Goal: Complete application form: Complete application form

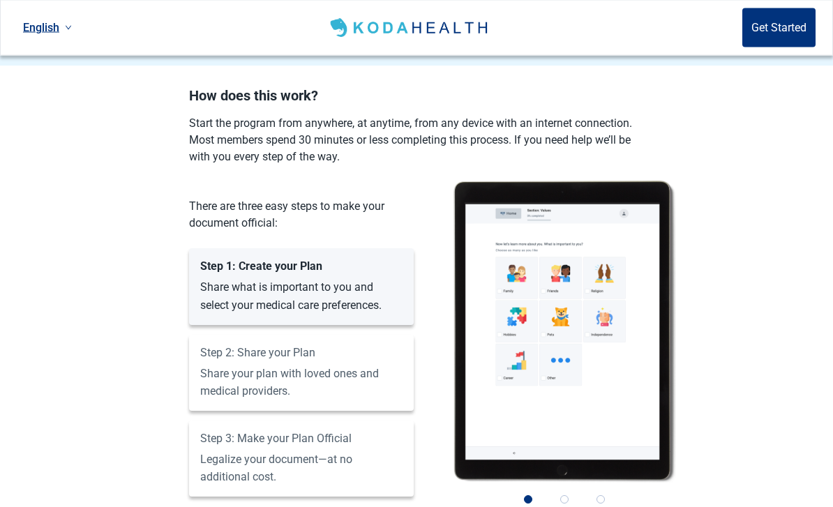
scroll to position [1054, 0]
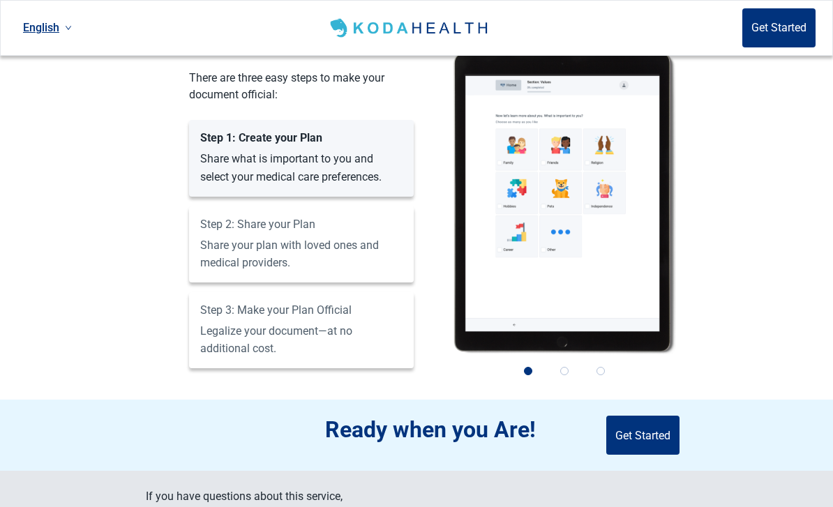
click at [655, 416] on button "Get Started" at bounding box center [642, 435] width 73 height 39
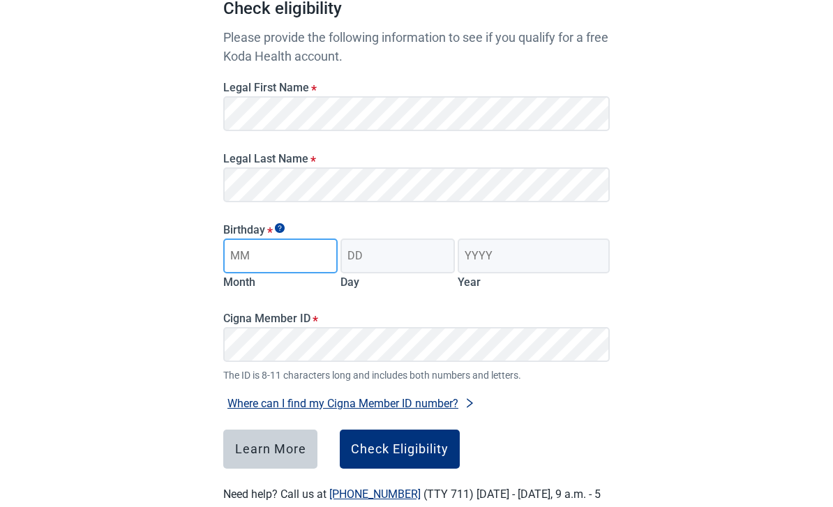
click at [304, 251] on input "Month" at bounding box center [280, 256] width 114 height 35
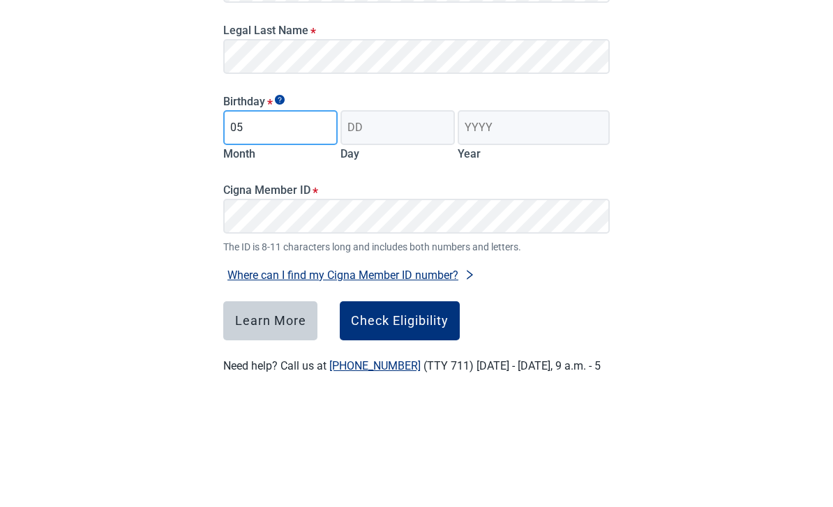
type input "05"
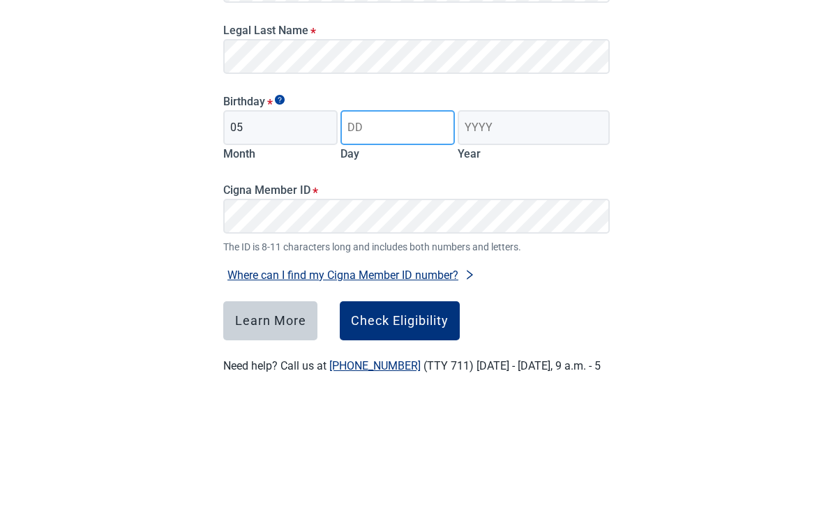
click at [393, 239] on input "Day" at bounding box center [398, 256] width 114 height 35
type input "15"
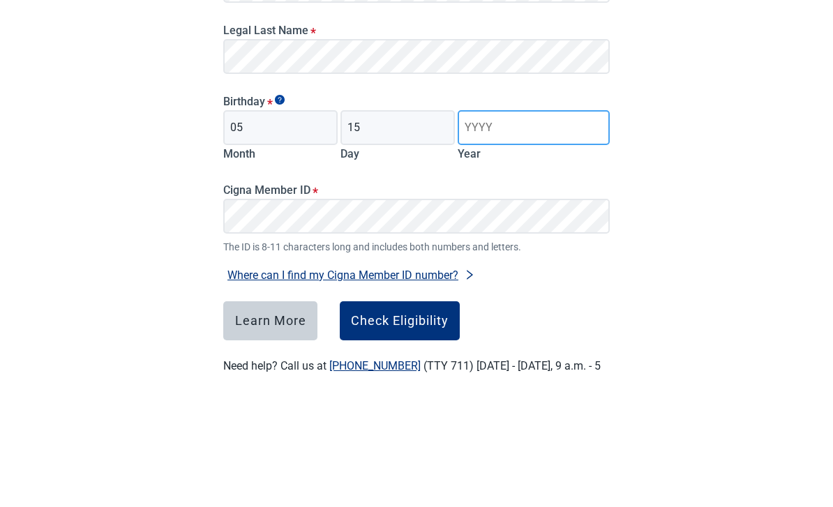
click at [516, 239] on input "Year" at bounding box center [534, 256] width 152 height 35
type input "1972"
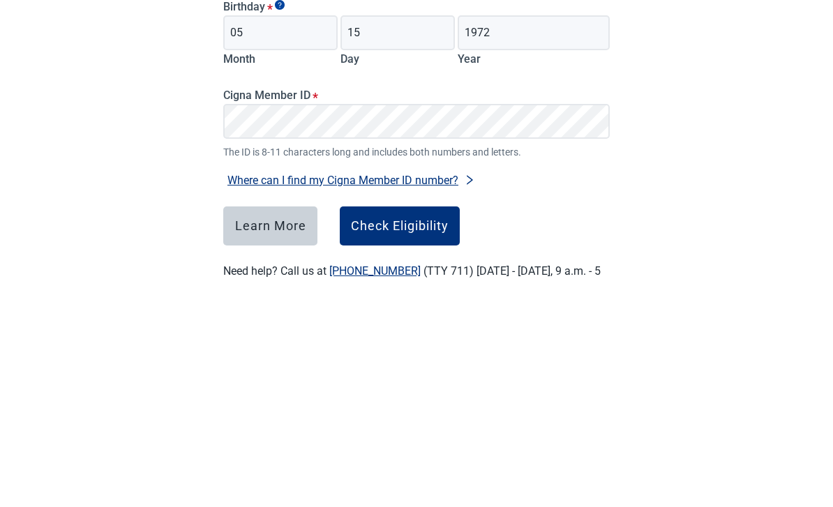
click at [449, 394] on button "Where can I find my Cigna Member ID number?" at bounding box center [351, 403] width 256 height 19
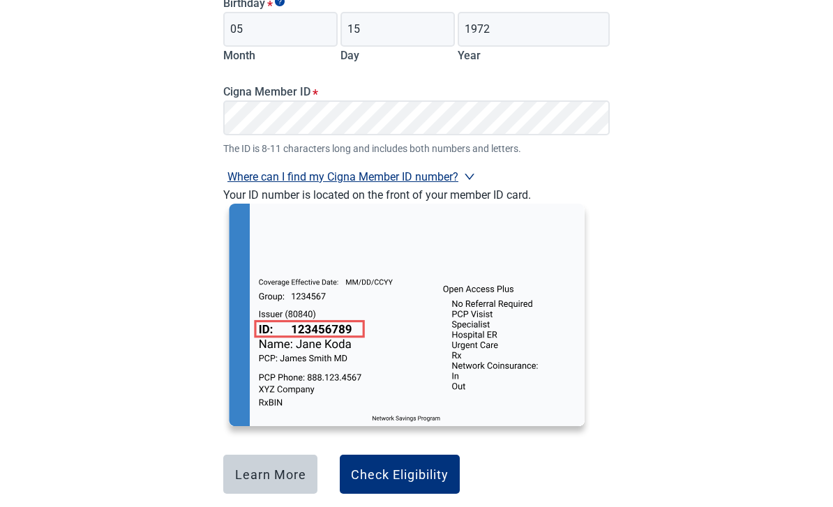
scroll to position [403, 0]
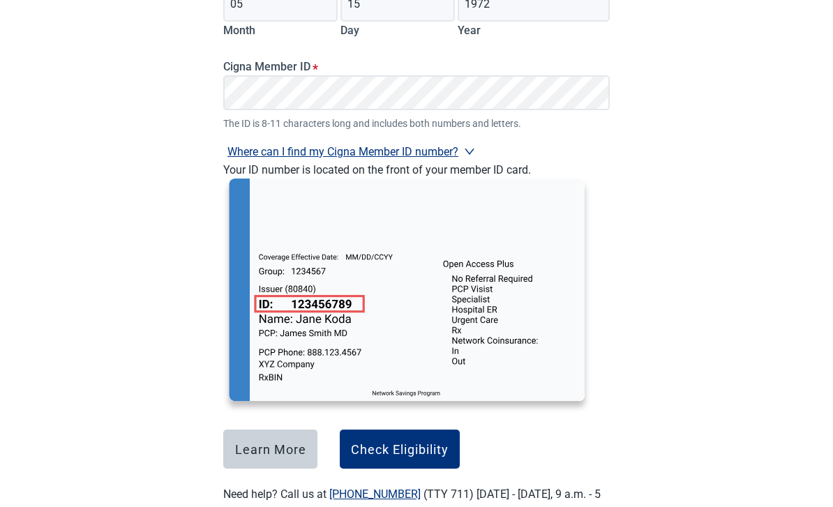
click at [195, 154] on main "Check eligibility Please provide the following information to see if you qualif…" at bounding box center [417, 87] width 454 height 934
click at [713, 192] on div "Have Questions about Healthcare Planning? Learn More Here English Sign in Check…" at bounding box center [416, 75] width 833 height 957
click at [417, 446] on div "Check Eligibility" at bounding box center [400, 449] width 98 height 14
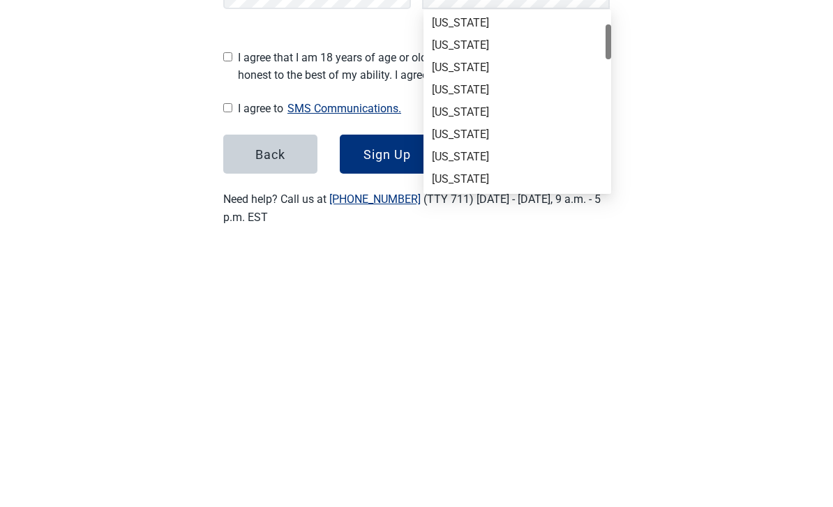
scroll to position [204, 0]
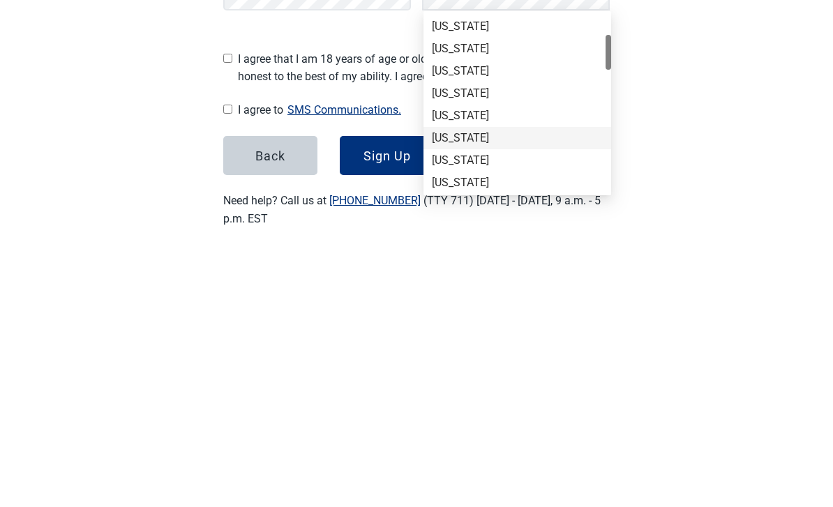
click at [493, 385] on div "[US_STATE]" at bounding box center [517, 392] width 171 height 15
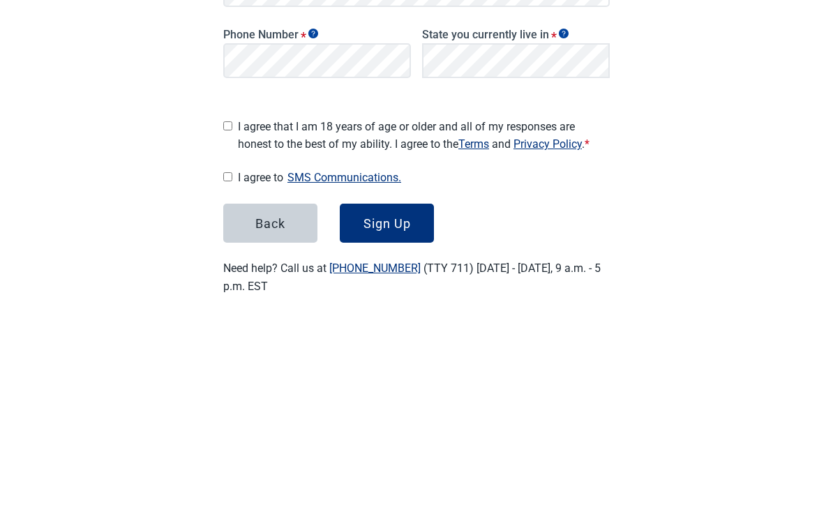
click at [232, 308] on input "I agree that I am 18 years of age or older and all of my responses are honest t…" at bounding box center [227, 312] width 9 height 9
checkbox input "true"
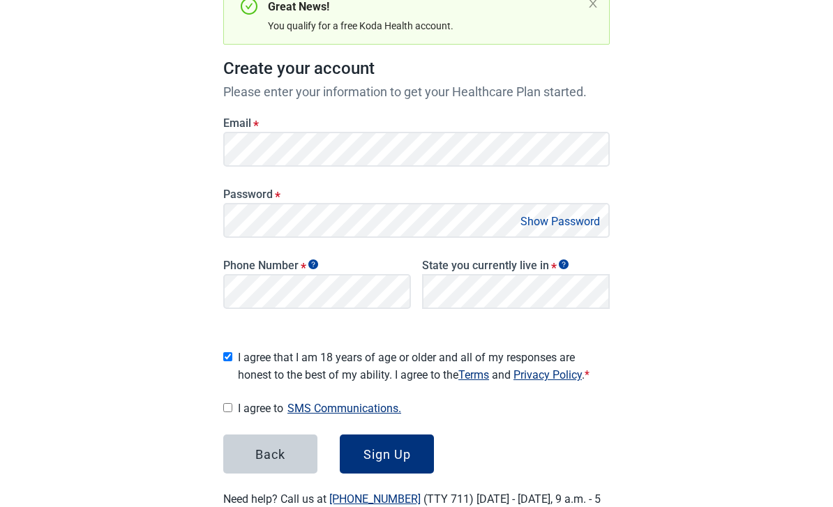
click at [232, 403] on input "I agree to SMS Communications." at bounding box center [227, 407] width 9 height 9
checkbox input "true"
click at [405, 447] on div "Sign Up" at bounding box center [387, 454] width 47 height 14
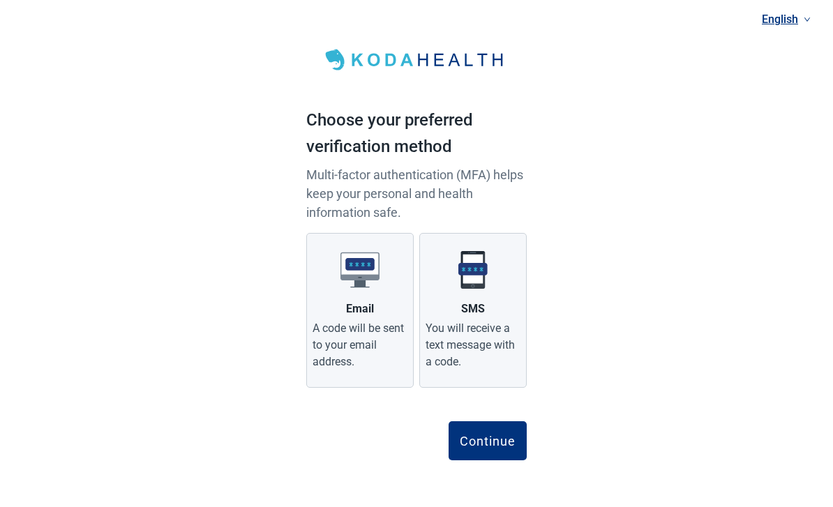
click at [486, 288] on img "Main content" at bounding box center [473, 270] width 39 height 39
click at [0, 0] on input "SMS You will receive a text message with a code." at bounding box center [0, 0] width 0 height 0
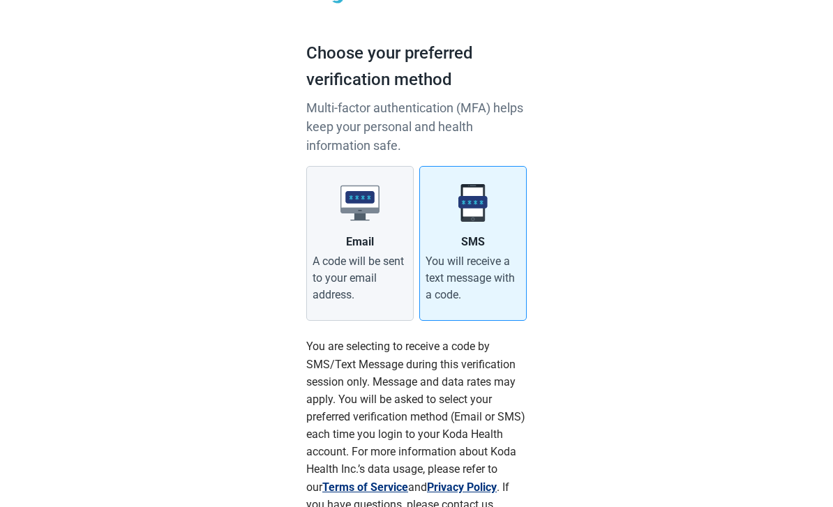
scroll to position [190, 0]
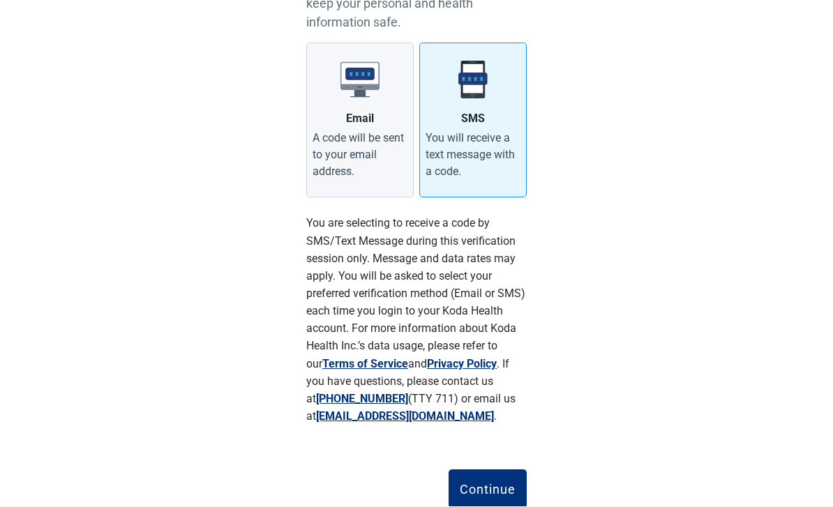
click at [505, 485] on div "Continue" at bounding box center [488, 490] width 56 height 14
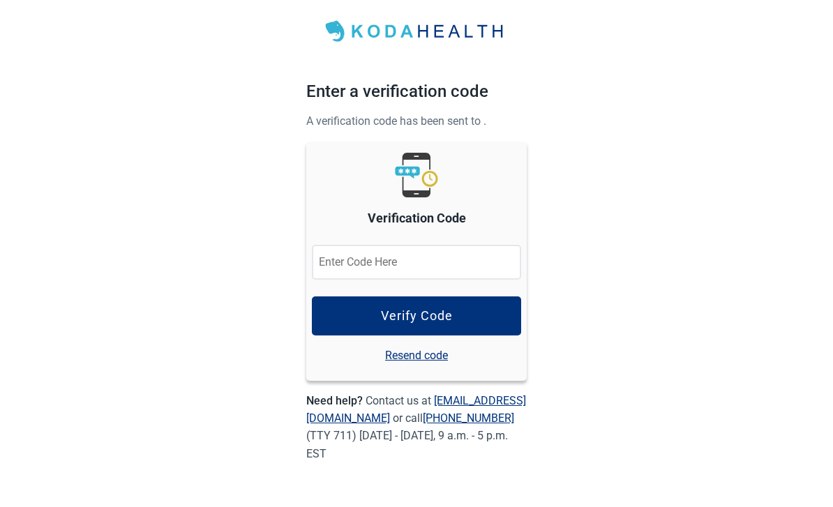
scroll to position [27, 0]
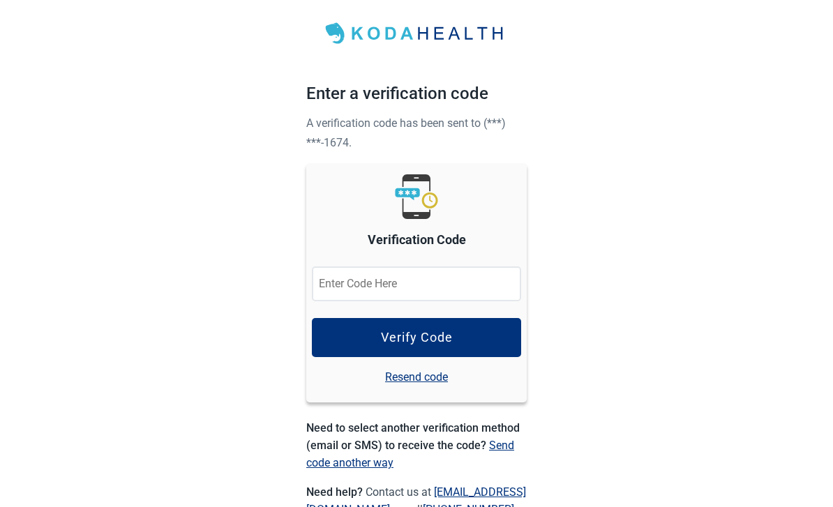
click at [456, 285] on input "Verification Code" at bounding box center [416, 284] width 209 height 35
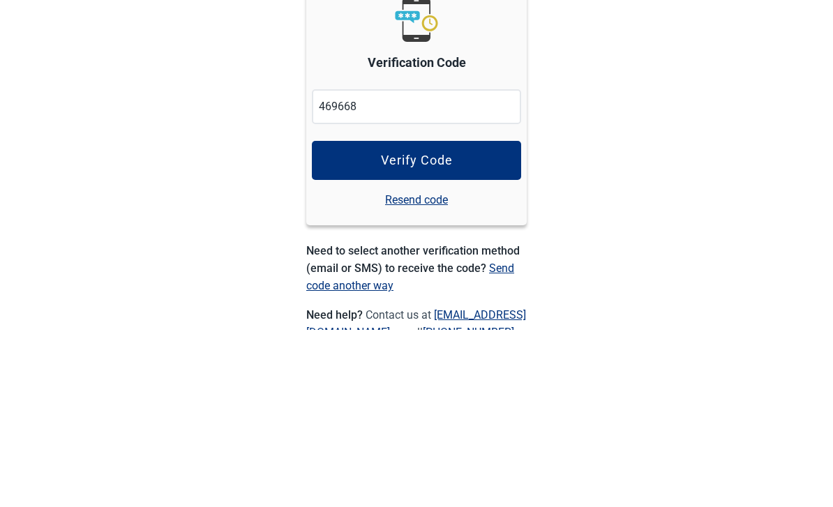
type input "469668"
click at [470, 318] on button "Verify Code" at bounding box center [416, 337] width 209 height 39
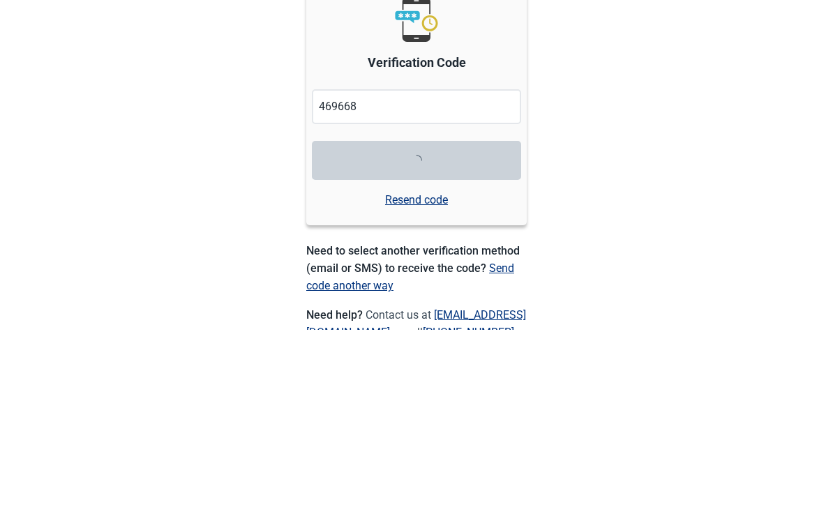
scroll to position [114, 0]
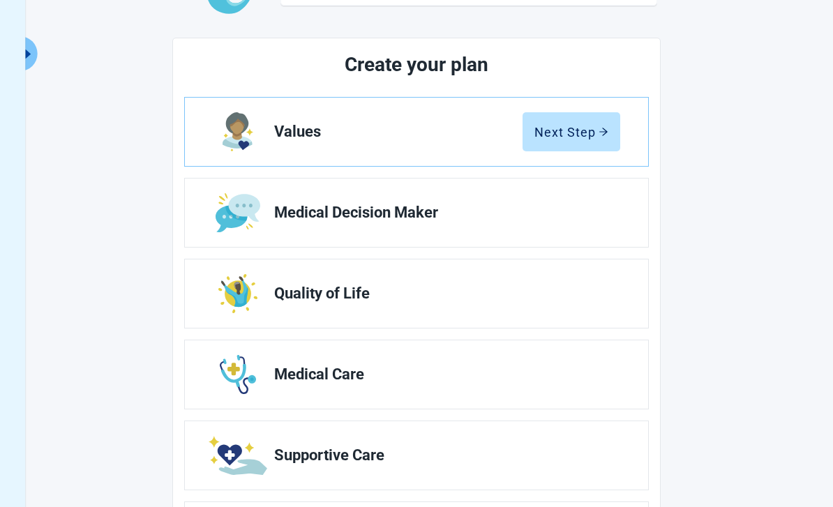
scroll to position [147, 0]
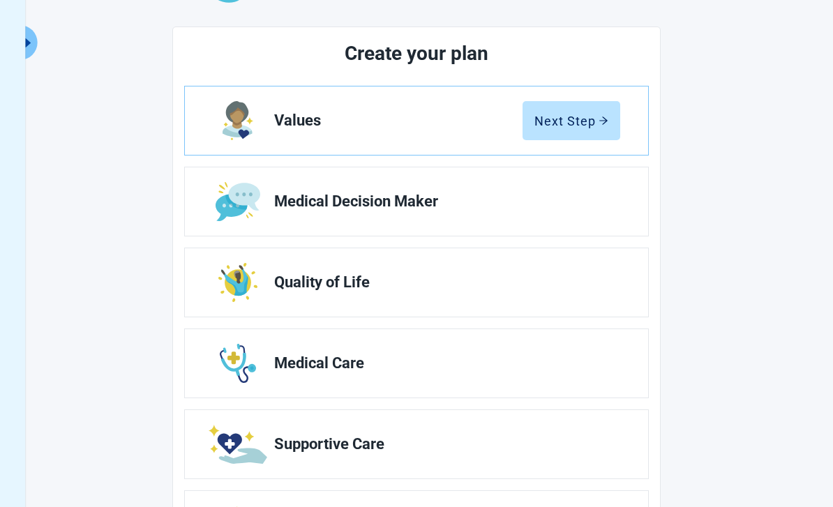
click at [582, 119] on div "Next Step" at bounding box center [572, 121] width 74 height 14
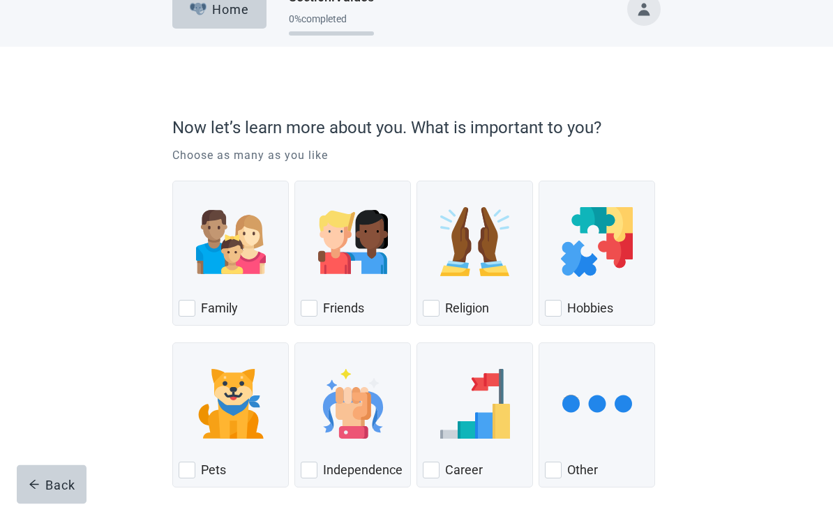
scroll to position [48, 0]
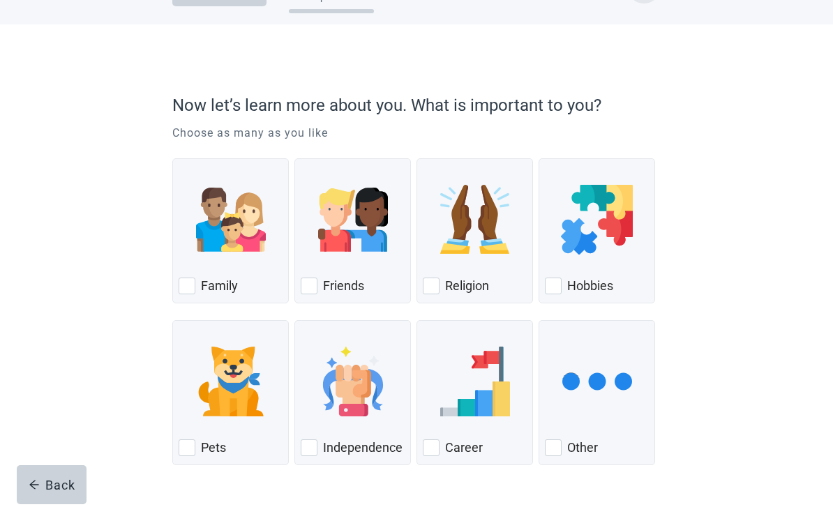
click at [192, 447] on div "Pets, checkbox, not checked" at bounding box center [187, 448] width 17 height 17
click at [173, 321] on input "Pets" at bounding box center [172, 320] width 1 height 1
checkbox input "true"
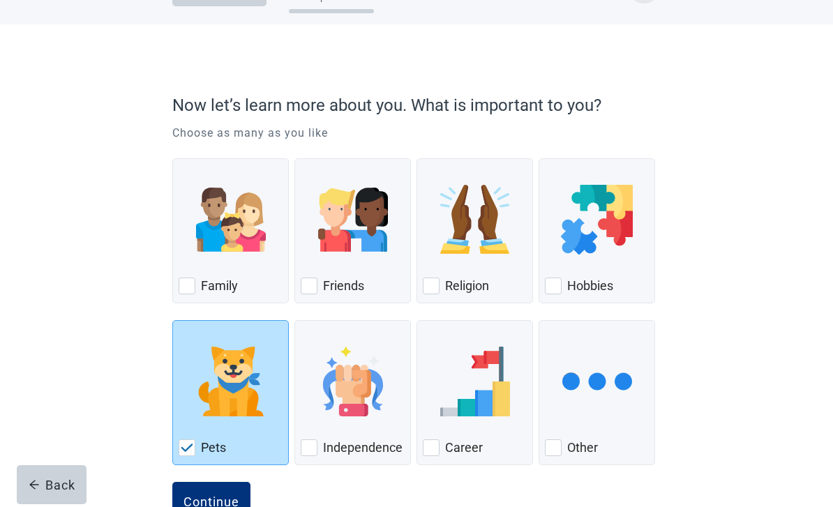
click at [313, 446] on div "Independence, checkbox, not checked" at bounding box center [309, 448] width 17 height 17
click at [295, 321] on input "Independence" at bounding box center [295, 320] width 1 height 1
checkbox input "true"
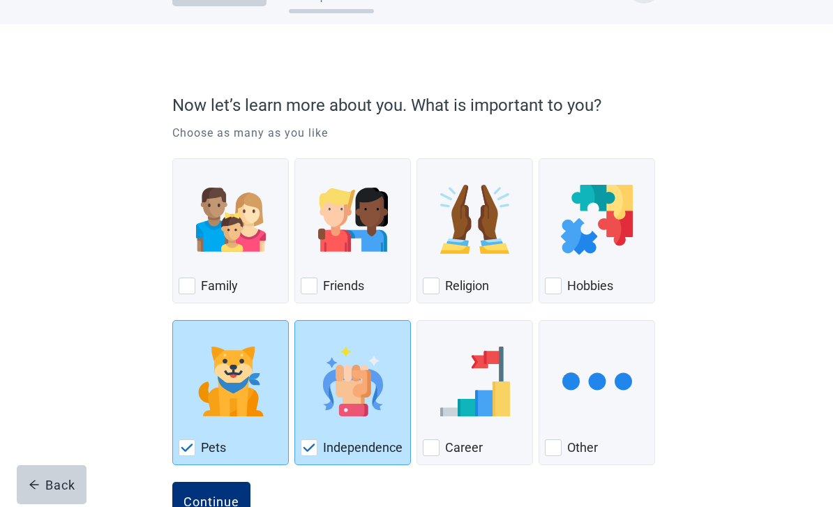
click at [191, 278] on div "Family, checkbox, not checked" at bounding box center [187, 286] width 17 height 17
click at [173, 159] on input "Family" at bounding box center [172, 158] width 1 height 1
checkbox input "true"
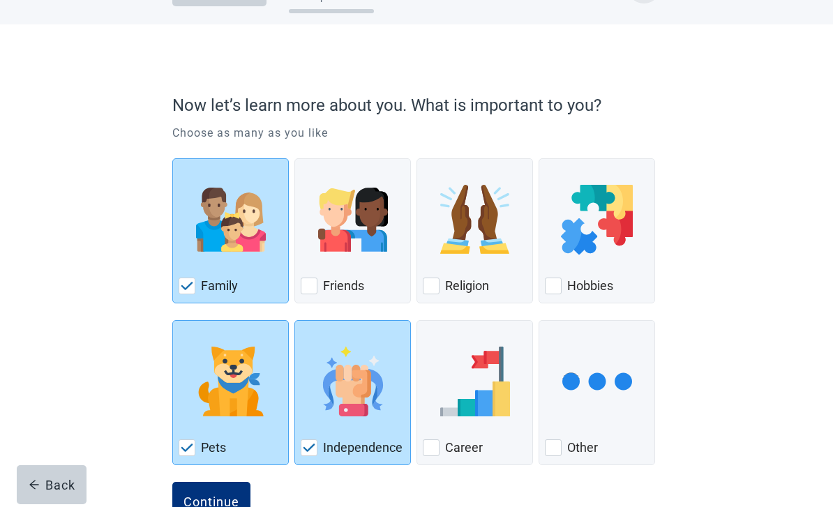
click at [433, 281] on div "Religion, checkbox, not checked" at bounding box center [431, 286] width 17 height 17
click at [417, 159] on input "Religion" at bounding box center [417, 158] width 1 height 1
checkbox input "true"
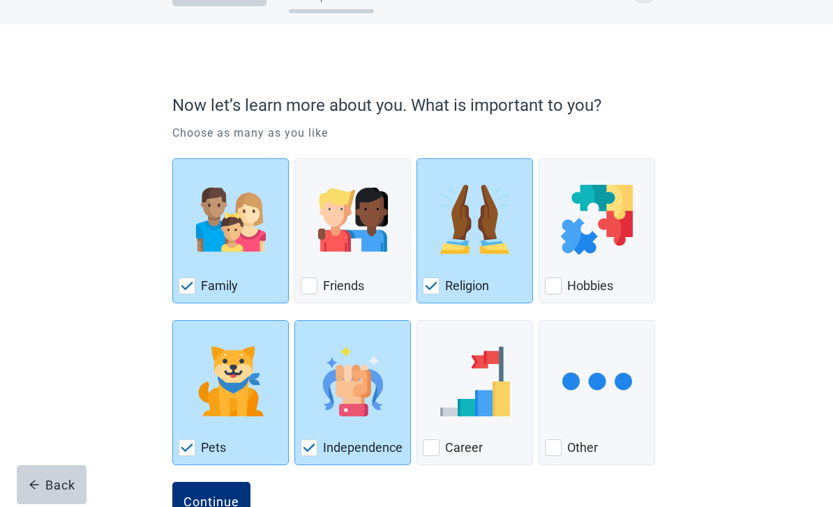
click at [572, 271] on div "Hobbies, checkbox, not checked" at bounding box center [597, 220] width 104 height 110
click at [539, 159] on input "Hobbies" at bounding box center [539, 158] width 1 height 1
checkbox input "true"
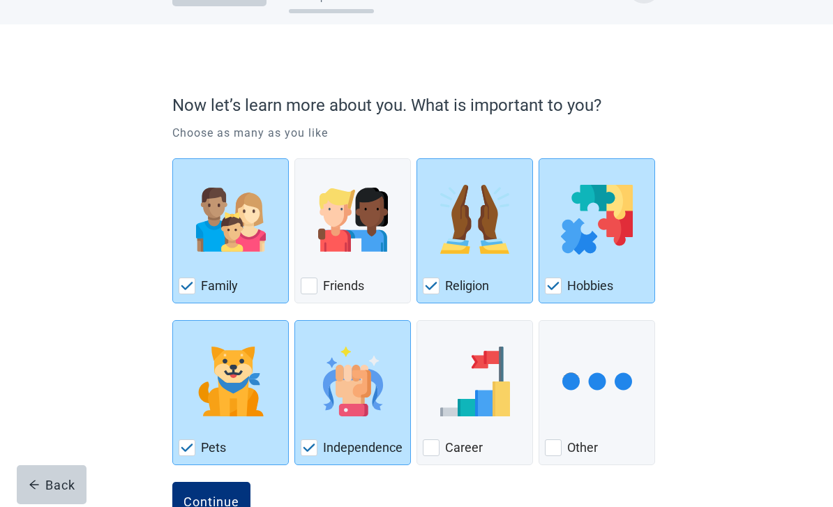
click at [232, 507] on div "Continue" at bounding box center [212, 502] width 56 height 14
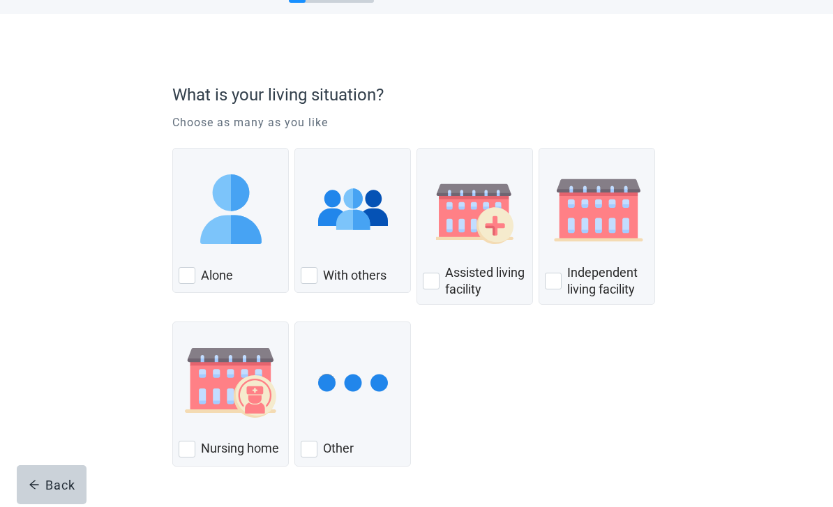
scroll to position [59, 0]
click at [188, 269] on div "Alone, checkbox, not checked" at bounding box center [187, 275] width 17 height 17
click at [173, 148] on input "Alone" at bounding box center [172, 147] width 1 height 1
checkbox input "true"
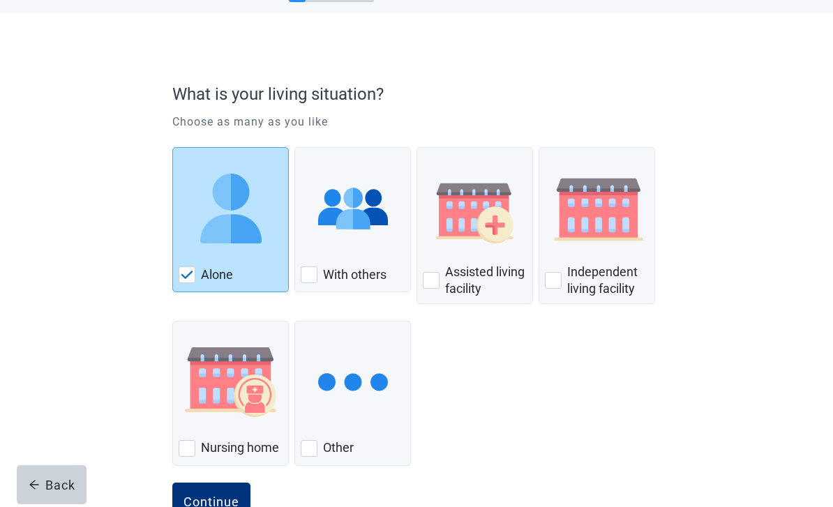
click at [221, 501] on div "Continue" at bounding box center [212, 503] width 56 height 14
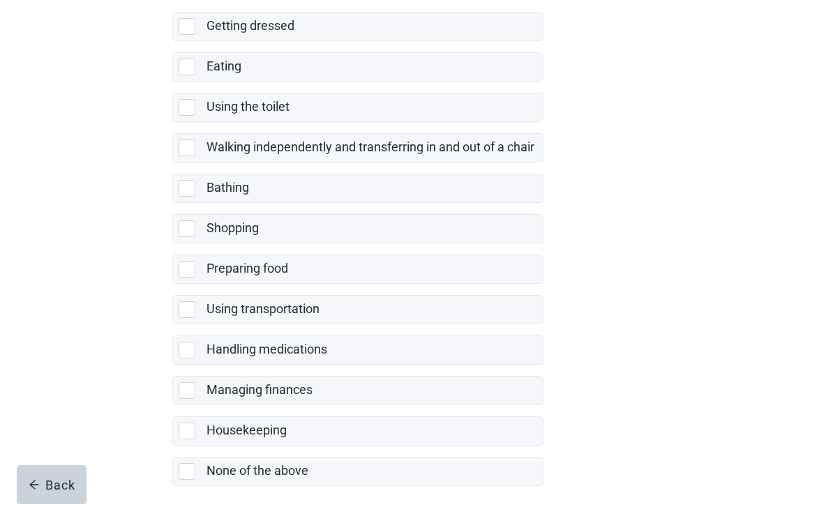
scroll to position [220, 0]
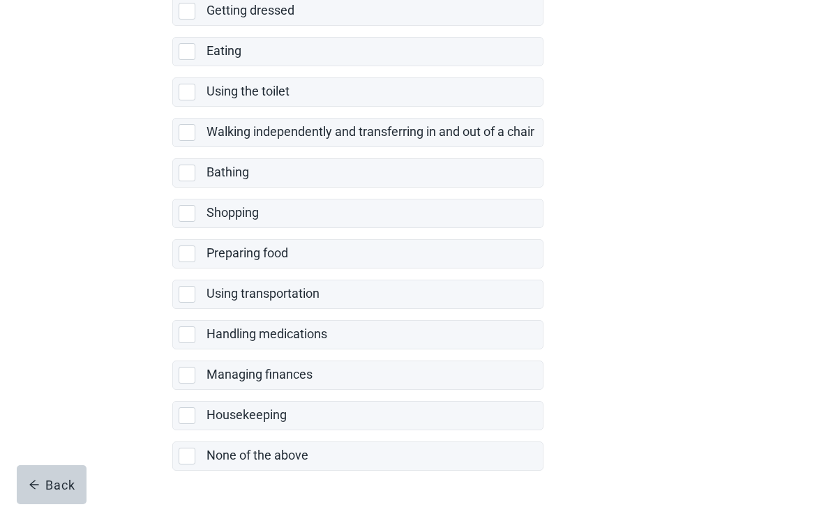
click at [187, 461] on div "None of the above, checkbox, not selected" at bounding box center [187, 456] width 17 height 17
click at [173, 431] on input "None of the above" at bounding box center [172, 431] width 1 height 1
checkbox input "true"
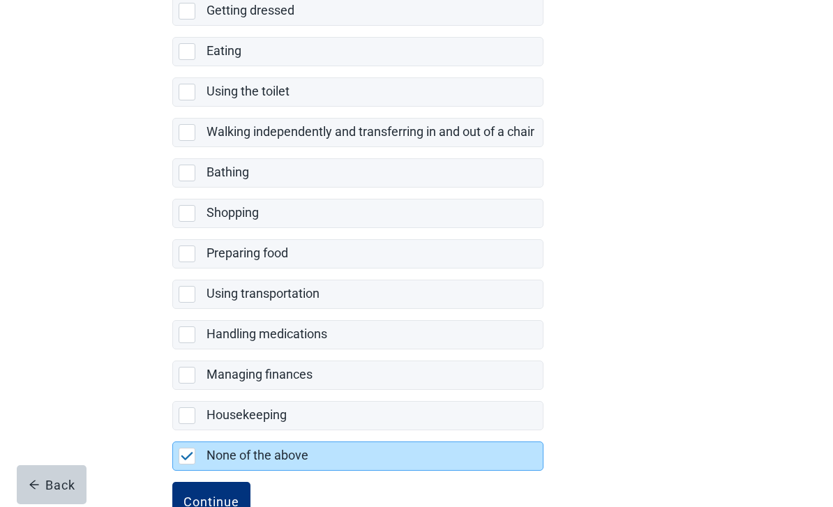
click at [224, 504] on div "Continue" at bounding box center [212, 502] width 56 height 14
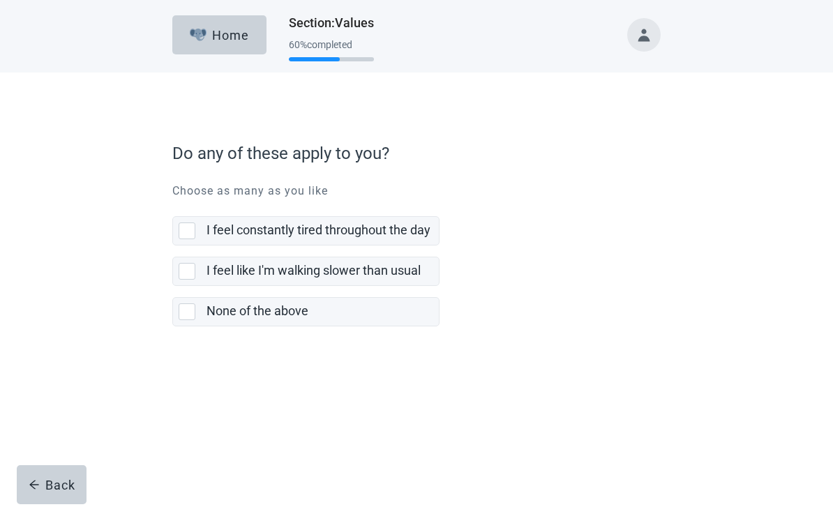
click at [191, 315] on div "None of the above, checkbox, not selected" at bounding box center [187, 312] width 17 height 17
click at [173, 287] on input "None of the above" at bounding box center [172, 286] width 1 height 1
checkbox input "true"
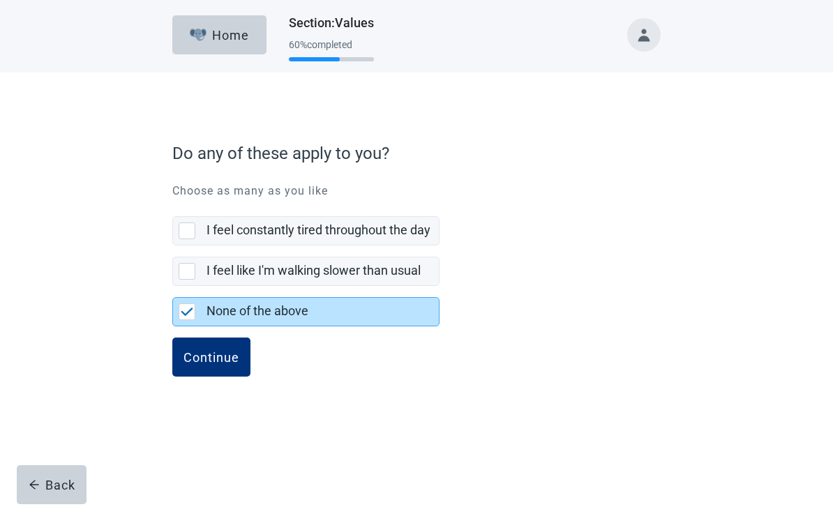
click at [223, 360] on div "Continue" at bounding box center [212, 357] width 56 height 14
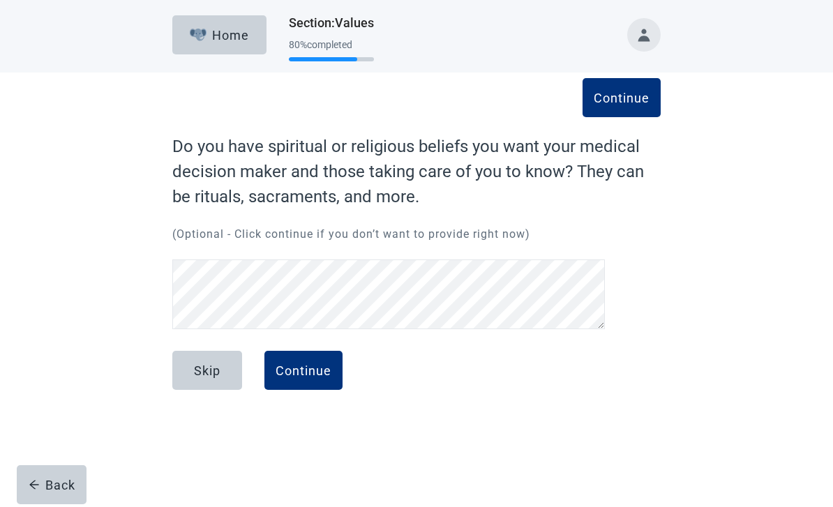
click at [322, 370] on div "Continue" at bounding box center [304, 371] width 56 height 14
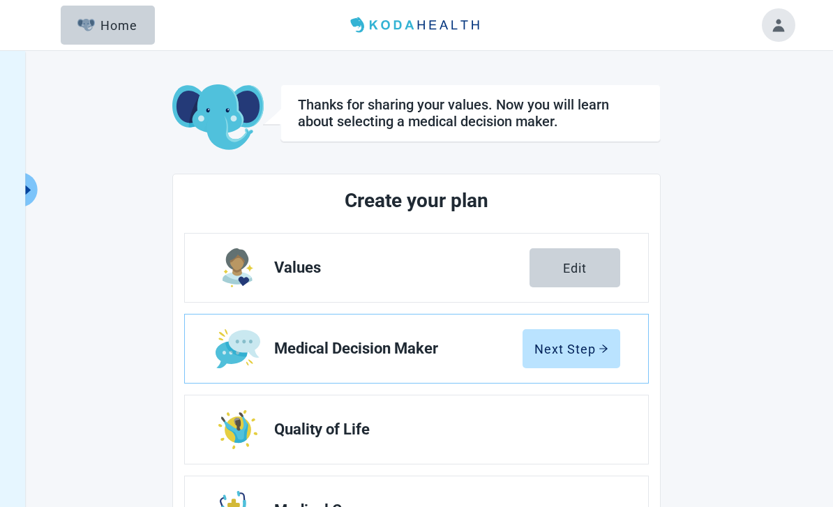
click at [582, 350] on div "Next Step" at bounding box center [572, 349] width 74 height 14
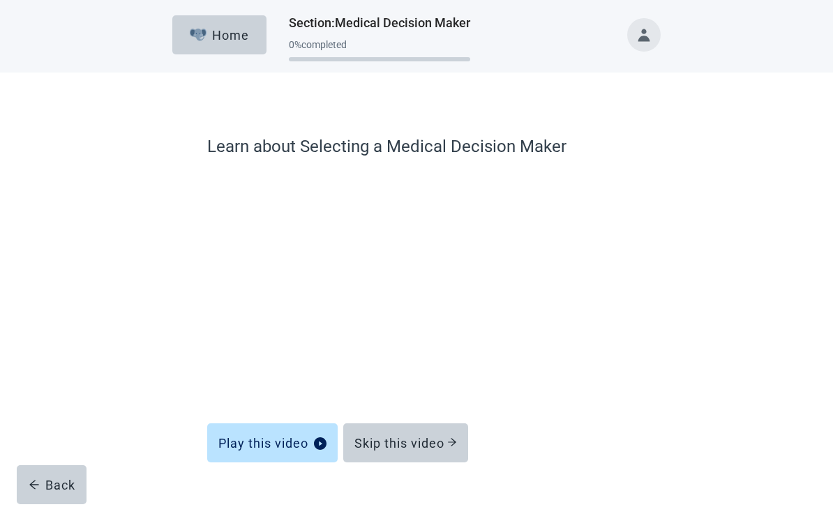
click at [430, 439] on div "Skip this video" at bounding box center [406, 443] width 103 height 14
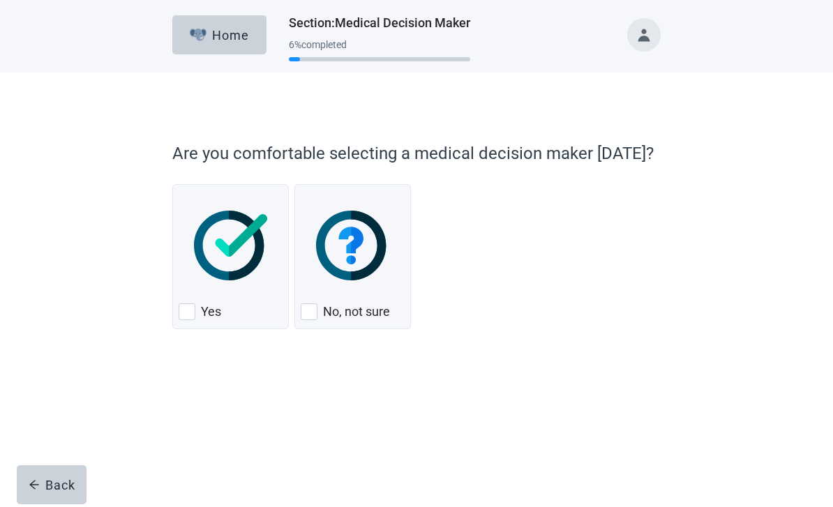
click at [184, 308] on div "Yes, checkbox, not checked" at bounding box center [187, 312] width 17 height 17
click at [173, 185] on input "Yes" at bounding box center [172, 184] width 1 height 1
checkbox input "true"
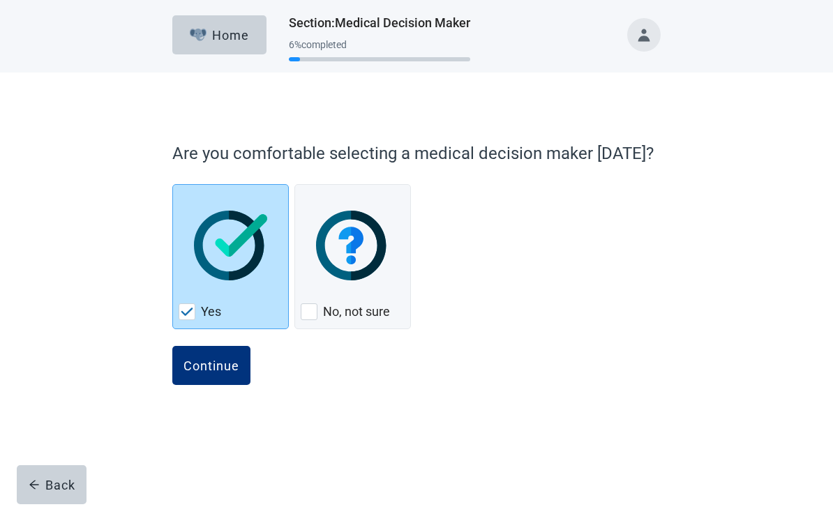
click at [228, 362] on div "Continue" at bounding box center [212, 366] width 56 height 14
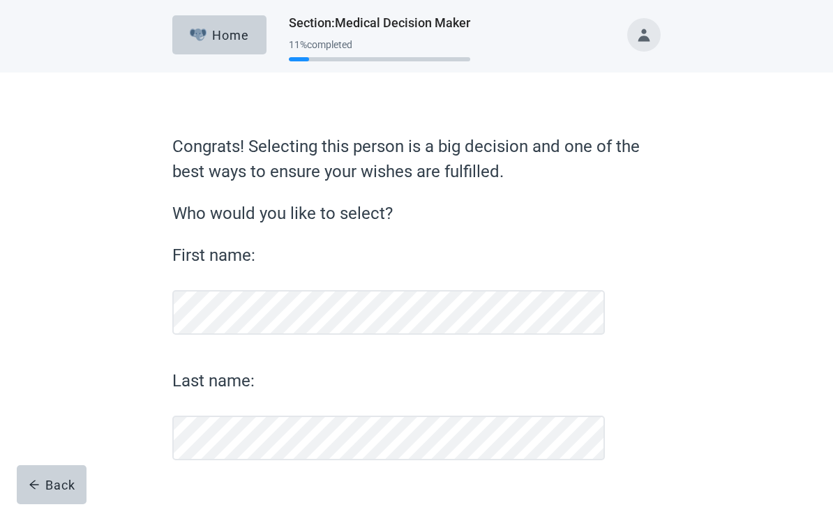
click at [222, 226] on label "Who would you like to select?" at bounding box center [416, 213] width 489 height 25
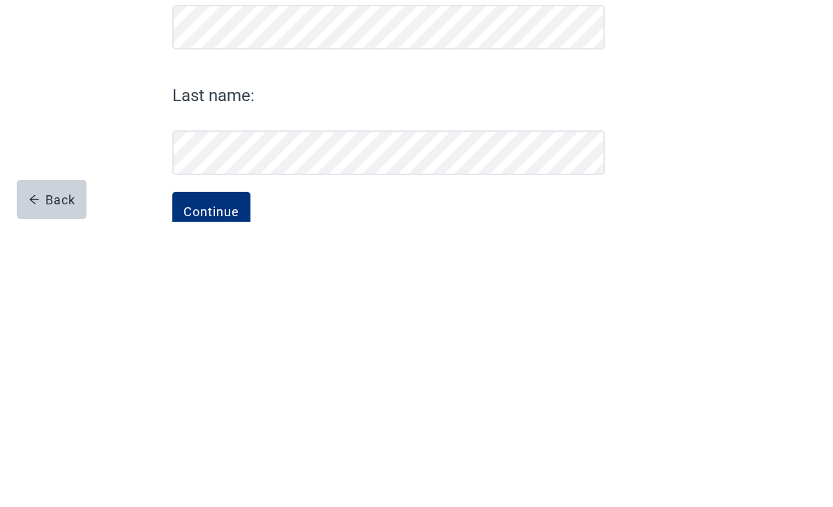
scroll to position [40, 0]
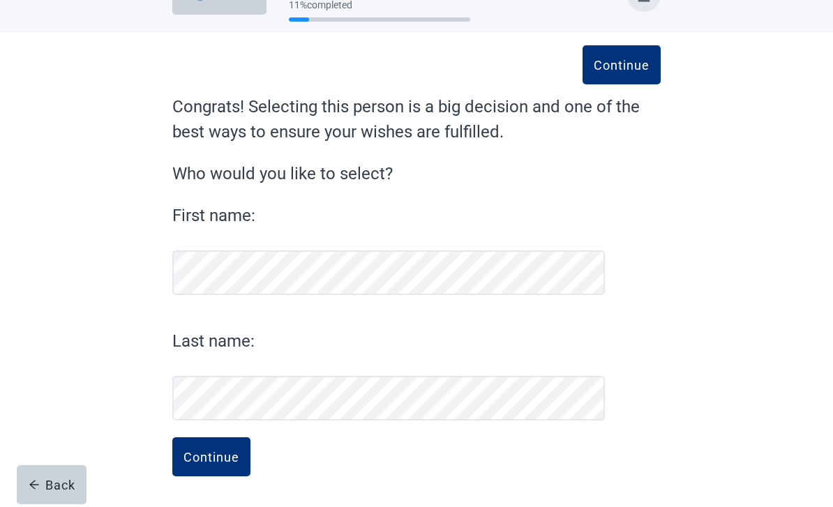
click at [223, 457] on div "Continue" at bounding box center [212, 457] width 56 height 14
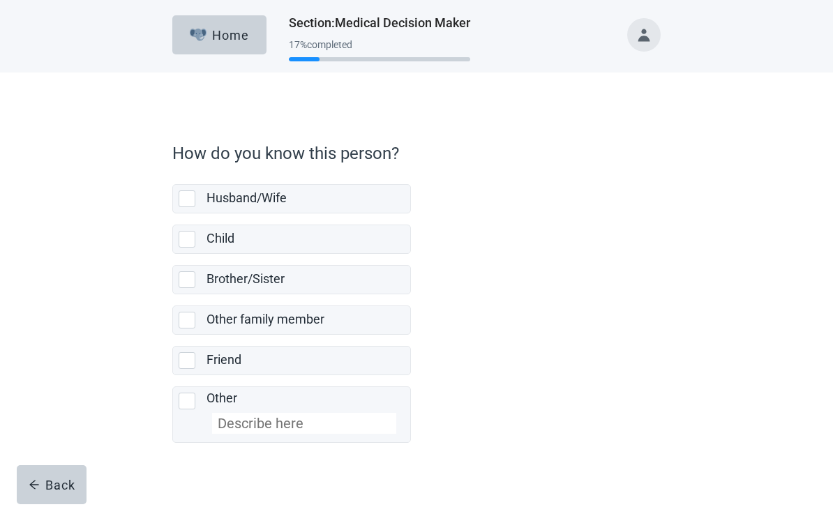
scroll to position [22, 0]
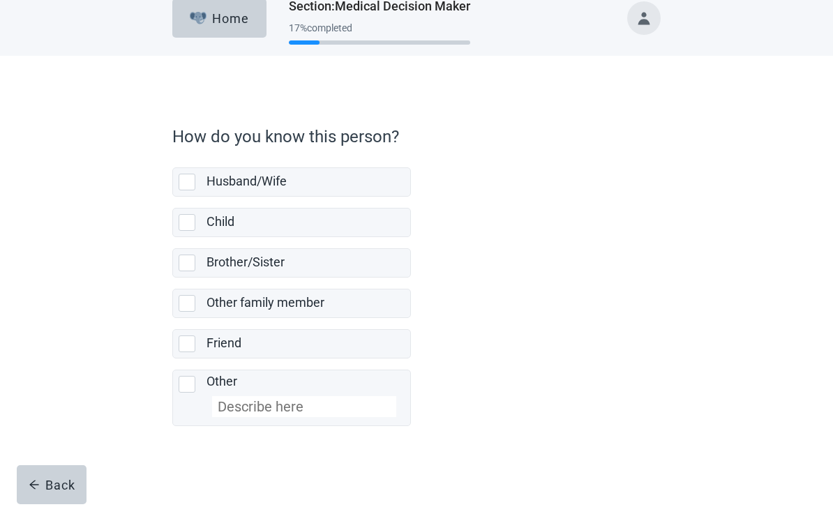
click at [188, 209] on div "Child" at bounding box center [291, 223] width 237 height 28
click at [173, 198] on input "Child" at bounding box center [172, 197] width 1 height 1
checkbox input "true"
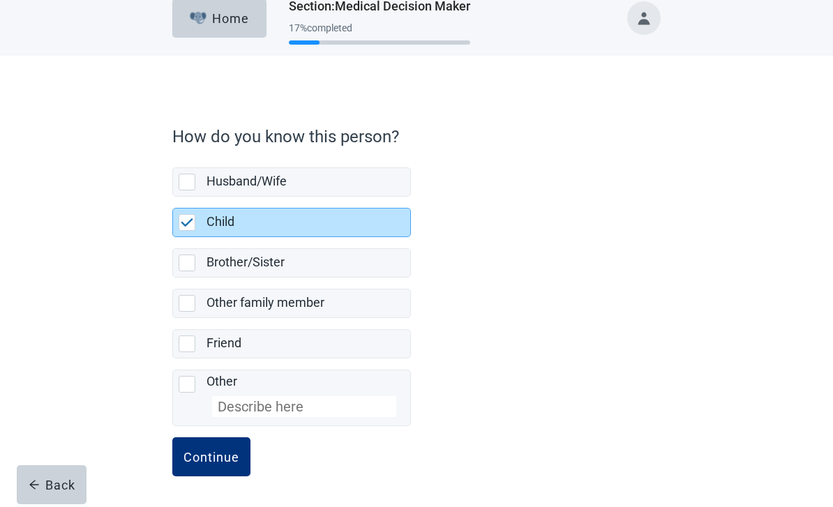
click at [229, 457] on div "Continue" at bounding box center [212, 457] width 56 height 14
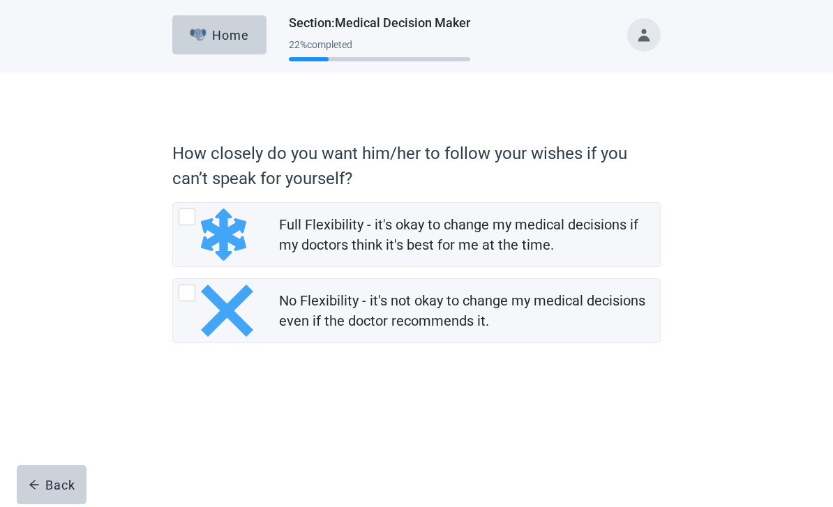
click at [194, 210] on div "Full Flexibility - it's okay to change my medical decisions if my doctors think…" at bounding box center [187, 217] width 17 height 17
click at [173, 203] on input "Full Flexibility - it's okay to change my medical decisions if my doctors think…" at bounding box center [172, 202] width 1 height 1
radio input "true"
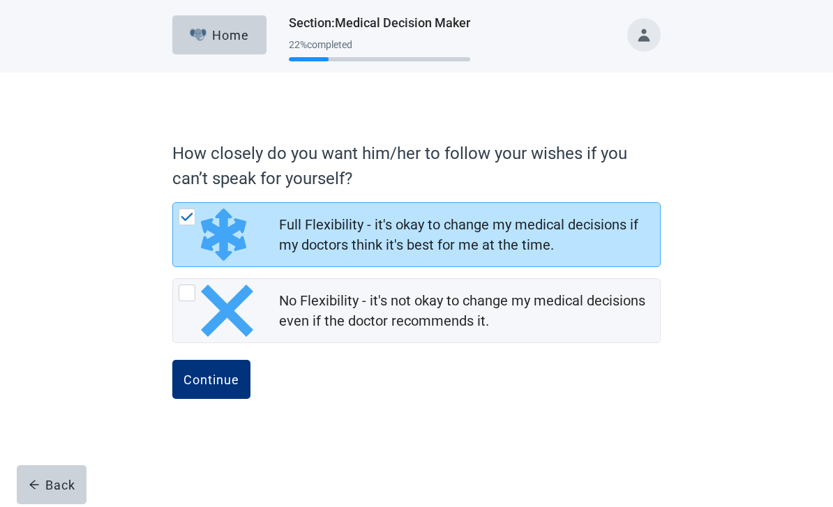
click at [228, 382] on div "Continue" at bounding box center [212, 380] width 56 height 14
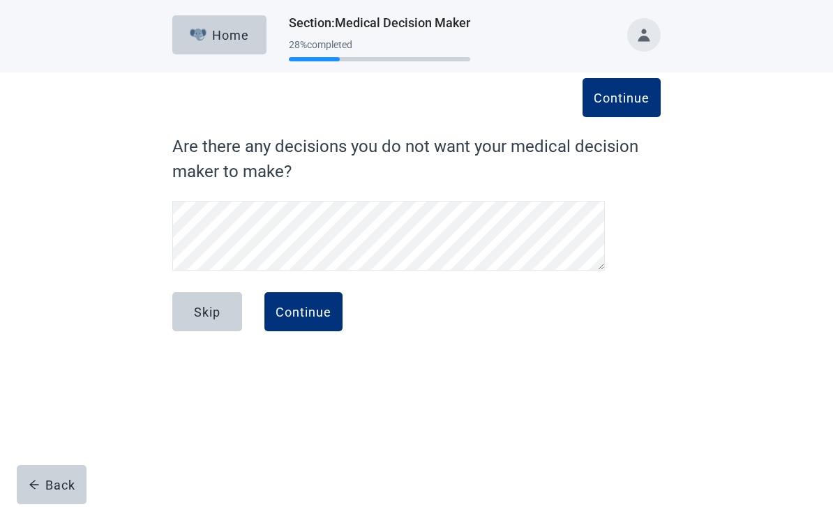
click at [214, 316] on div "Skip" at bounding box center [207, 312] width 27 height 14
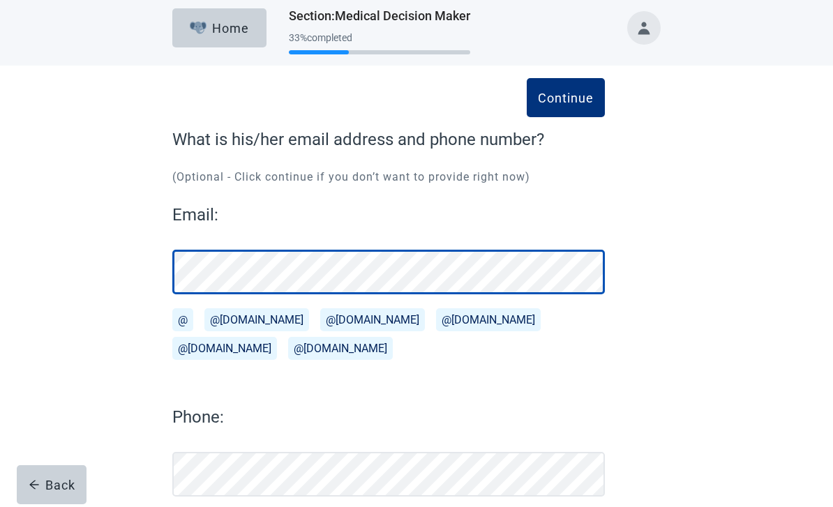
scroll to position [38, 0]
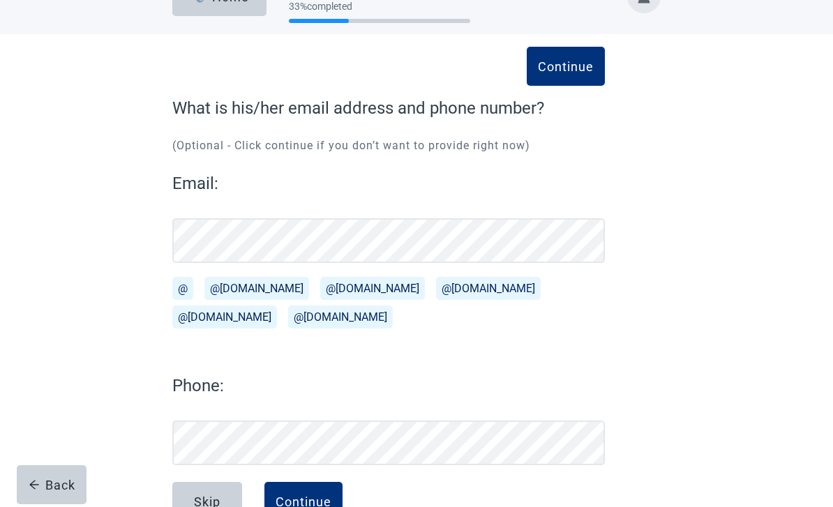
click at [214, 499] on div "Skip" at bounding box center [207, 502] width 27 height 14
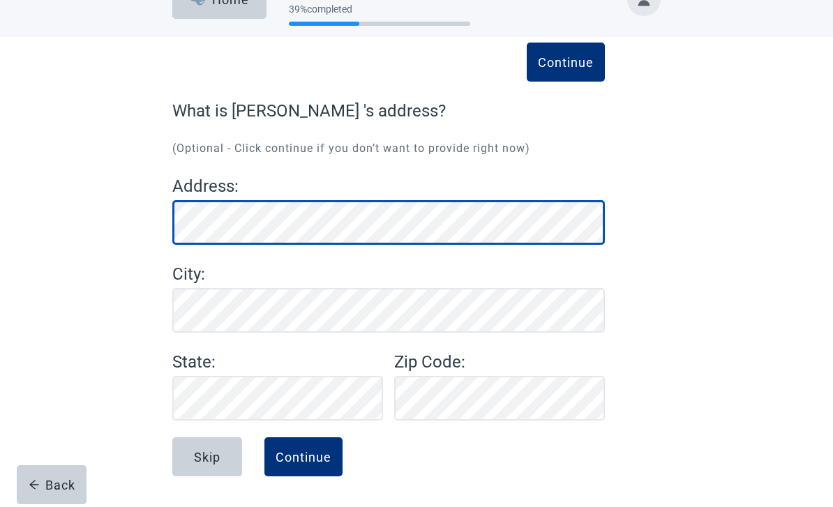
scroll to position [36, 0]
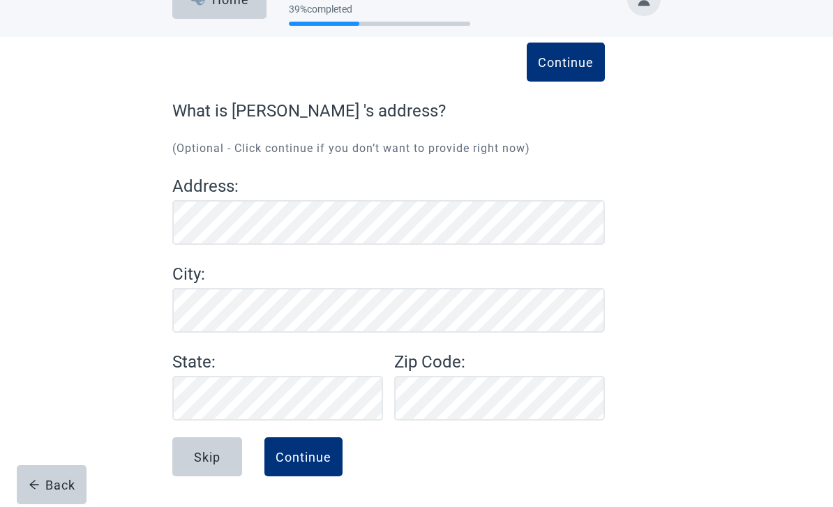
click at [219, 457] on div "Skip" at bounding box center [207, 457] width 27 height 14
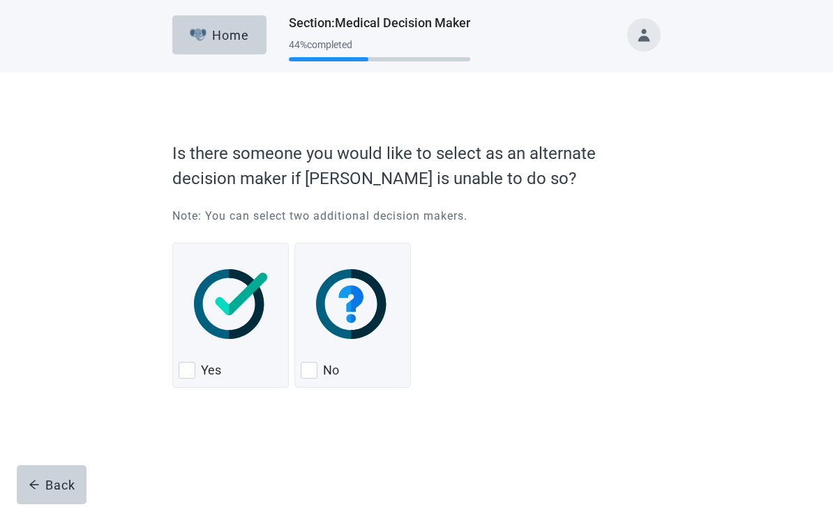
click at [315, 372] on div "No, checkbox, not checked" at bounding box center [309, 370] width 17 height 17
click at [295, 244] on input "No" at bounding box center [295, 243] width 1 height 1
checkbox input "true"
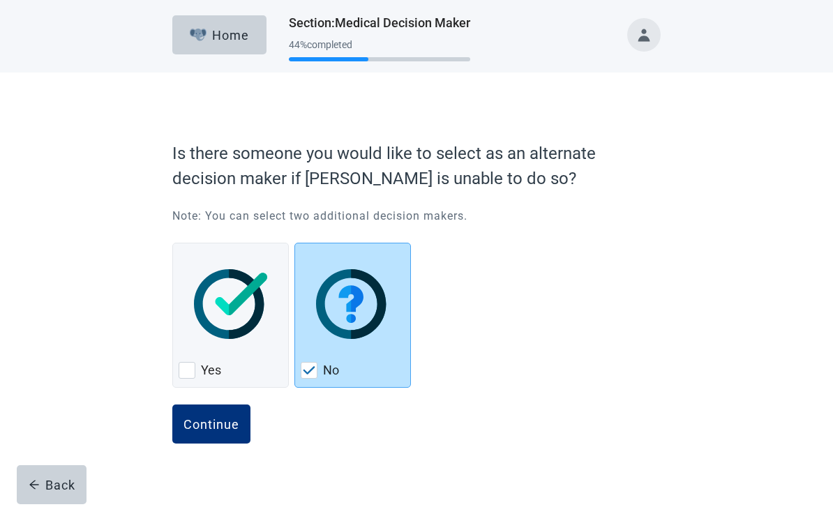
click at [228, 427] on div "Continue" at bounding box center [212, 424] width 56 height 14
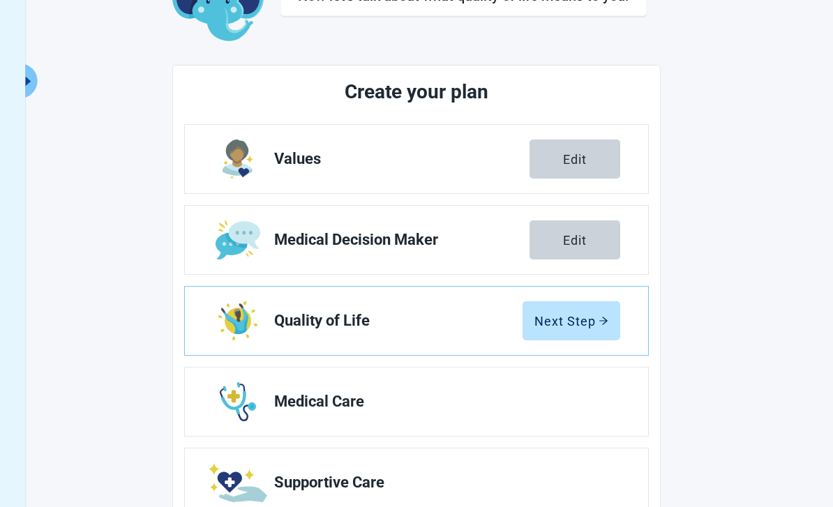
scroll to position [122, 0]
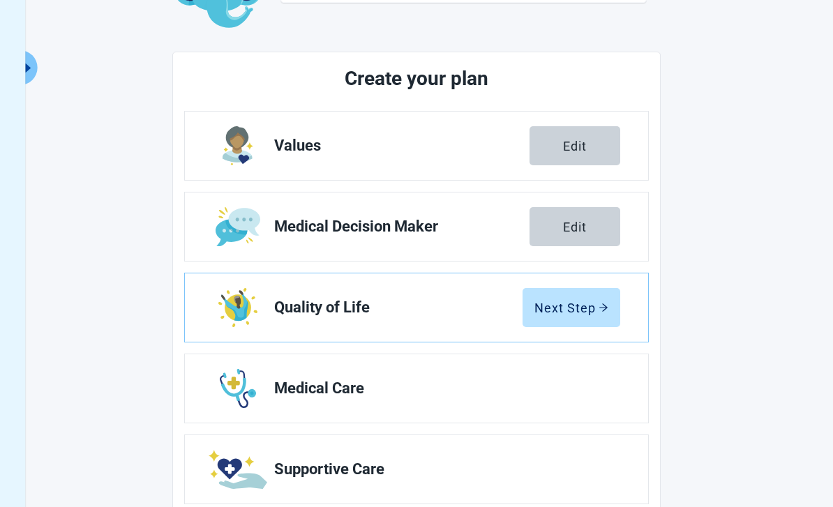
click at [593, 310] on div "Next Step" at bounding box center [572, 308] width 74 height 14
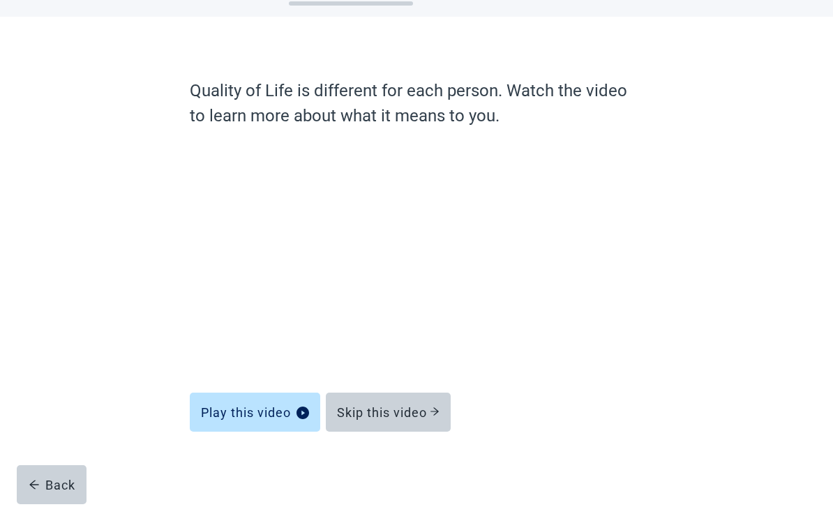
scroll to position [11, 0]
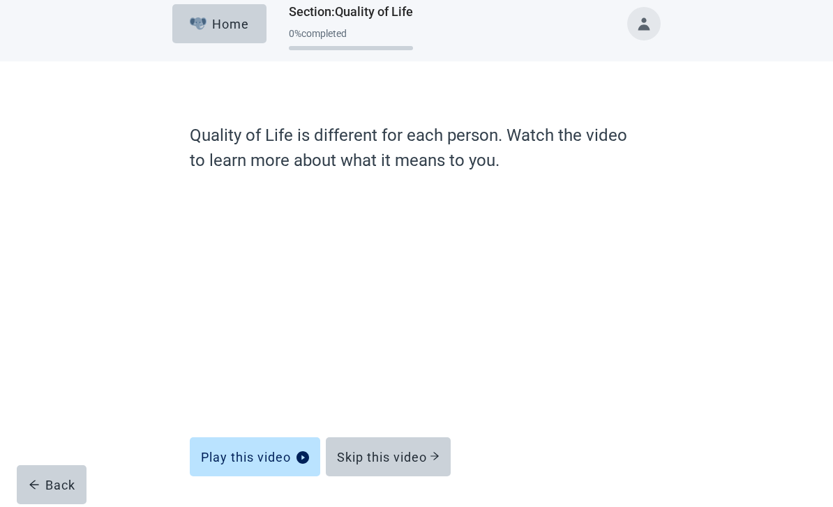
click at [412, 453] on div "Skip this video" at bounding box center [388, 457] width 103 height 14
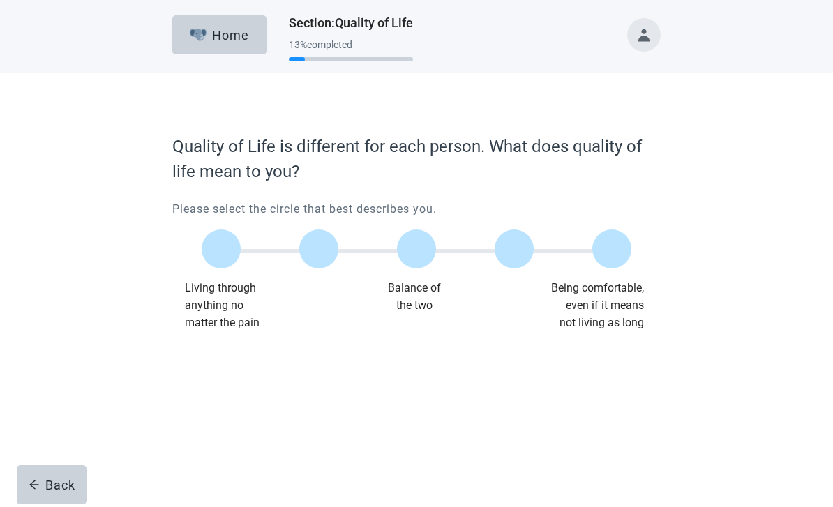
click at [418, 246] on label "Main content" at bounding box center [416, 249] width 39 height 39
click at [417, 249] on input "Quality of life scale: 50 out of 100. Balance of the two" at bounding box center [417, 249] width 0 height 0
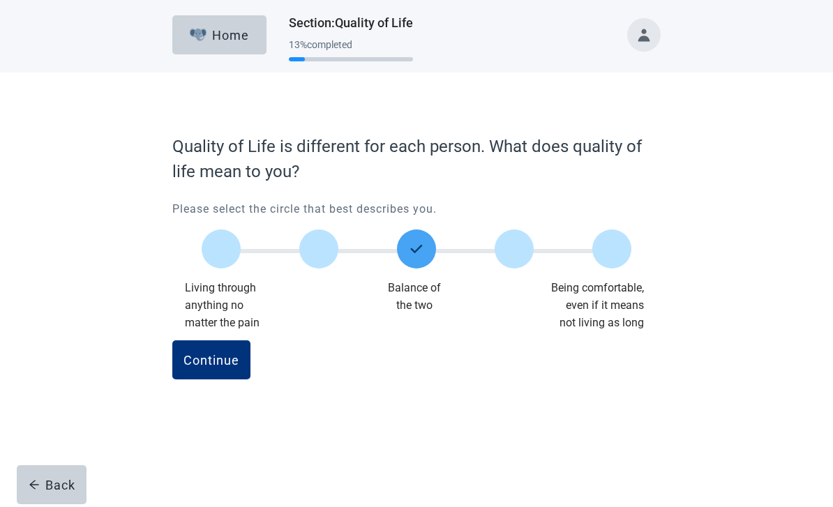
click at [229, 365] on div "Continue" at bounding box center [212, 360] width 56 height 14
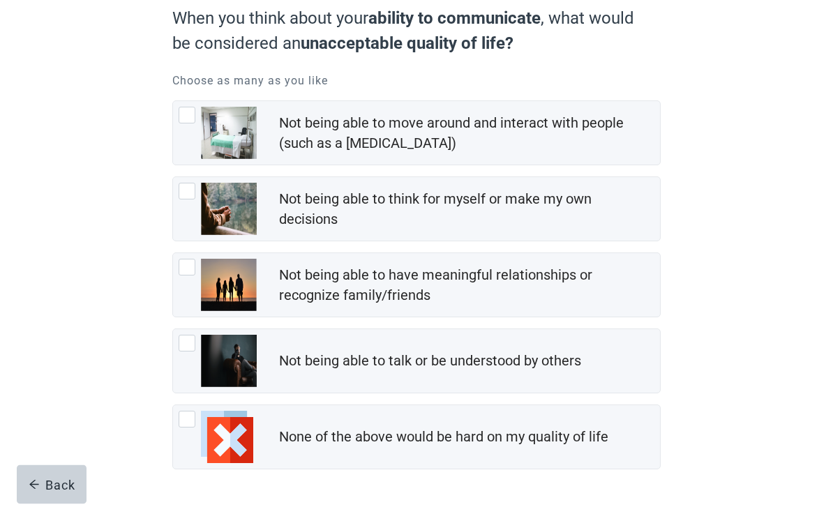
scroll to position [135, 0]
click at [187, 112] on div "Not being able to move around and interact with people (such as a coma), checkb…" at bounding box center [187, 115] width 17 height 17
click at [173, 101] on input "Not being able to move around and interact with people (such as a [MEDICAL_DATA…" at bounding box center [172, 100] width 1 height 1
checkbox input "true"
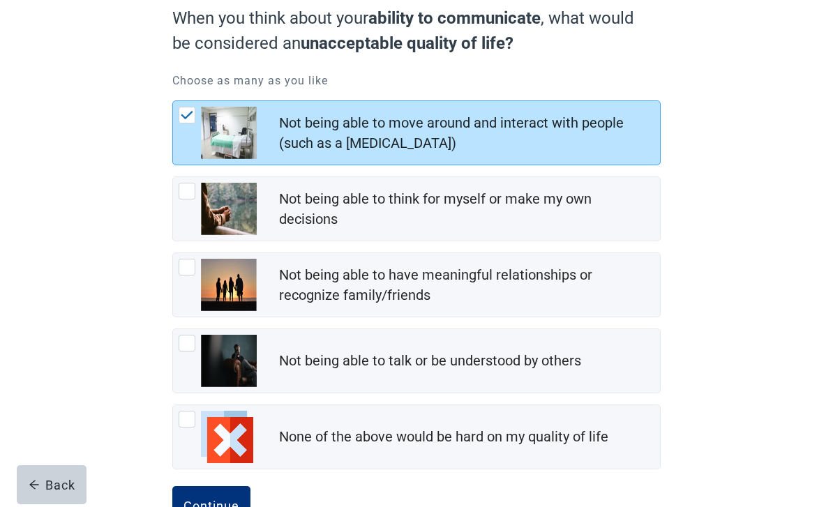
click at [187, 193] on div "Not being able to think for myself or make my own decisions, checkbox, not chec…" at bounding box center [187, 191] width 17 height 17
click at [173, 177] on input "Not being able to think for myself or make my own decisions" at bounding box center [172, 177] width 1 height 1
checkbox input "true"
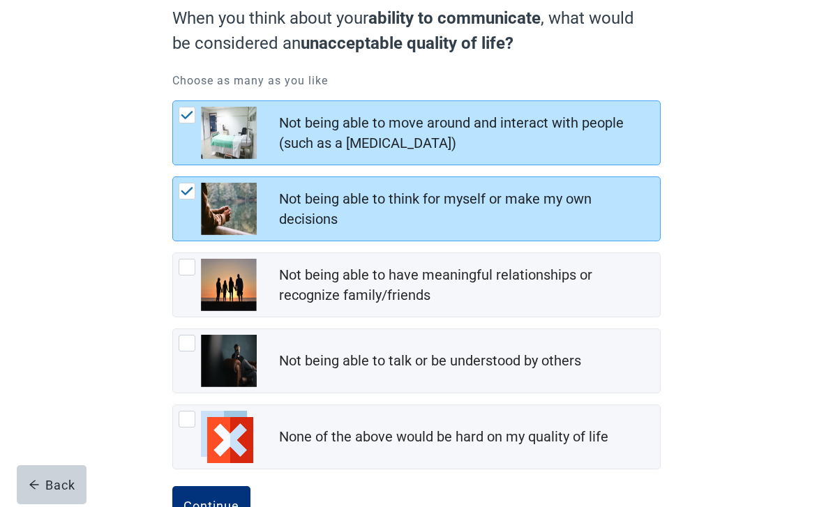
click at [188, 269] on div "Not being able to have meaningful relationships or recognize family/friends, ch…" at bounding box center [187, 267] width 17 height 17
click at [173, 253] on input "Not being able to have meaningful relationships or recognize family/friends" at bounding box center [172, 253] width 1 height 1
checkbox input "true"
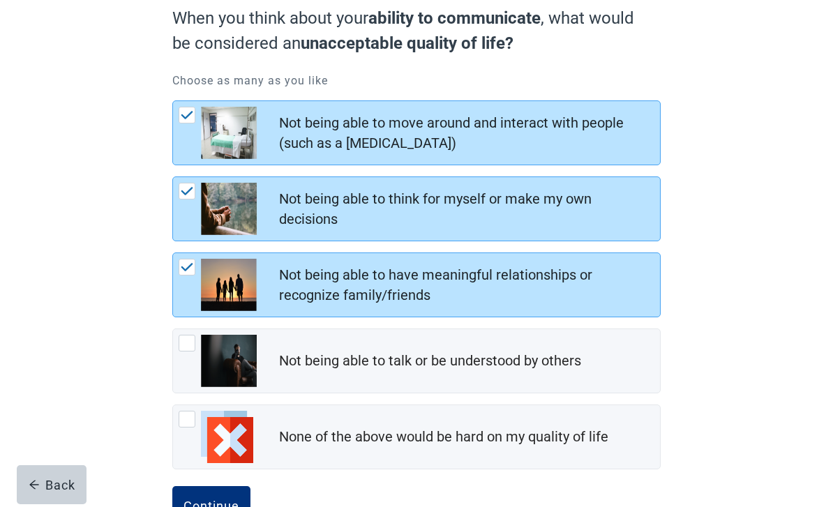
click at [187, 346] on div "Not being able to talk or be understood by others, checkbox, not checked" at bounding box center [187, 343] width 17 height 17
click at [173, 329] on input "Not being able to talk or be understood by others" at bounding box center [172, 329] width 1 height 1
checkbox input "true"
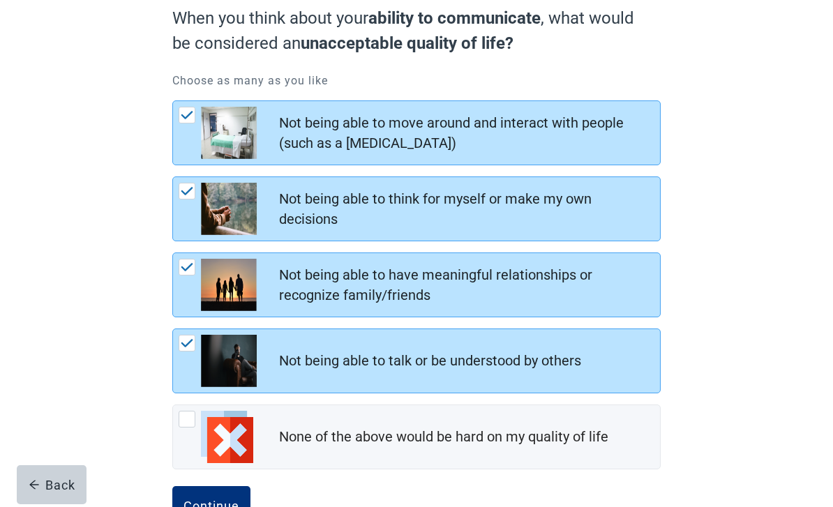
click at [221, 495] on button "Continue" at bounding box center [211, 505] width 78 height 39
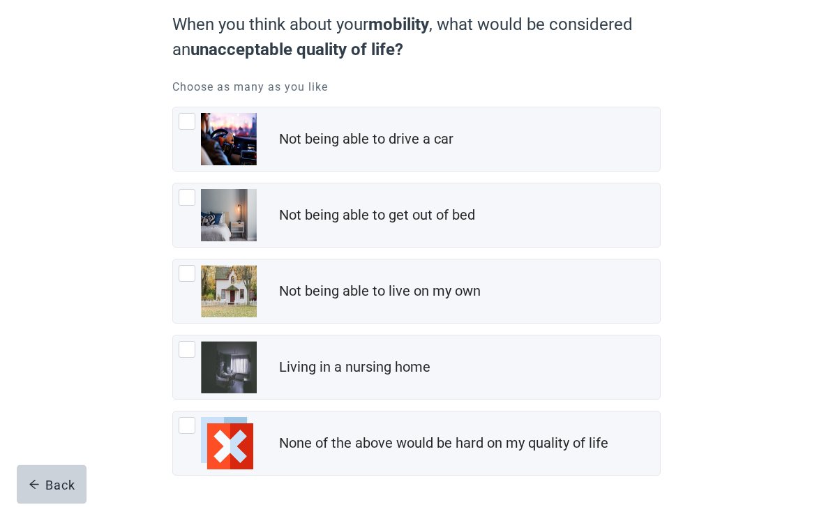
scroll to position [140, 0]
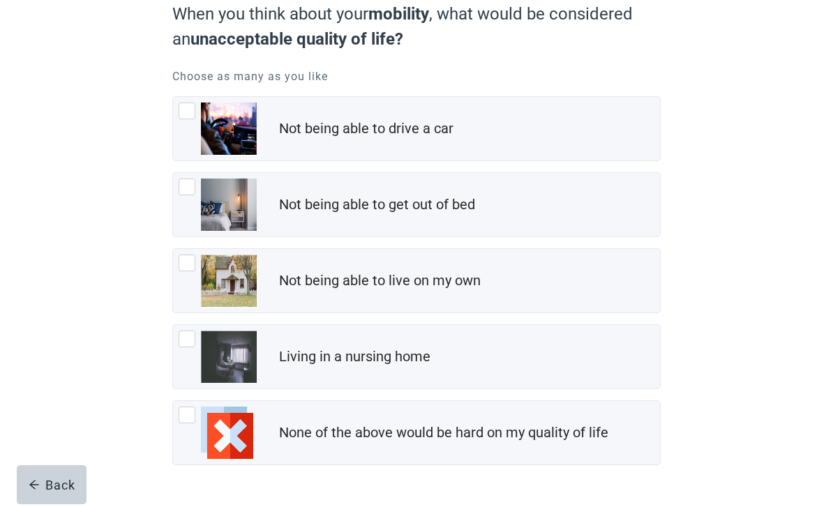
click at [186, 192] on div "Not being able to get out of bed, checkbox, not checked" at bounding box center [187, 187] width 17 height 17
click at [173, 173] on input "Not being able to get out of bed" at bounding box center [172, 172] width 1 height 1
checkbox input "true"
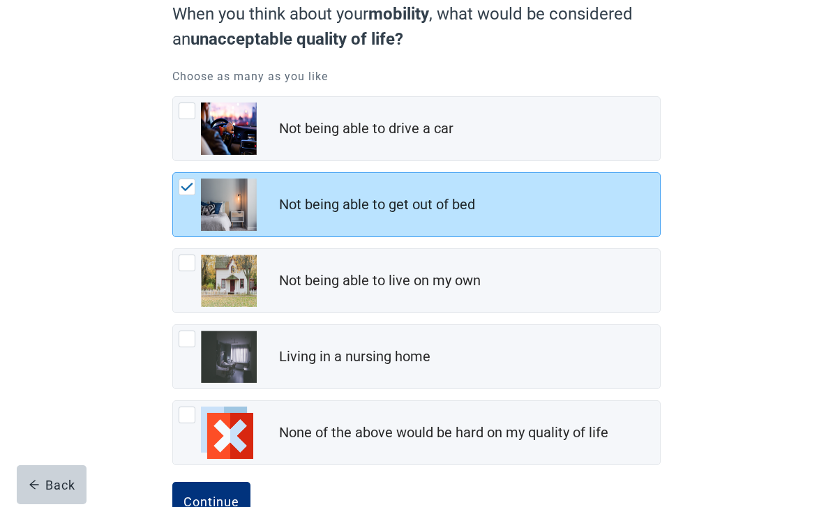
click at [185, 340] on div "Living in a nursing home, checkbox, not checked" at bounding box center [187, 339] width 17 height 17
click at [173, 325] on input "Living in a nursing home" at bounding box center [172, 325] width 1 height 1
checkbox input "true"
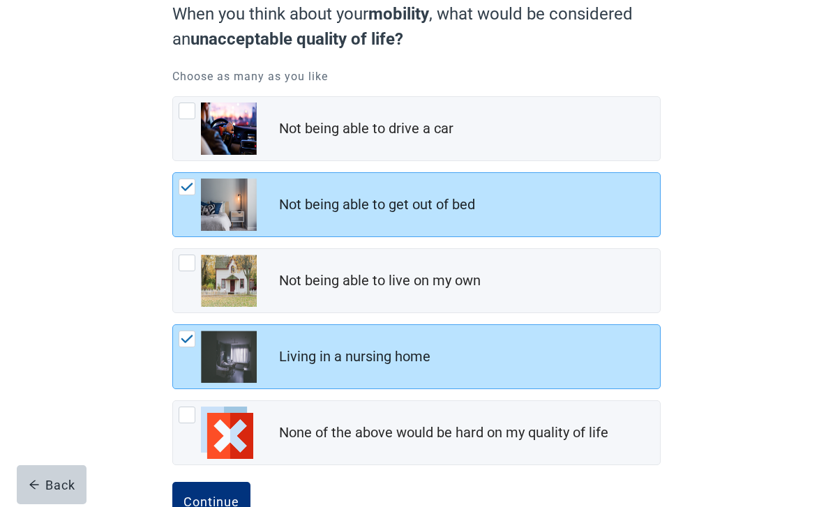
click at [219, 502] on div "Continue" at bounding box center [212, 502] width 56 height 14
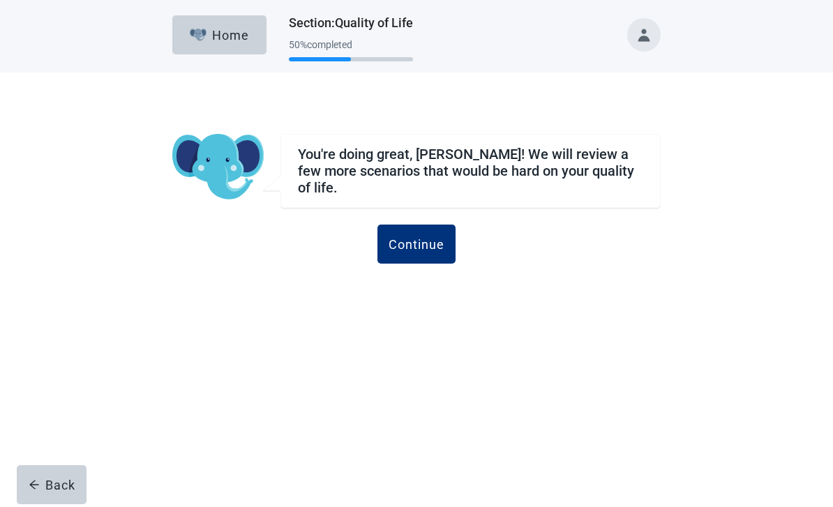
click at [442, 239] on div "Continue" at bounding box center [417, 244] width 56 height 14
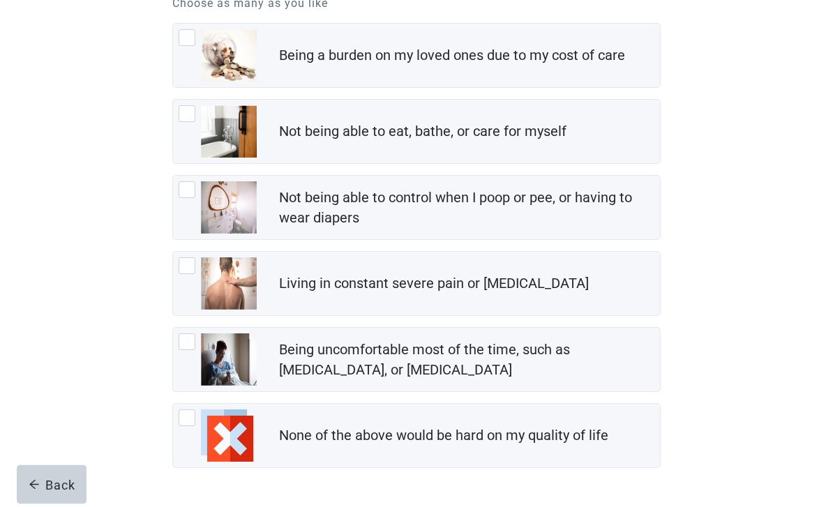
scroll to position [216, 0]
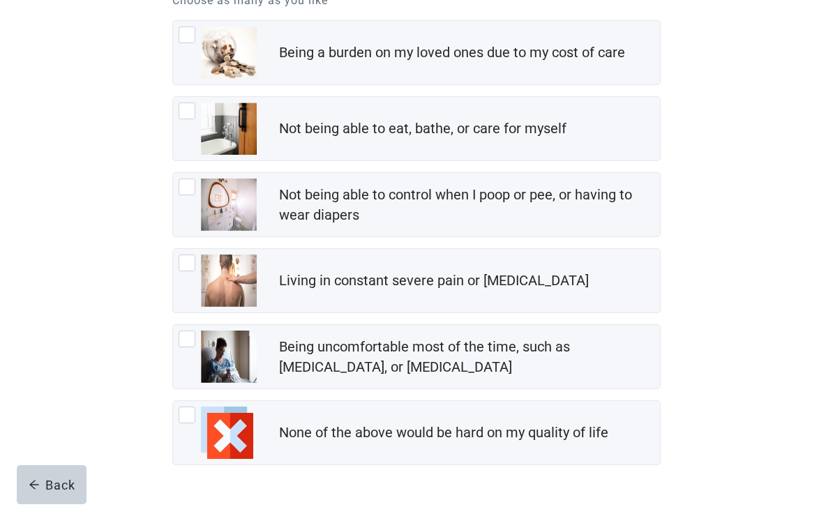
click at [191, 262] on div "Living in constant severe pain or shortness of breath, checkbox, not checked" at bounding box center [187, 263] width 17 height 17
click at [173, 249] on input "Living in constant severe pain or [MEDICAL_DATA]" at bounding box center [172, 248] width 1 height 1
checkbox input "true"
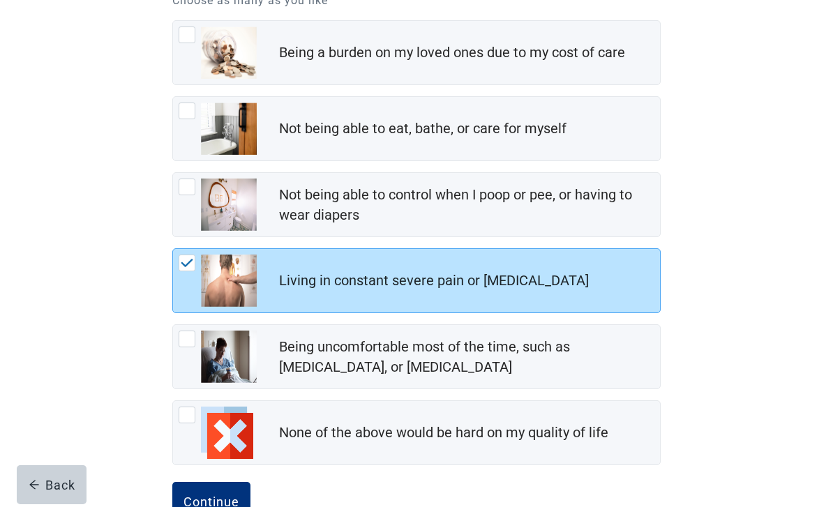
click at [191, 33] on div "Being a burden on my loved ones due to my cost of care, checkbox, not checked" at bounding box center [187, 35] width 17 height 17
click at [173, 21] on input "Being a burden on my loved ones due to my cost of care" at bounding box center [172, 20] width 1 height 1
checkbox input "true"
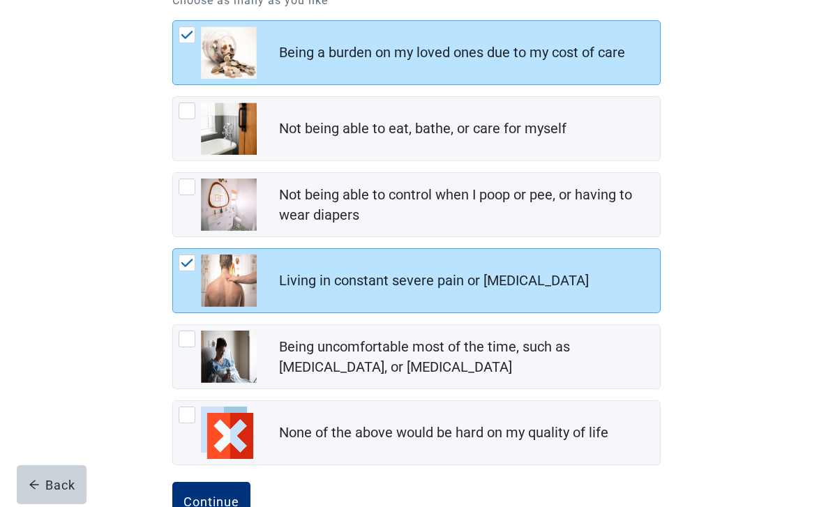
click at [189, 333] on div "Being uncomfortable most of the time, such as nausea, vomiting, or diarrhea, ch…" at bounding box center [187, 339] width 17 height 17
click at [173, 325] on input "Being uncomfortable most of the time, such as [MEDICAL_DATA], or [MEDICAL_DATA]" at bounding box center [172, 325] width 1 height 1
checkbox input "true"
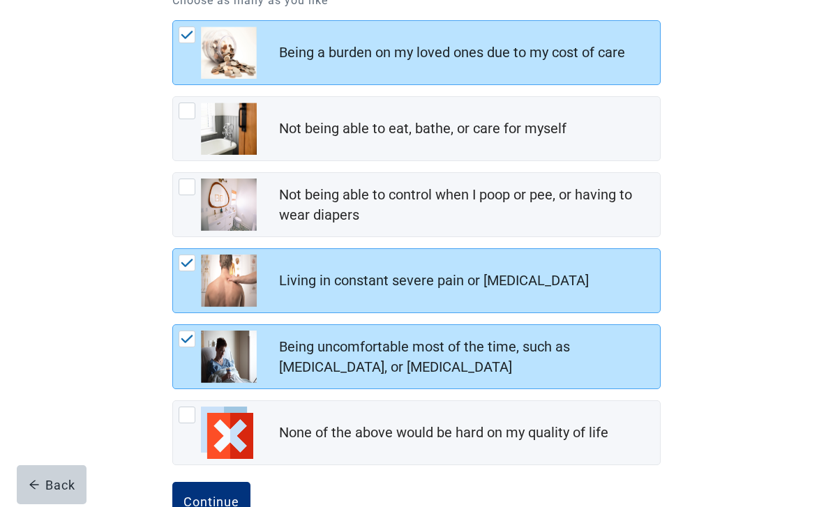
click at [221, 506] on div "Continue" at bounding box center [212, 502] width 56 height 14
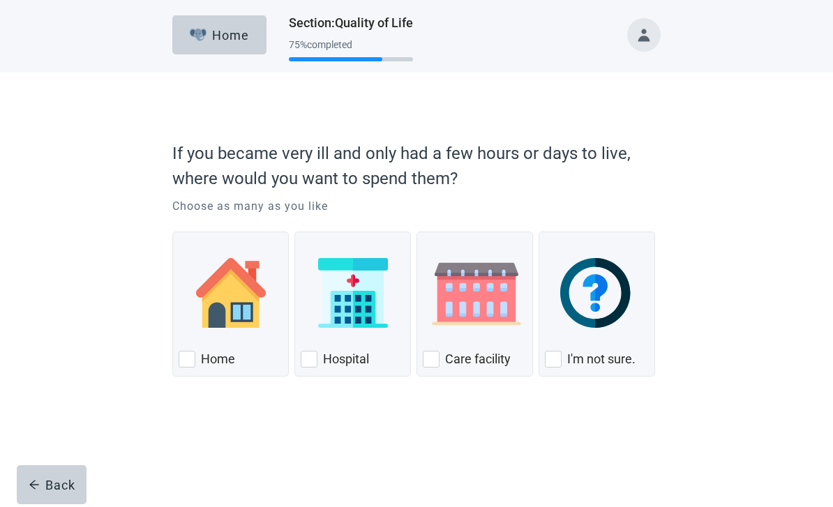
click at [194, 359] on div "Home, checkbox, not checked" at bounding box center [187, 359] width 17 height 17
click at [173, 232] on input "Home" at bounding box center [172, 232] width 1 height 1
checkbox input "true"
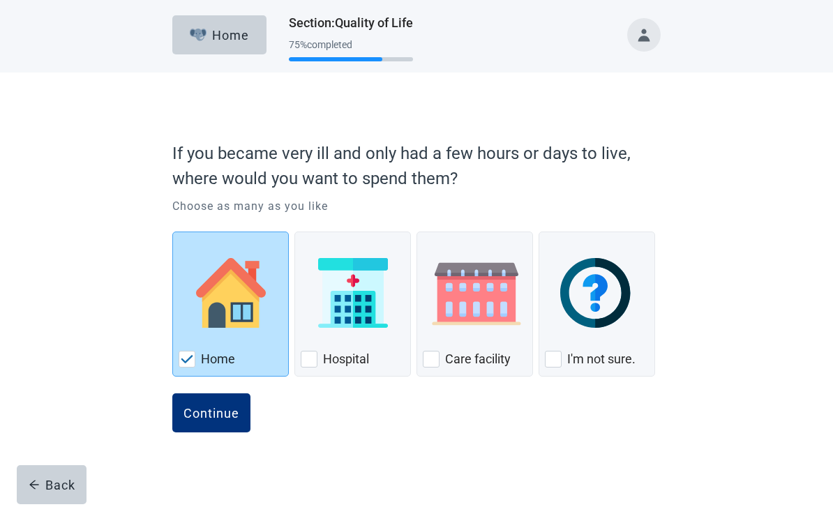
click at [223, 411] on div "Continue" at bounding box center [212, 413] width 56 height 14
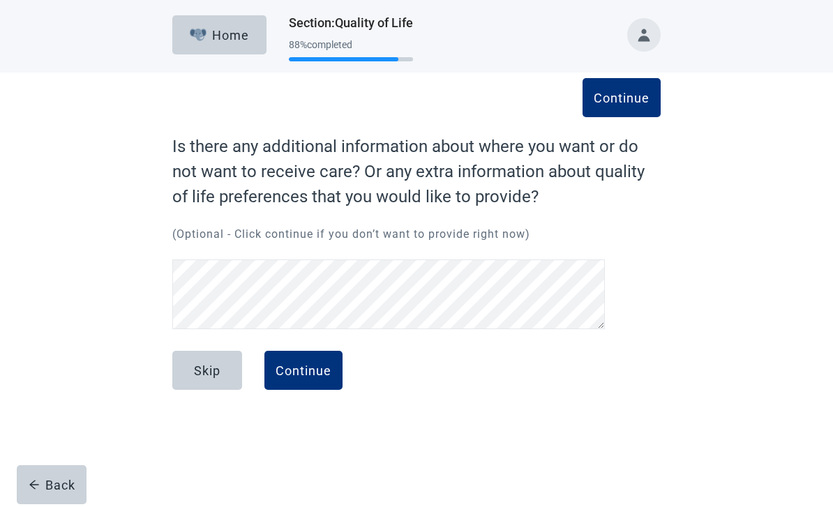
click at [317, 369] on div "Continue" at bounding box center [304, 371] width 56 height 14
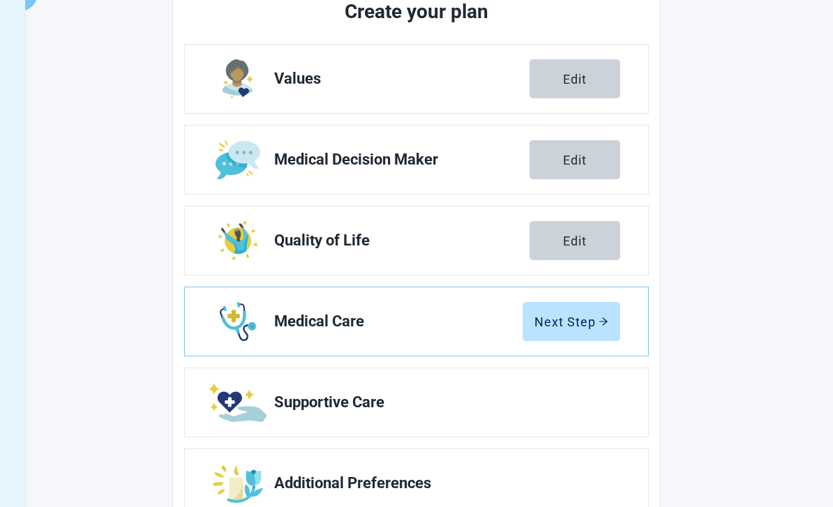
scroll to position [197, 0]
click at [596, 318] on div "Next Step" at bounding box center [572, 321] width 74 height 14
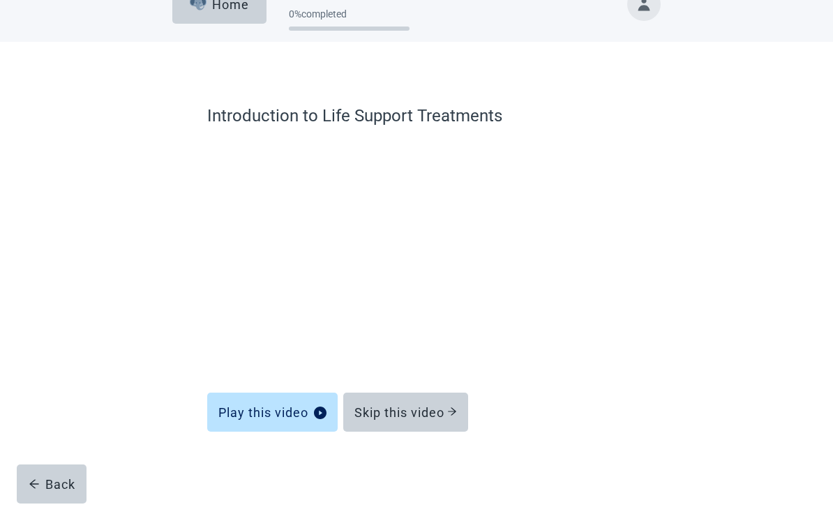
scroll to position [31, 0]
click at [439, 409] on div "Skip this video" at bounding box center [406, 412] width 103 height 14
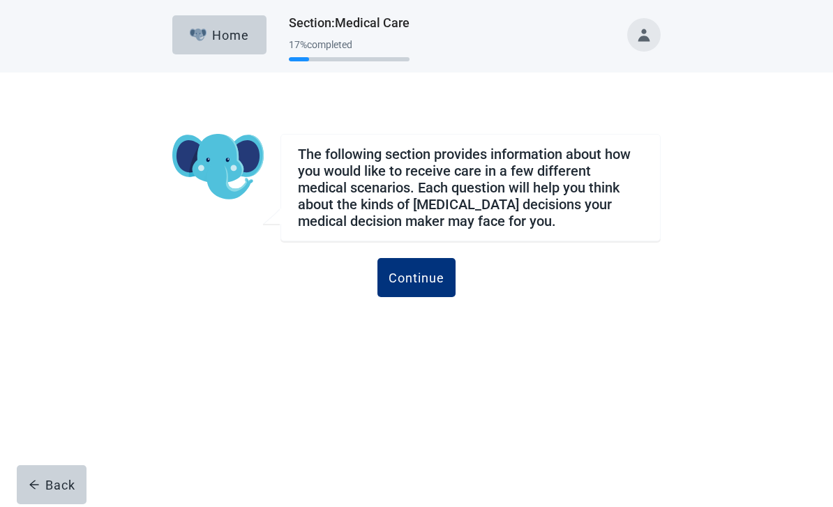
click at [431, 279] on div "Continue" at bounding box center [417, 278] width 56 height 14
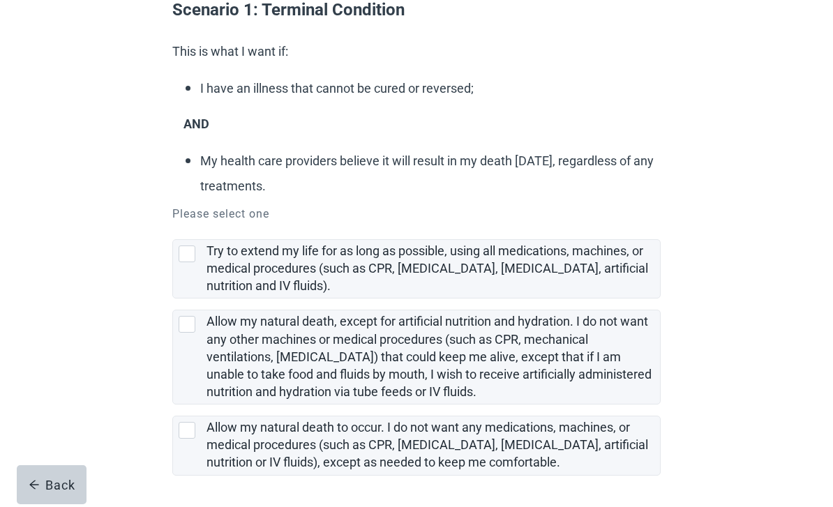
scroll to position [147, 0]
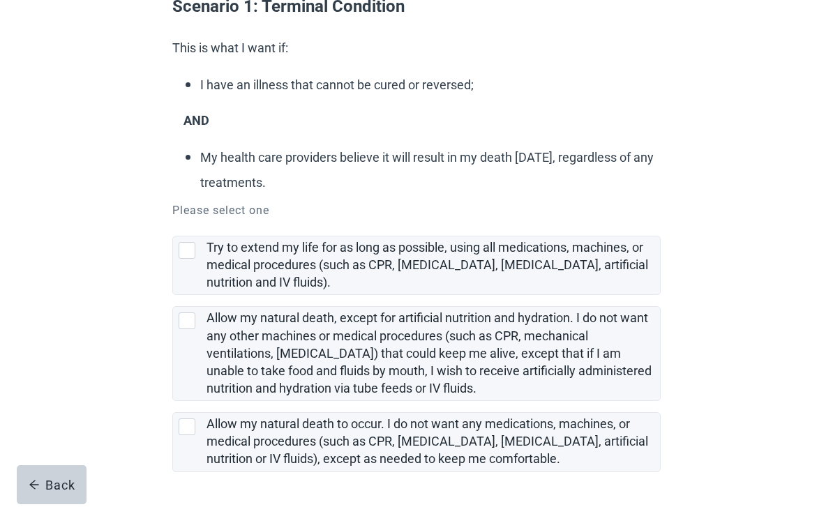
click at [188, 424] on div "Allow my natural death to occur. I do not want any medications, machines, or me…" at bounding box center [187, 427] width 17 height 17
click at [173, 402] on input "Allow my natural death to occur. I do not want any medications, machines, or me…" at bounding box center [172, 401] width 1 height 1
checkbox input "true"
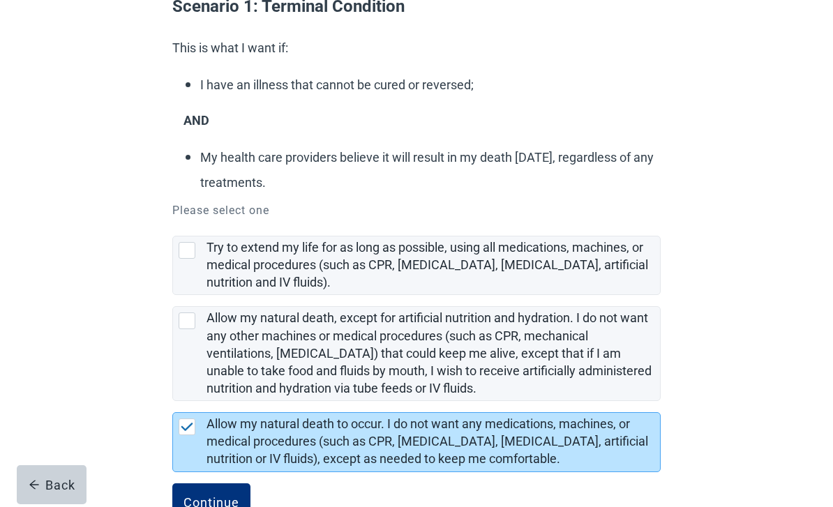
click at [224, 502] on div "Continue" at bounding box center [212, 503] width 56 height 14
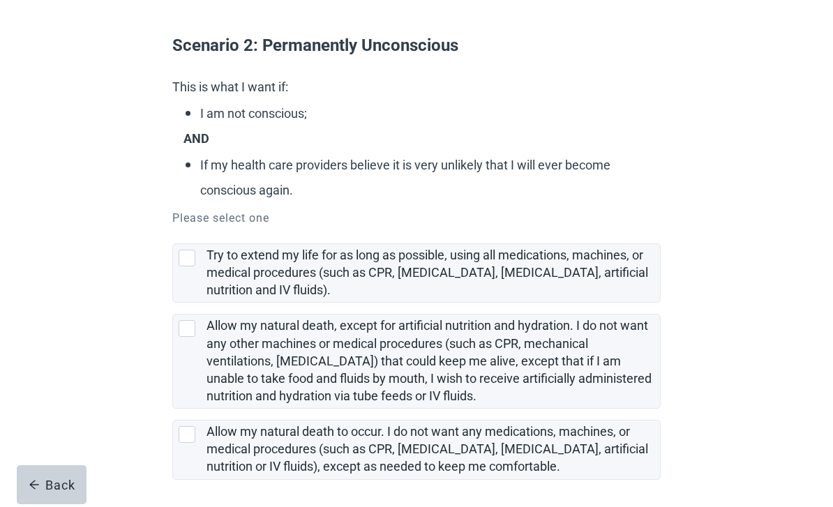
scroll to position [116, 0]
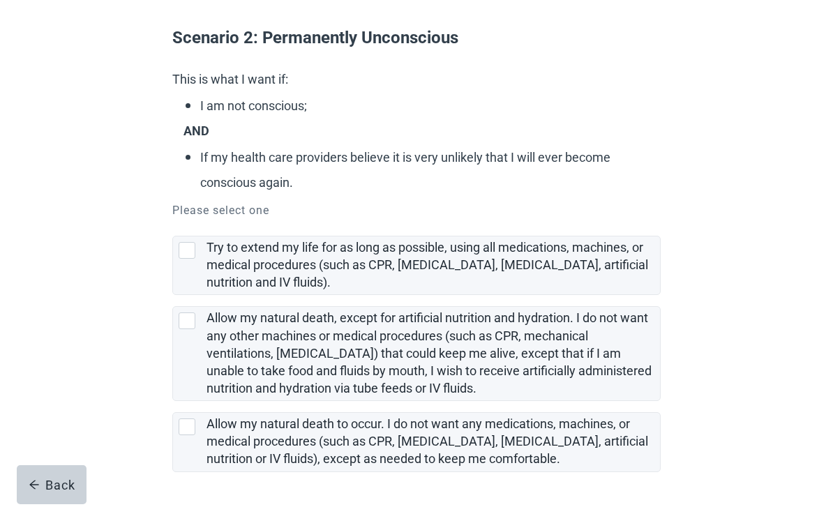
click at [186, 430] on div "Allow my natural death to occur. I do not want any medications, machines, or me…" at bounding box center [187, 427] width 17 height 17
click at [173, 402] on input "Allow my natural death to occur. I do not want any medications, machines, or me…" at bounding box center [172, 401] width 1 height 1
checkbox input "true"
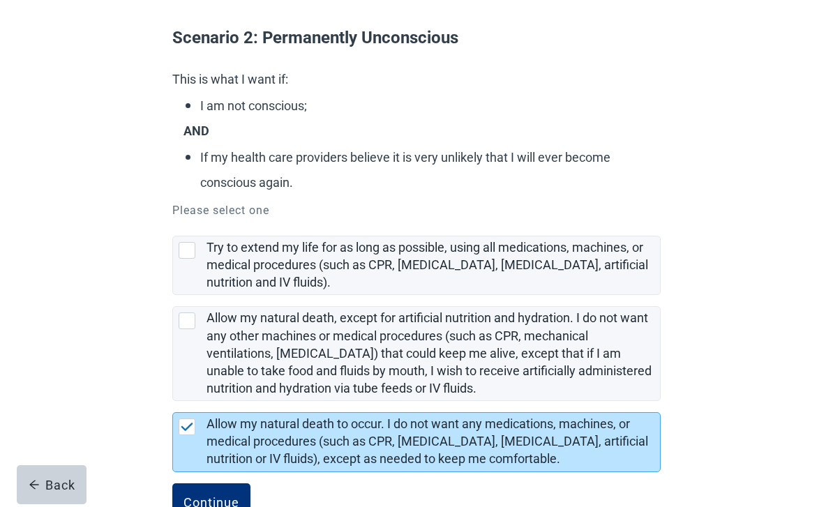
click at [226, 507] on div "Continue" at bounding box center [212, 503] width 56 height 14
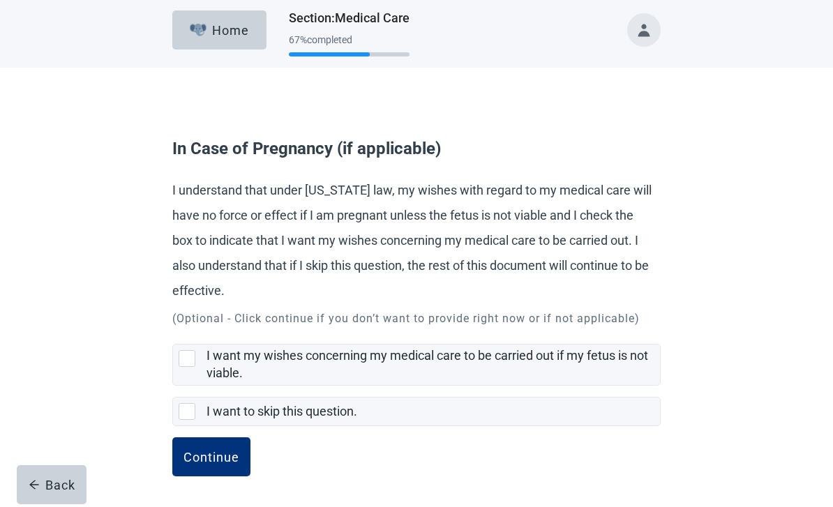
scroll to position [5, 0]
click at [194, 412] on div "I want to skip this question., checkbox, not selected" at bounding box center [187, 411] width 17 height 17
click at [173, 387] on input "I want to skip this question." at bounding box center [172, 386] width 1 height 1
checkbox input "true"
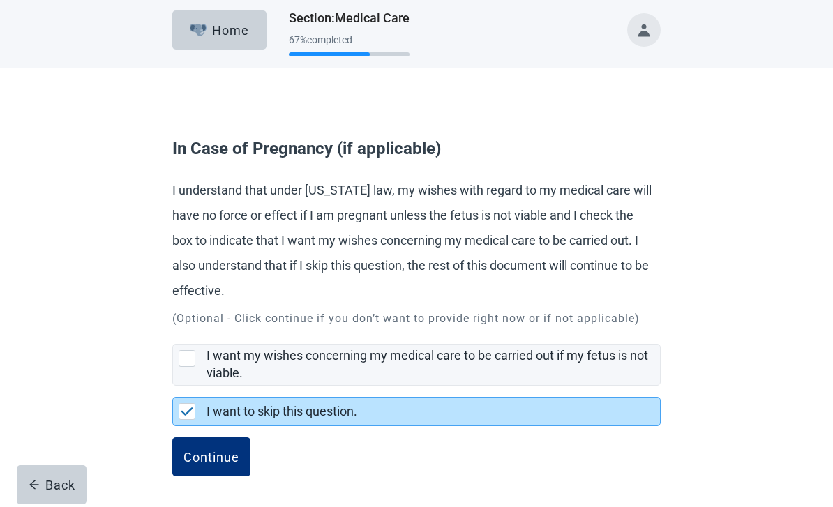
click at [219, 454] on div "Continue" at bounding box center [212, 457] width 56 height 14
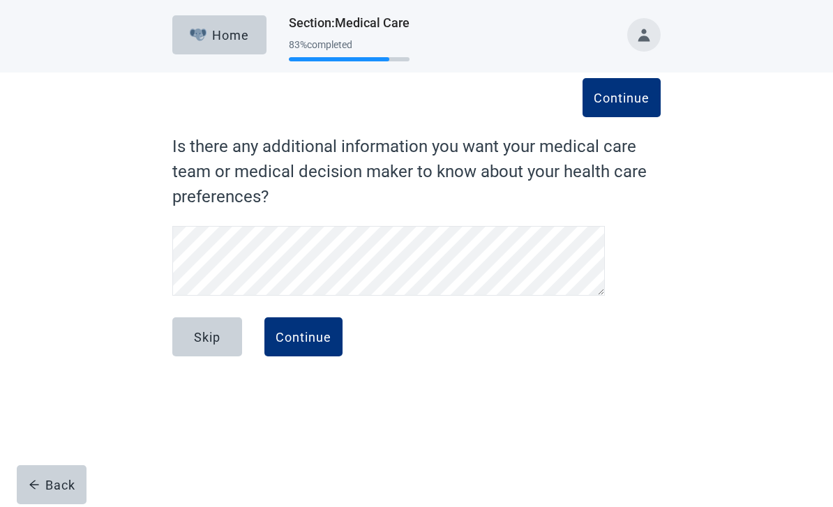
click at [313, 336] on div "Continue" at bounding box center [304, 337] width 56 height 14
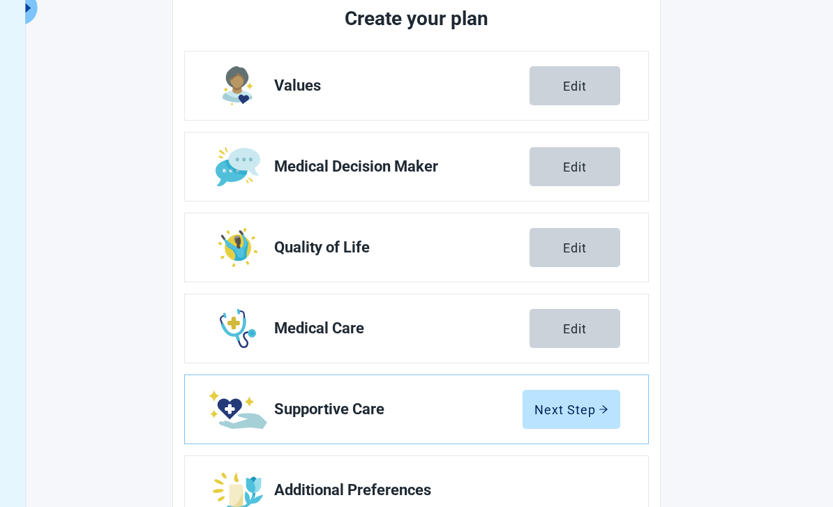
scroll to position [190, 0]
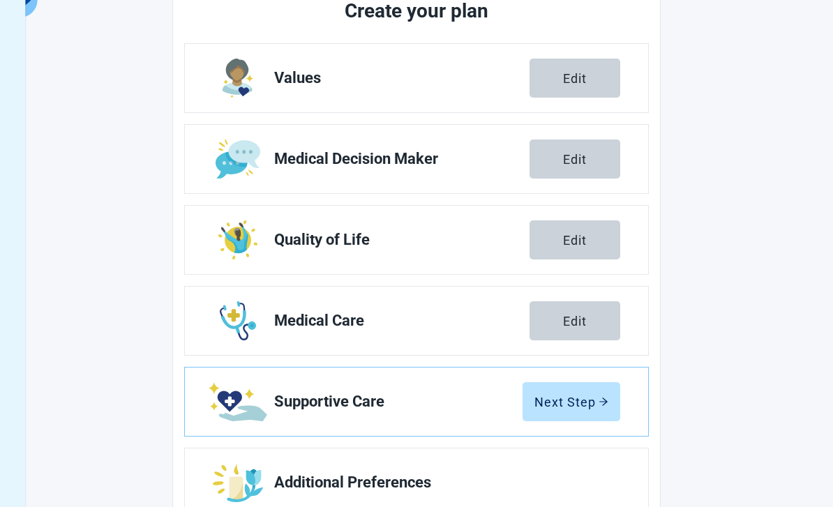
click at [592, 408] on div "Next Step" at bounding box center [572, 402] width 74 height 14
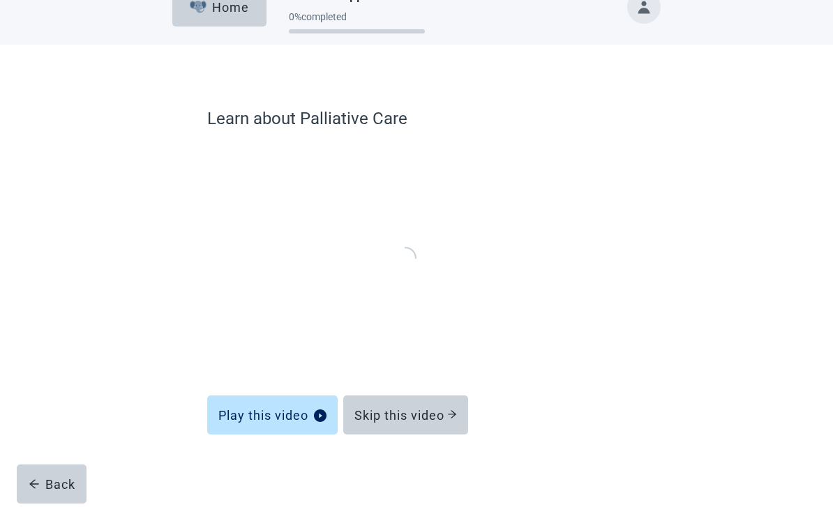
scroll to position [31, 0]
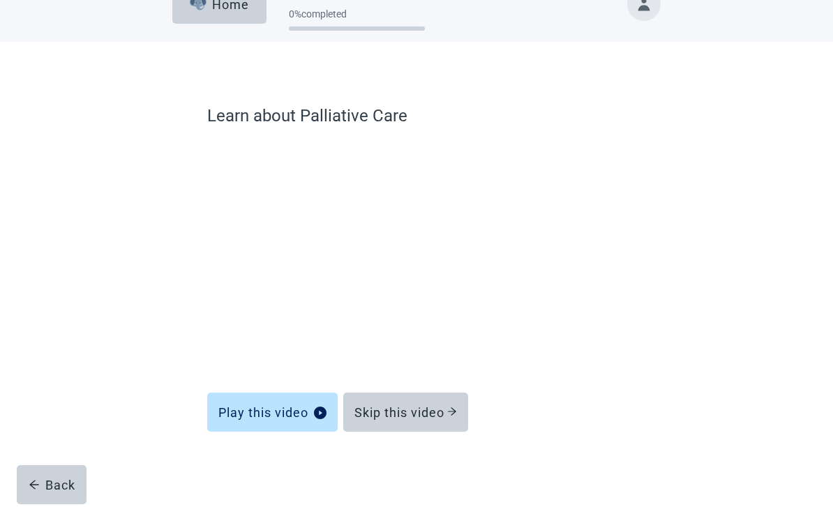
click at [445, 417] on div "Skip this video" at bounding box center [406, 412] width 103 height 14
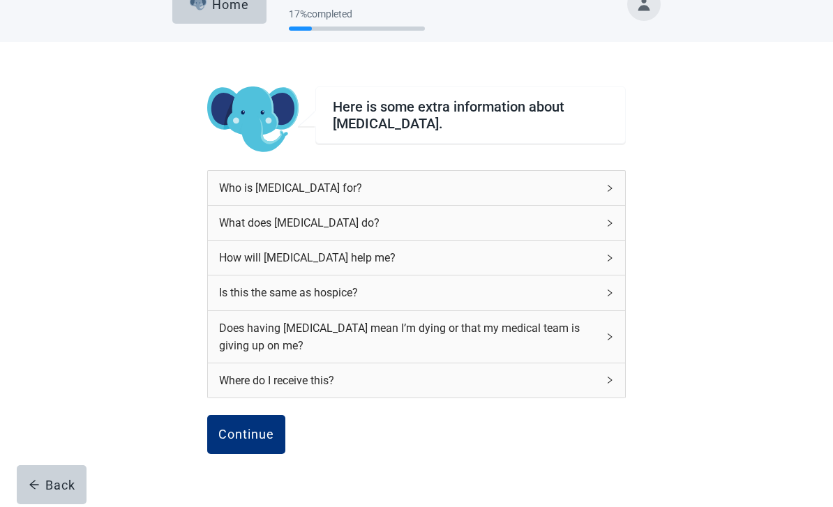
click at [252, 429] on div "Continue" at bounding box center [246, 435] width 56 height 14
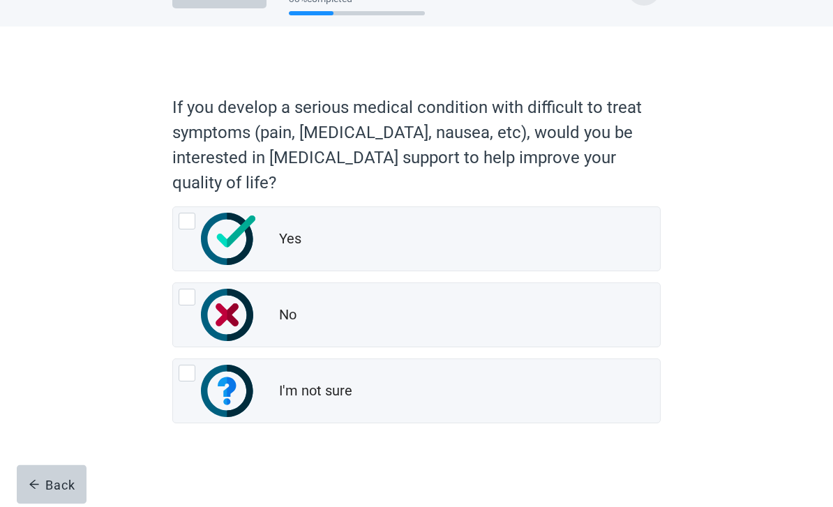
scroll to position [49, 0]
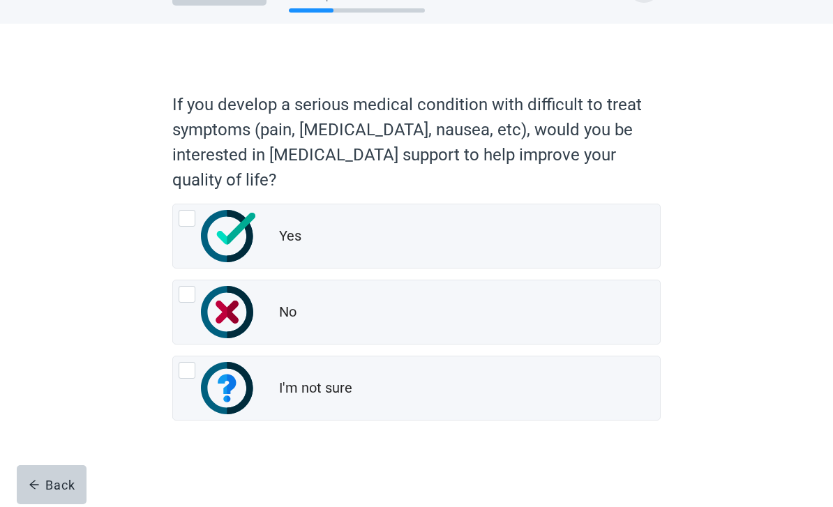
click at [65, 484] on div "Back" at bounding box center [52, 485] width 47 height 14
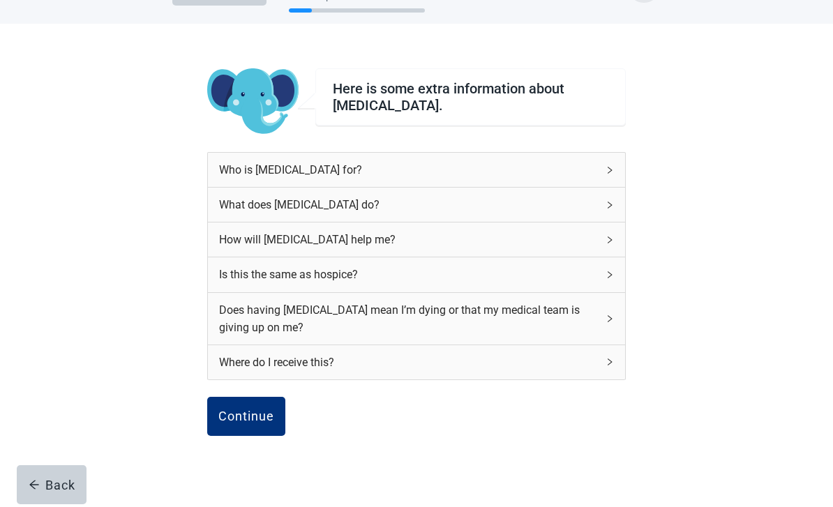
click at [611, 168] on icon "right" at bounding box center [610, 170] width 8 height 8
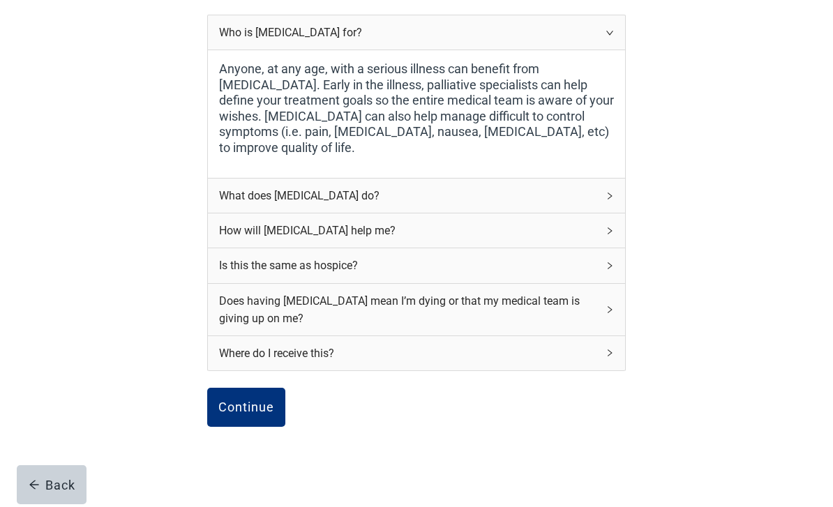
scroll to position [187, 0]
click at [597, 257] on div "Is this the same as hospice?" at bounding box center [408, 264] width 378 height 17
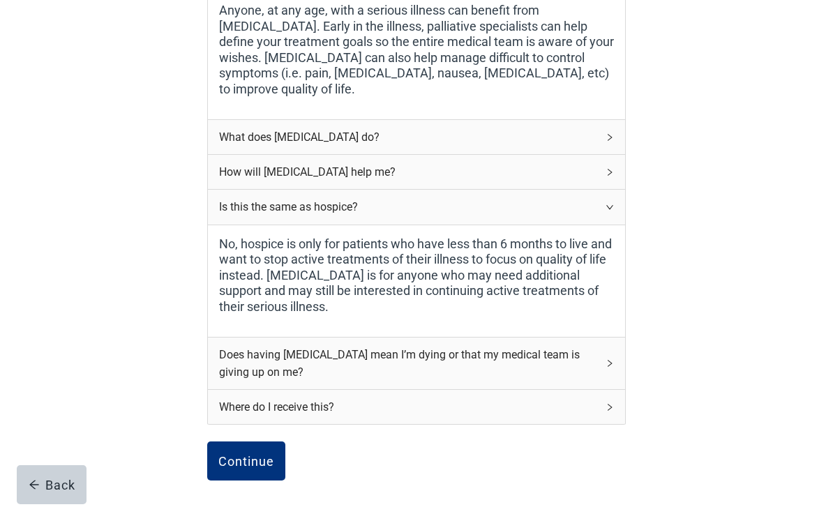
scroll to position [244, 0]
click at [606, 362] on icon "right" at bounding box center [610, 364] width 8 height 8
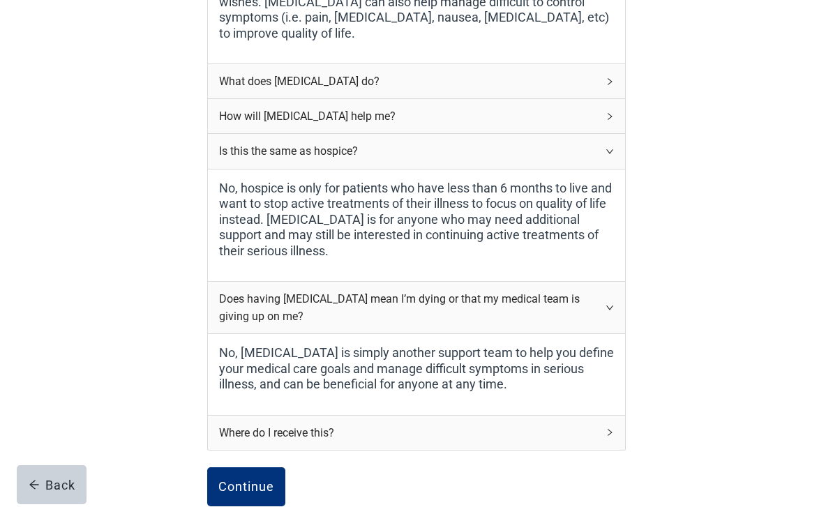
scroll to position [309, 0]
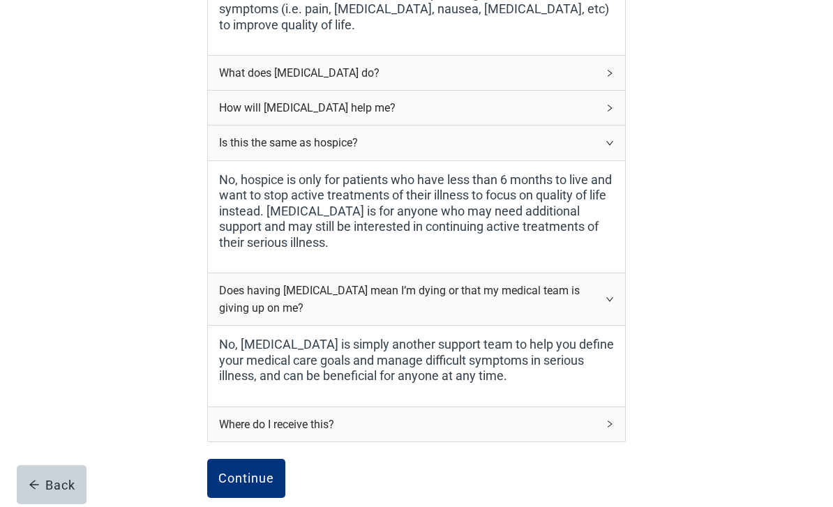
click at [686, 392] on div "Here is some extra information about [MEDICAL_DATA]. Who is [MEDICAL_DATA] for?…" at bounding box center [417, 194] width 750 height 863
click at [609, 424] on div "Where do I receive this?" at bounding box center [416, 425] width 417 height 34
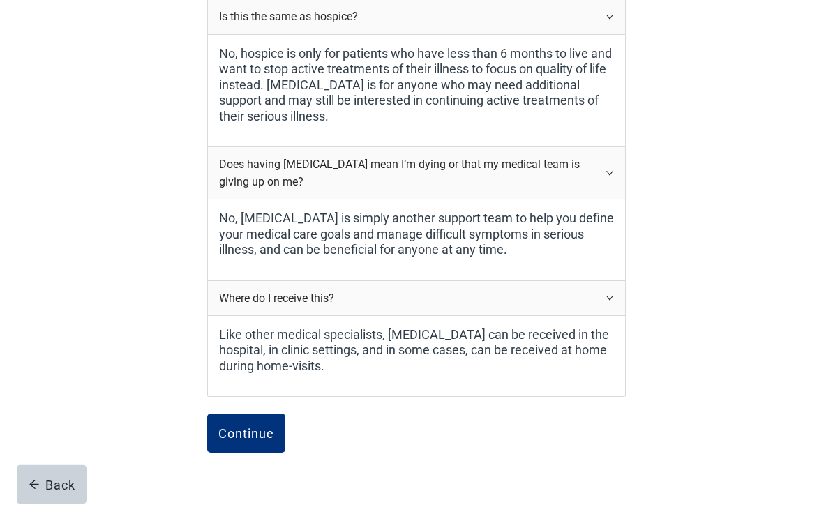
scroll to position [433, 0]
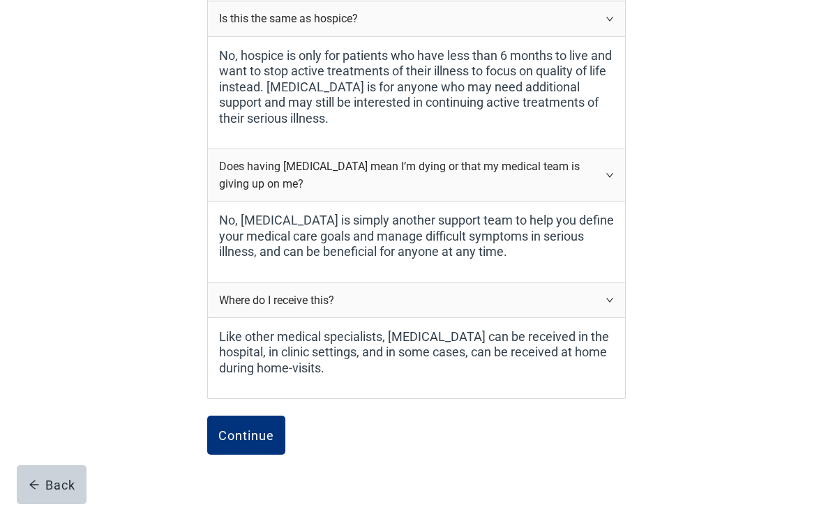
click at [266, 429] on div "Continue" at bounding box center [246, 436] width 56 height 14
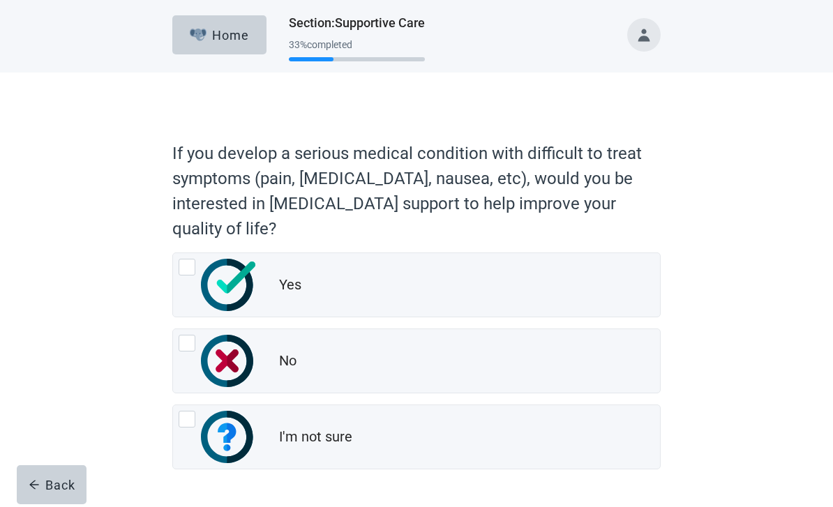
scroll to position [4, 0]
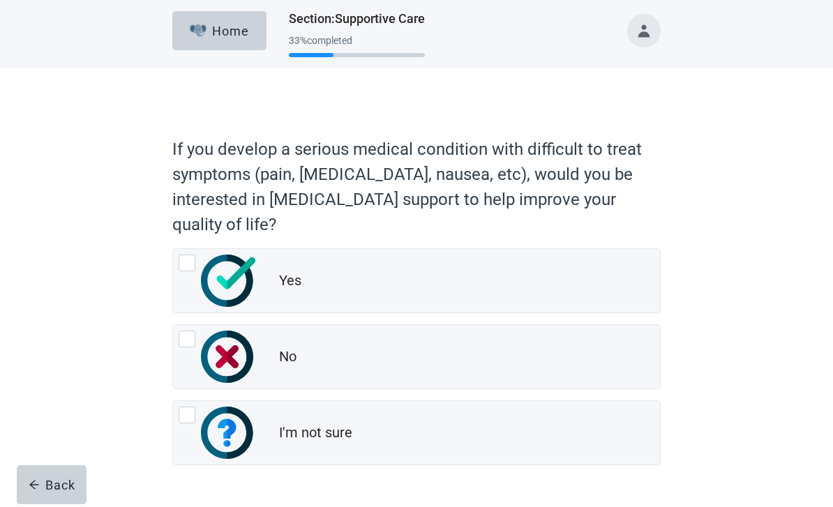
click at [184, 258] on div "Yes, radio button, not checked" at bounding box center [187, 263] width 17 height 17
click at [173, 249] on input "Yes" at bounding box center [172, 248] width 1 height 1
radio input "true"
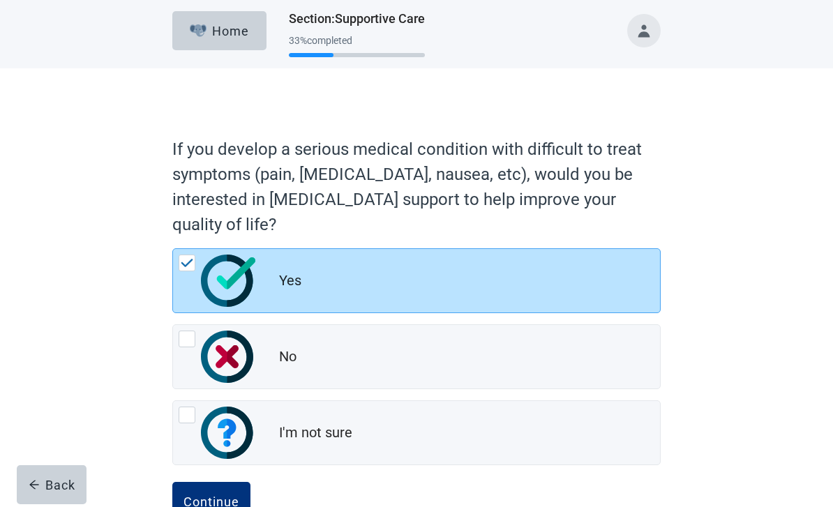
click at [230, 505] on div "Continue" at bounding box center [212, 502] width 56 height 14
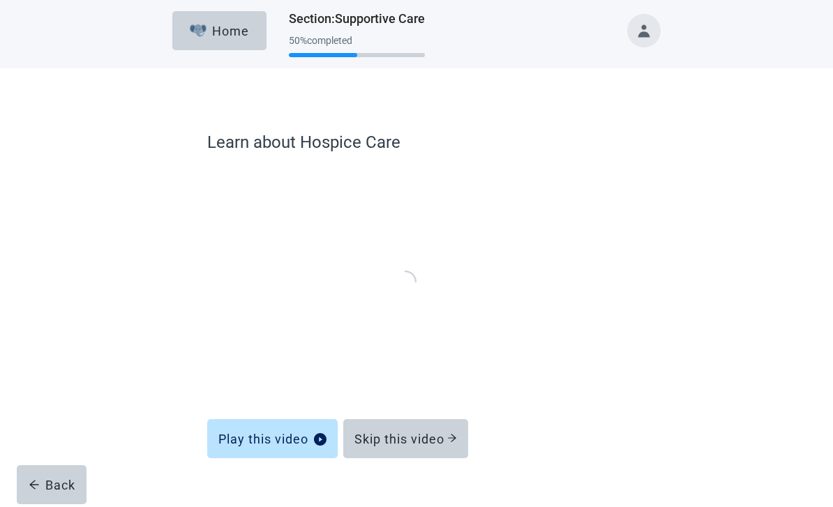
scroll to position [31, 0]
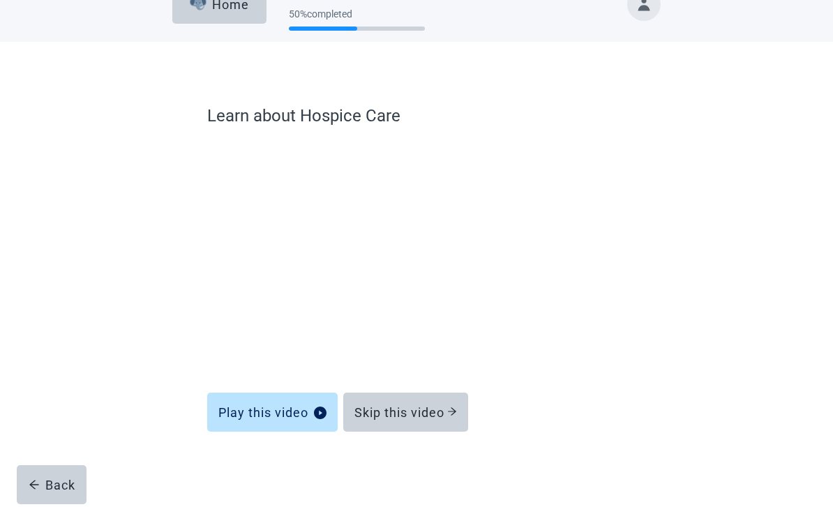
click at [448, 410] on div "Skip this video" at bounding box center [406, 412] width 103 height 14
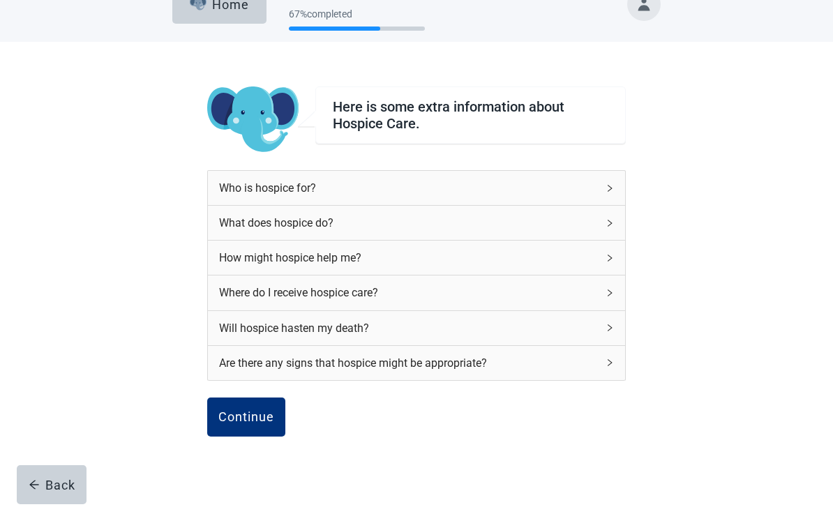
click at [262, 414] on div "Continue" at bounding box center [246, 417] width 56 height 14
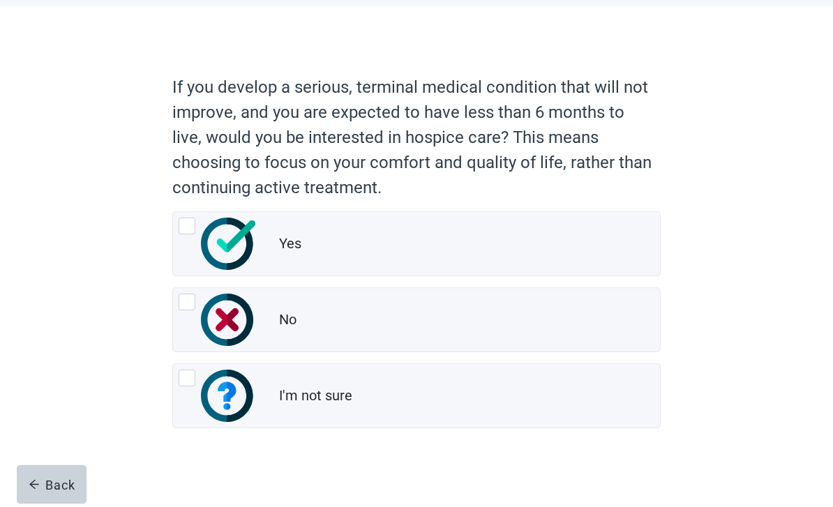
scroll to position [74, 0]
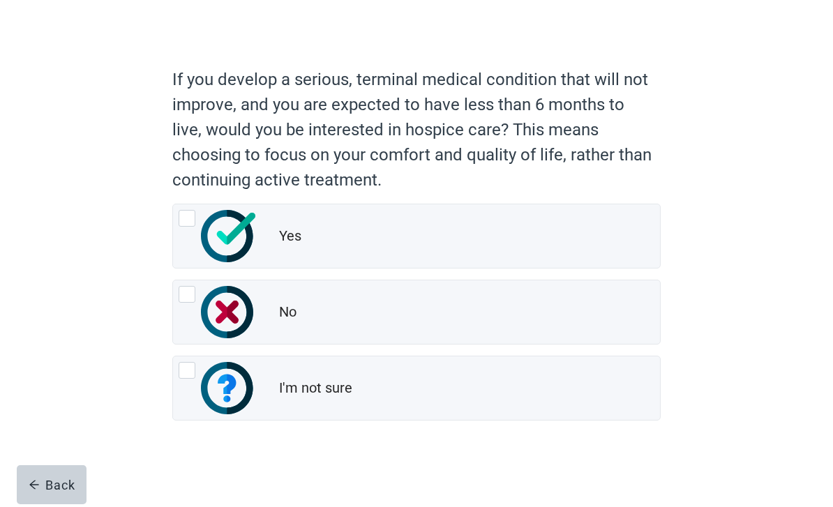
click at [191, 218] on div "Yes, radio button, not checked" at bounding box center [187, 218] width 17 height 17
click at [173, 204] on input "Yes" at bounding box center [172, 204] width 1 height 1
radio input "true"
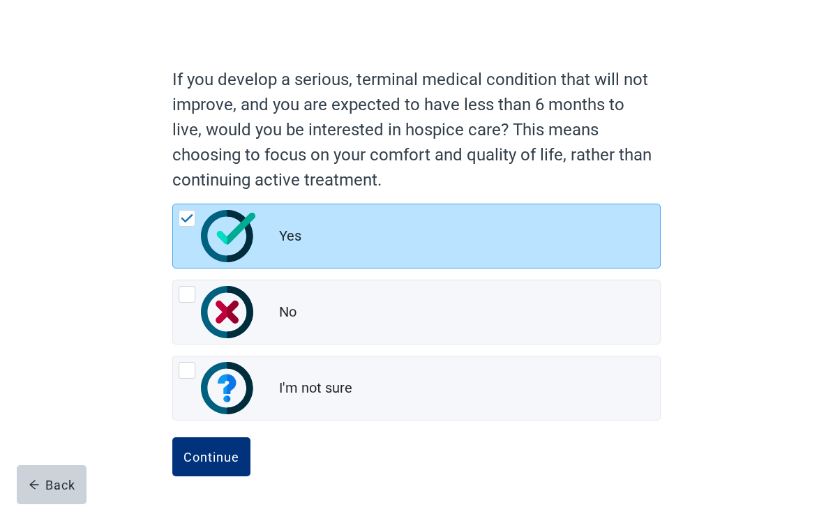
click at [227, 466] on button "Continue" at bounding box center [211, 457] width 78 height 39
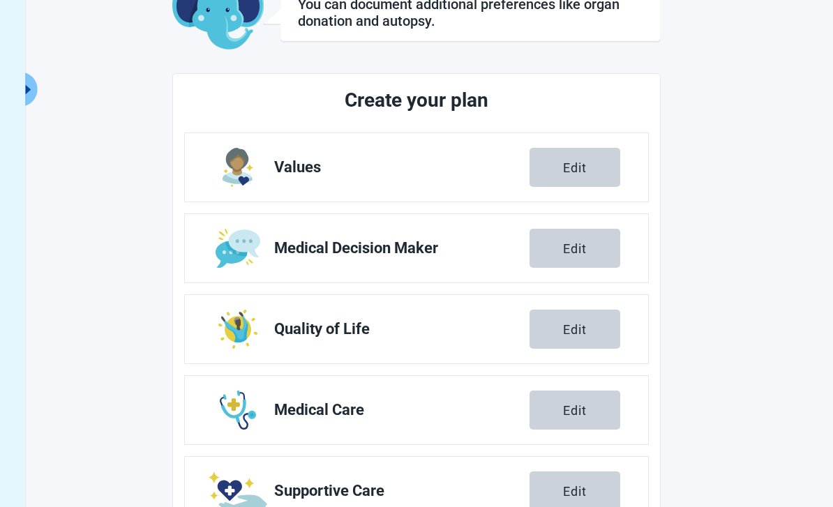
scroll to position [190, 0]
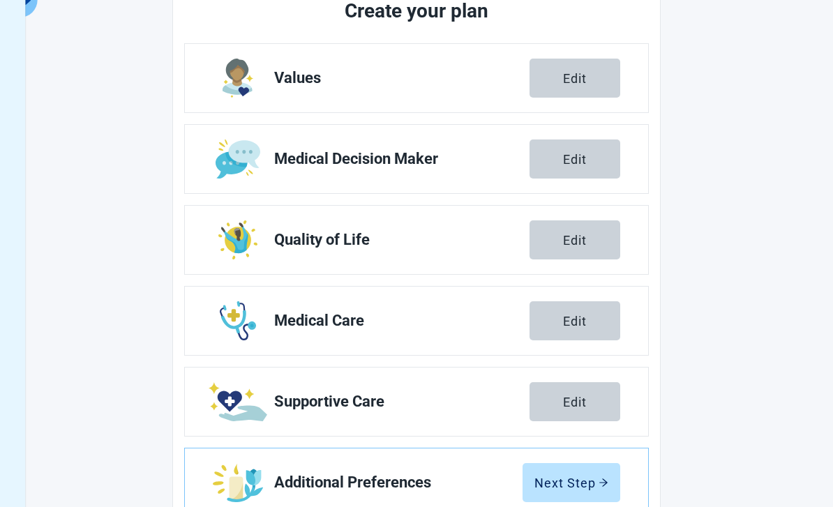
click at [594, 488] on div "Next Step" at bounding box center [572, 483] width 74 height 14
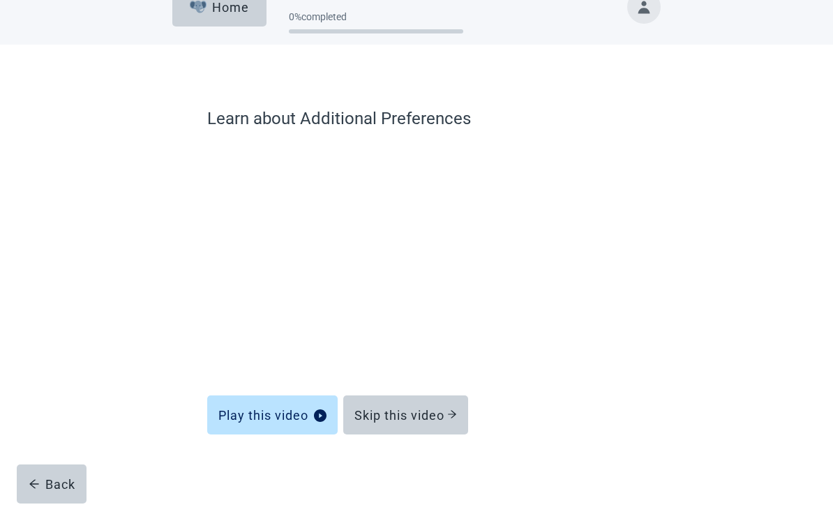
scroll to position [31, 0]
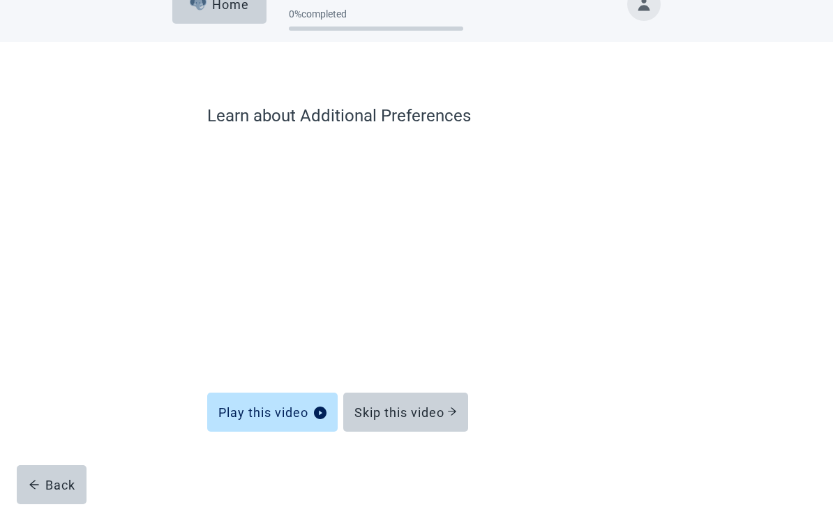
click at [460, 412] on button "Skip this video" at bounding box center [405, 412] width 125 height 39
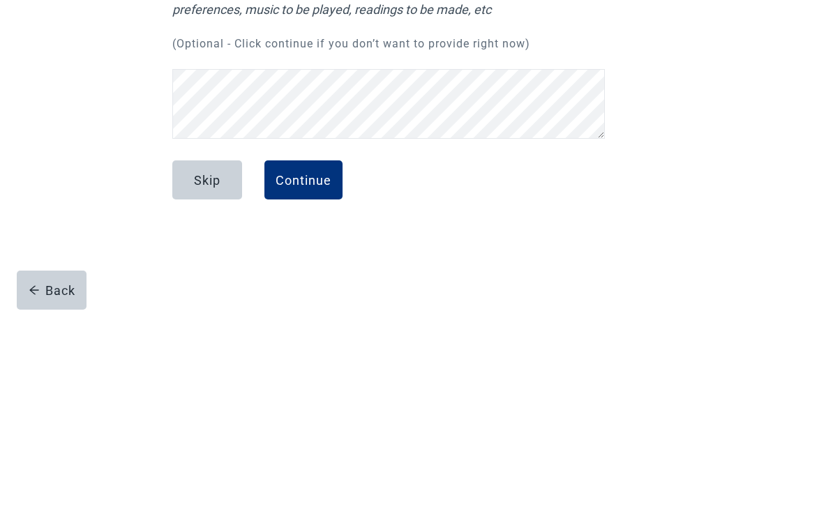
click at [318, 368] on div "Continue" at bounding box center [304, 375] width 56 height 14
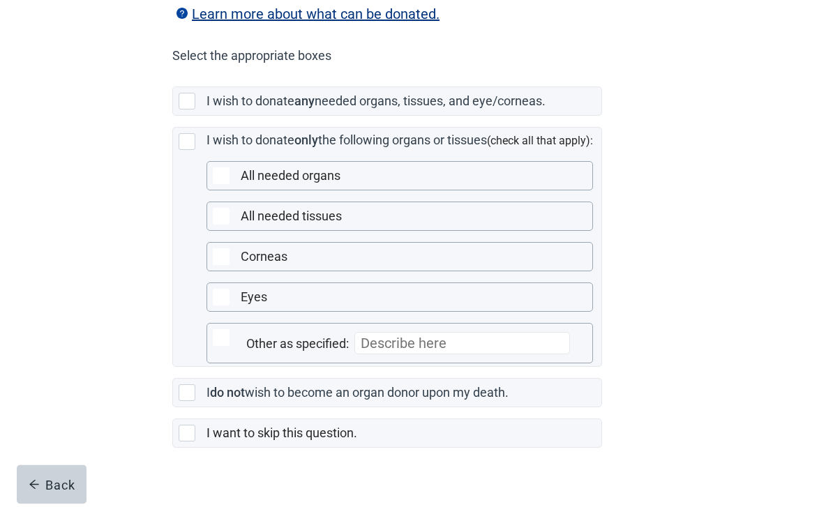
scroll to position [314, 0]
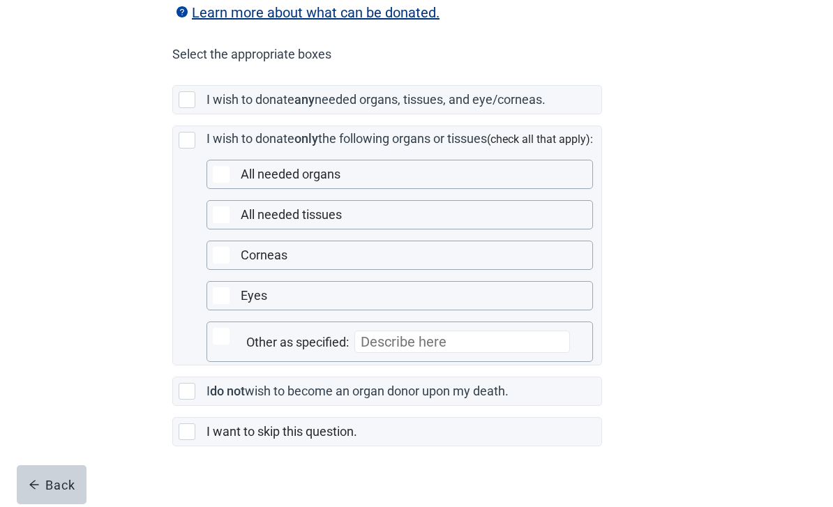
click at [188, 108] on div "Main content" at bounding box center [187, 99] width 17 height 17
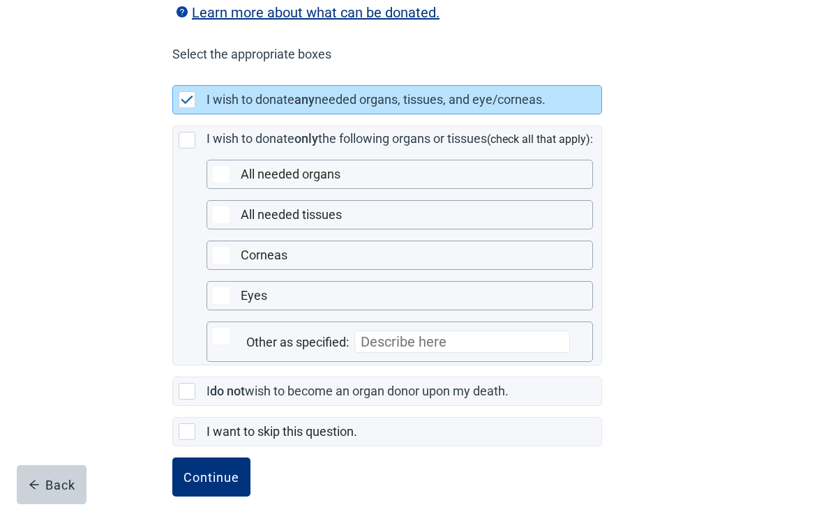
click at [228, 484] on div "Continue" at bounding box center [212, 477] width 56 height 14
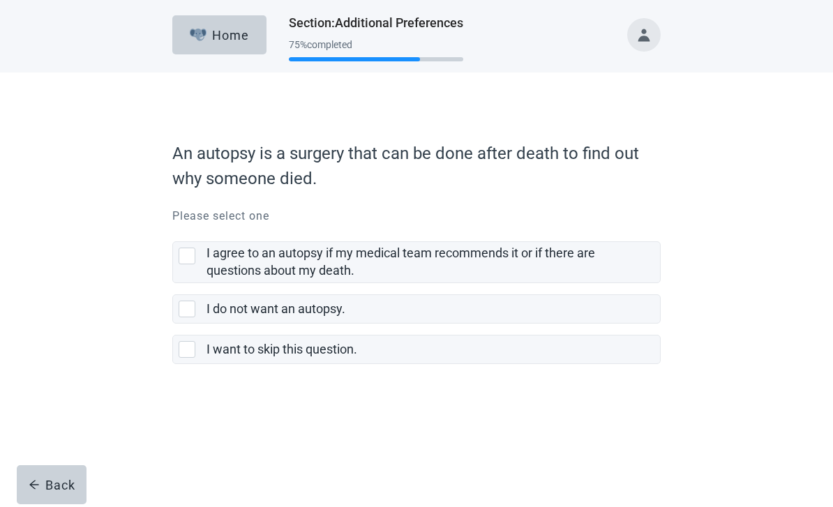
click at [191, 348] on div "I want to skip this question., checkbox, not selected" at bounding box center [187, 349] width 17 height 17
click at [173, 325] on input "I want to skip this question." at bounding box center [172, 324] width 1 height 1
checkbox input "true"
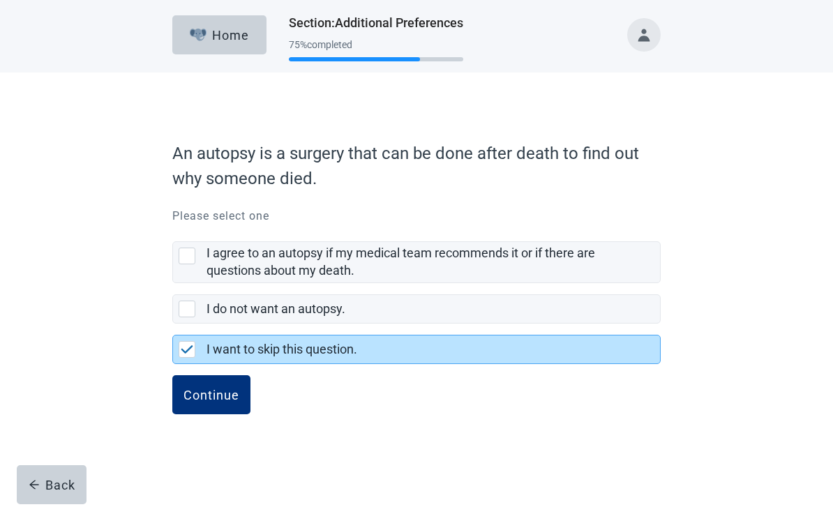
click at [225, 395] on div "Continue" at bounding box center [212, 395] width 56 height 14
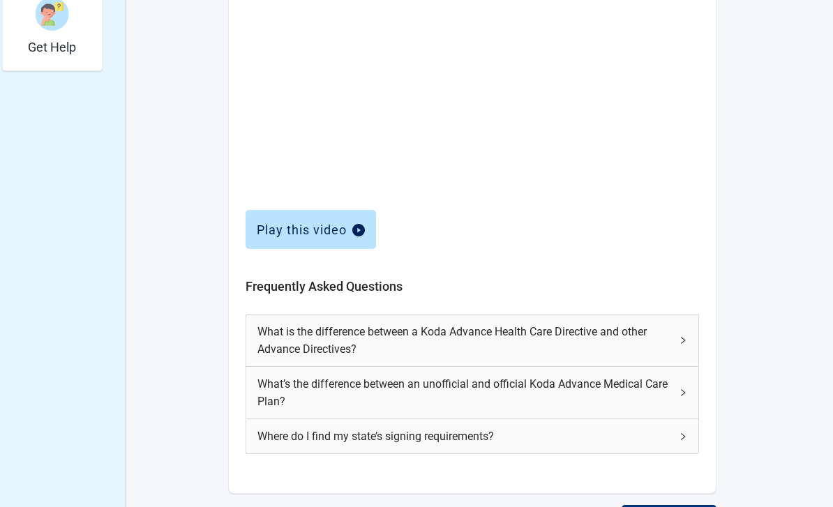
scroll to position [530, 0]
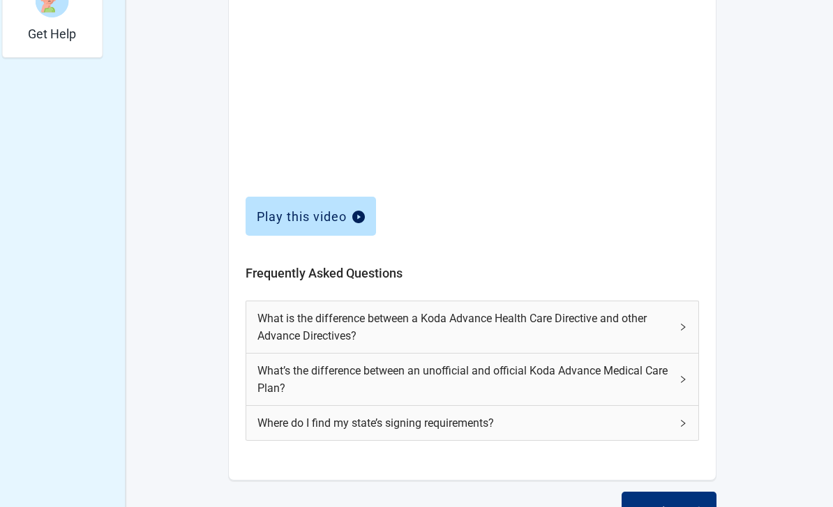
click at [690, 507] on div "Continue" at bounding box center [669, 512] width 73 height 14
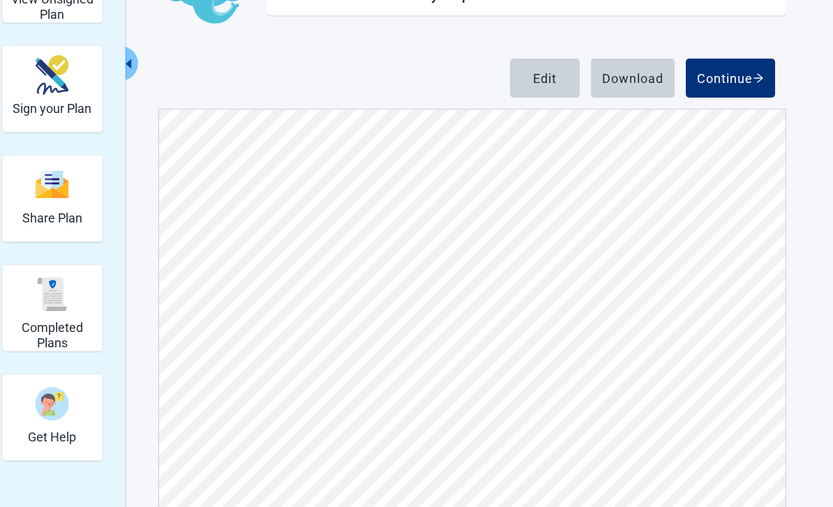
scroll to position [149, 0]
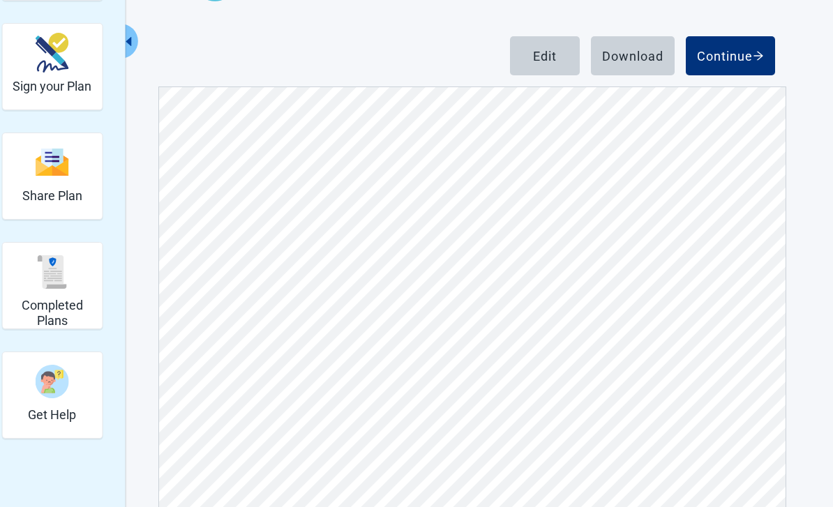
click at [747, 47] on button "Continue" at bounding box center [730, 55] width 89 height 39
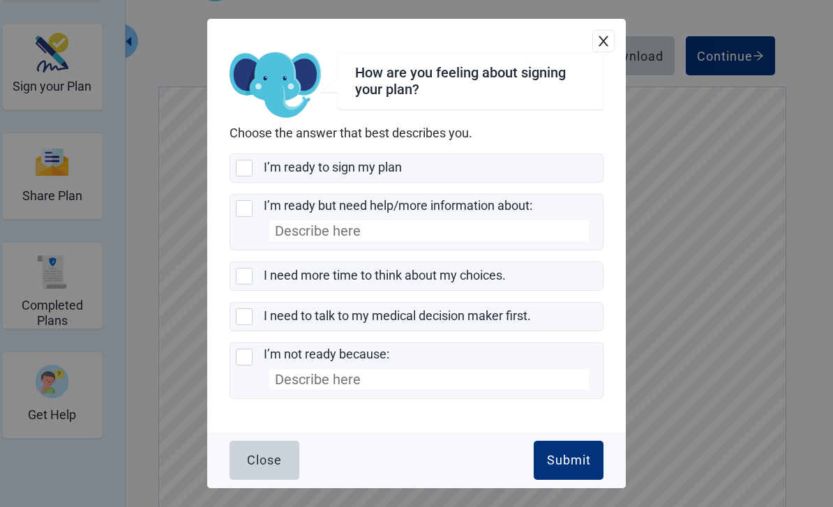
click at [244, 177] on div "I’m ready to sign my plan, checkbox, not selected" at bounding box center [244, 168] width 17 height 17
click at [230, 154] on input "I’m ready to sign my plan" at bounding box center [230, 154] width 1 height 1
checkbox input "true"
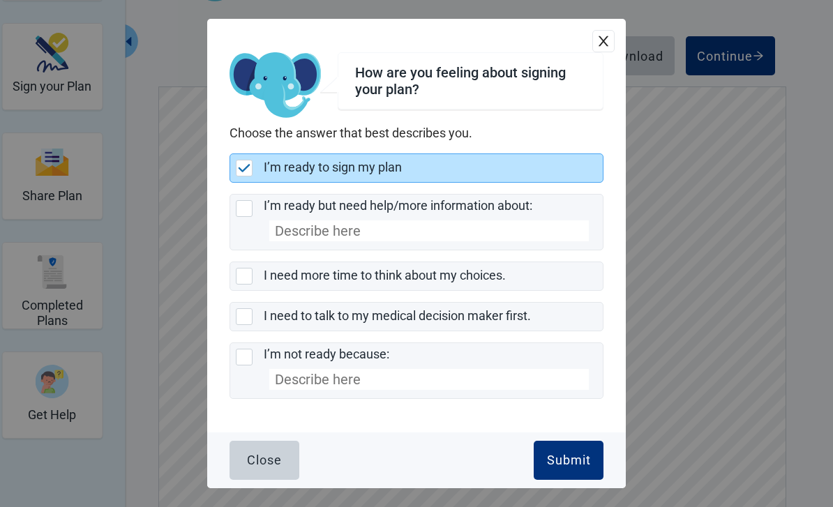
click at [581, 468] on div "Submit" at bounding box center [569, 461] width 44 height 14
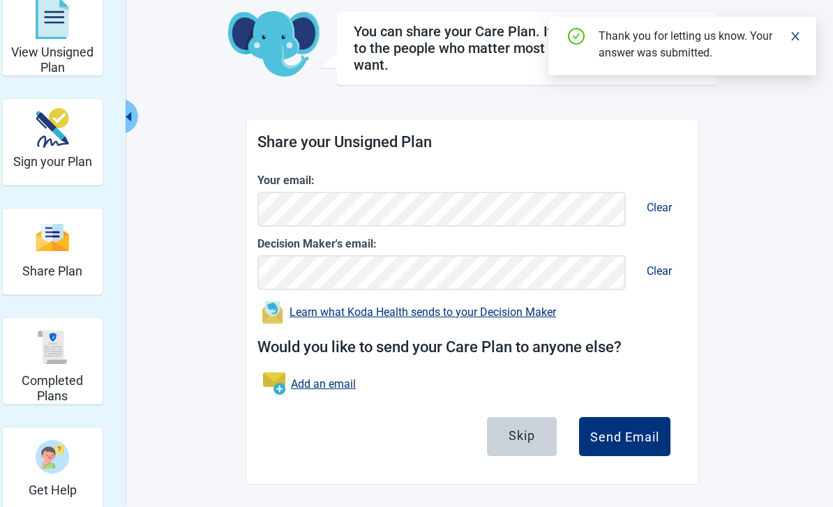
scroll to position [51, 0]
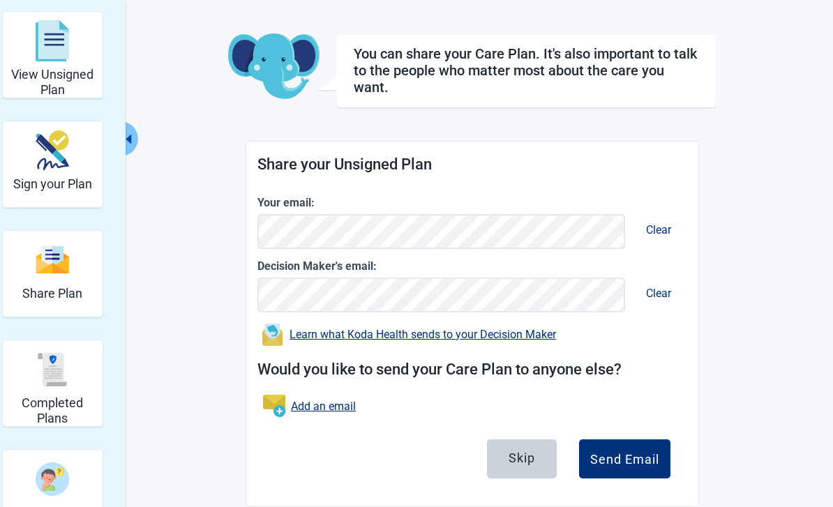
click at [641, 458] on div "Send Email" at bounding box center [624, 459] width 69 height 14
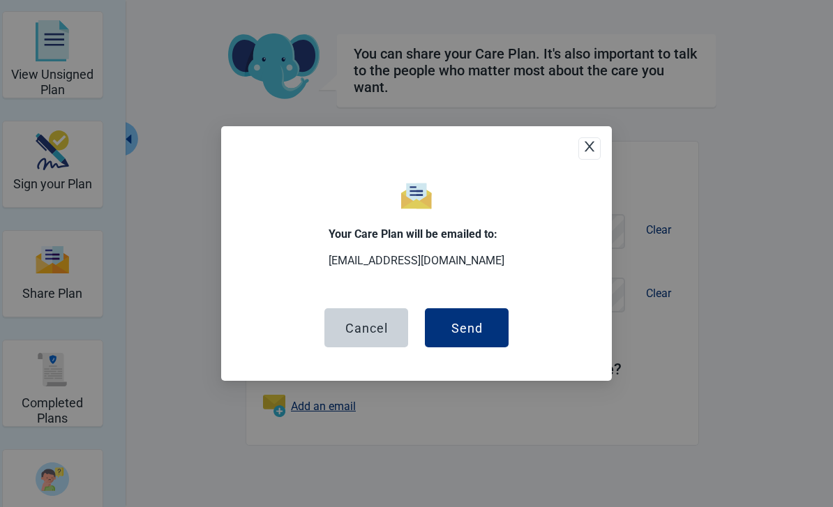
click at [477, 335] on div "Send" at bounding box center [467, 328] width 31 height 14
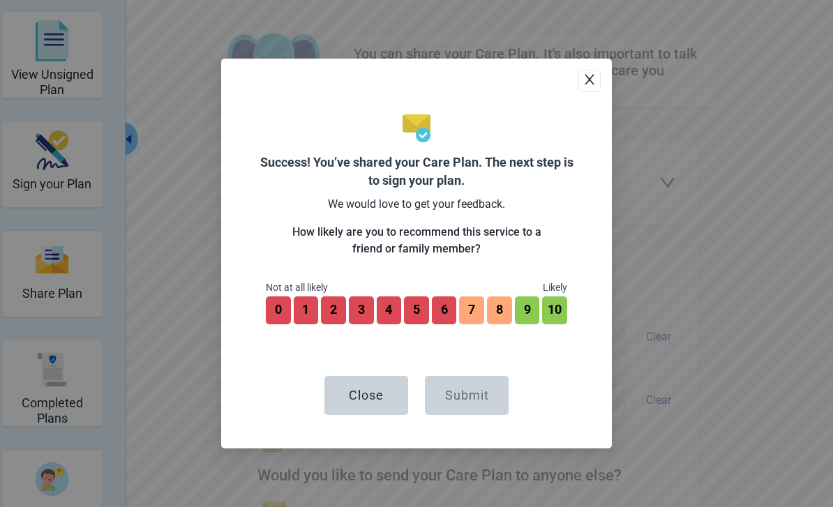
click at [525, 325] on button "9" at bounding box center [527, 311] width 25 height 28
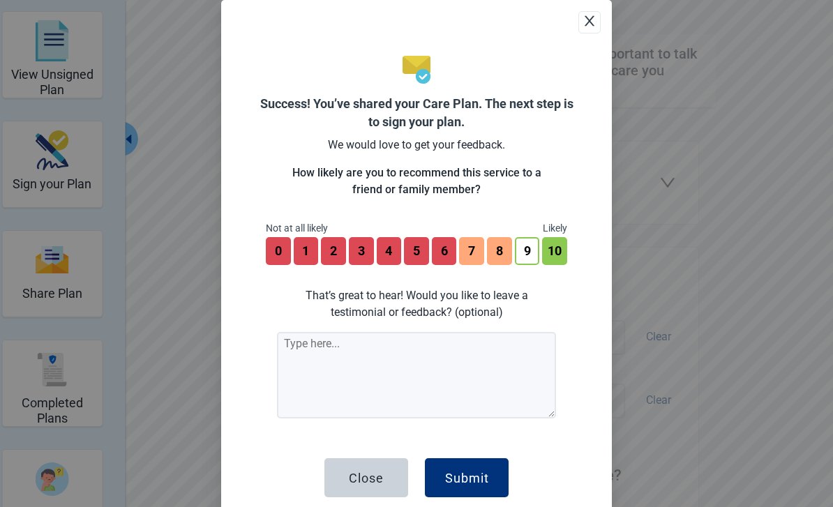
click at [479, 485] on div "Submit" at bounding box center [467, 478] width 44 height 14
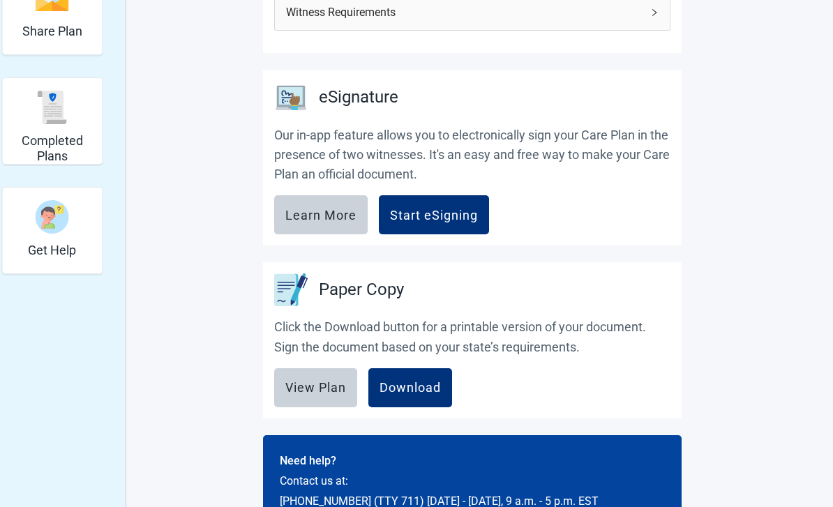
scroll to position [329, 0]
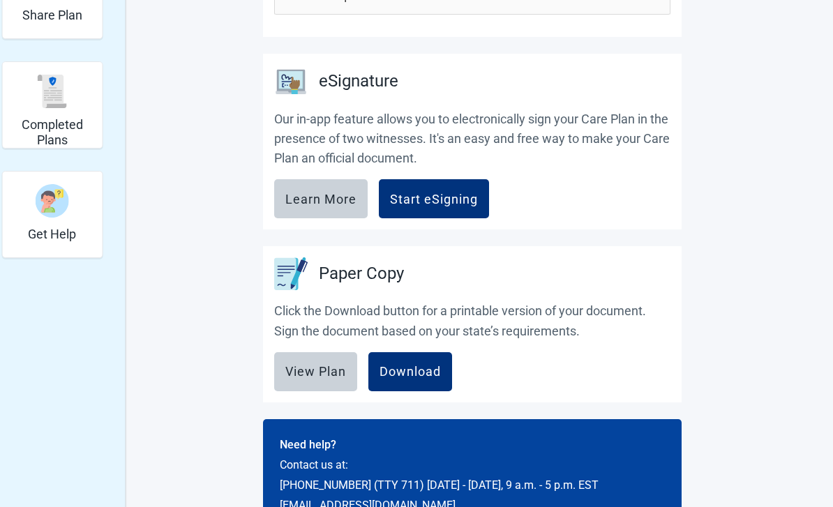
click at [331, 375] on div "View Plan" at bounding box center [315, 372] width 61 height 14
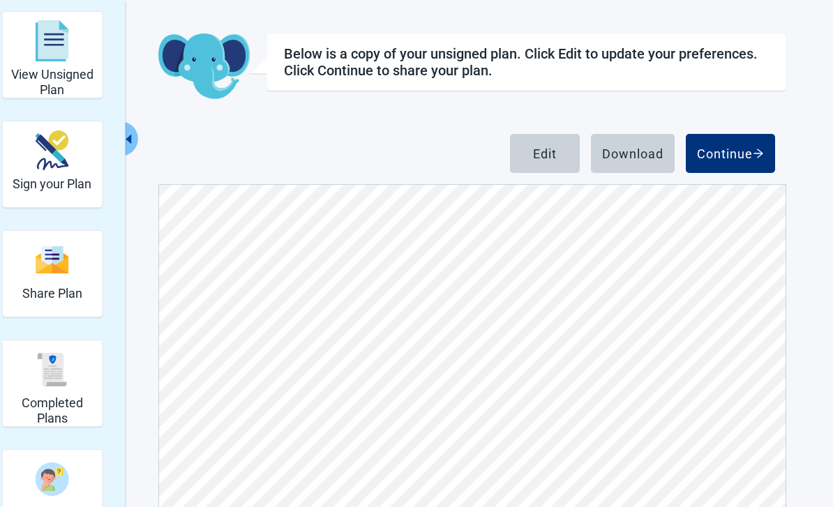
scroll to position [6512, 0]
click at [634, 147] on div "Download" at bounding box center [632, 154] width 61 height 14
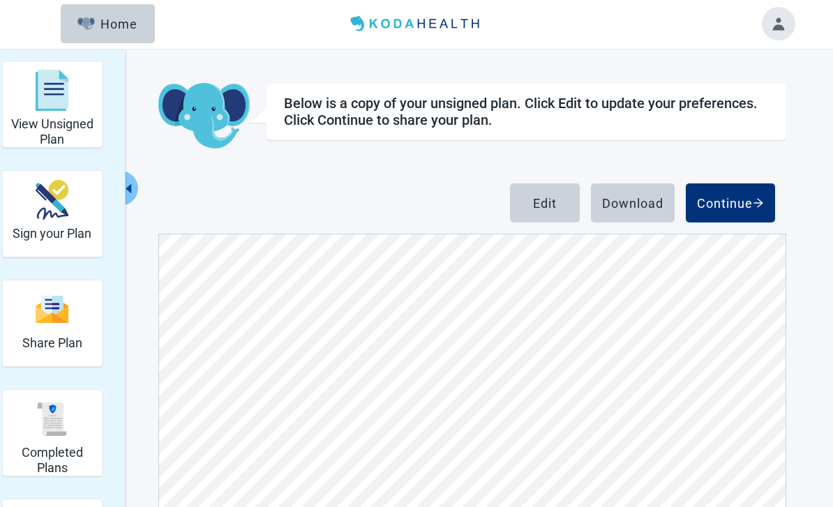
scroll to position [0, 0]
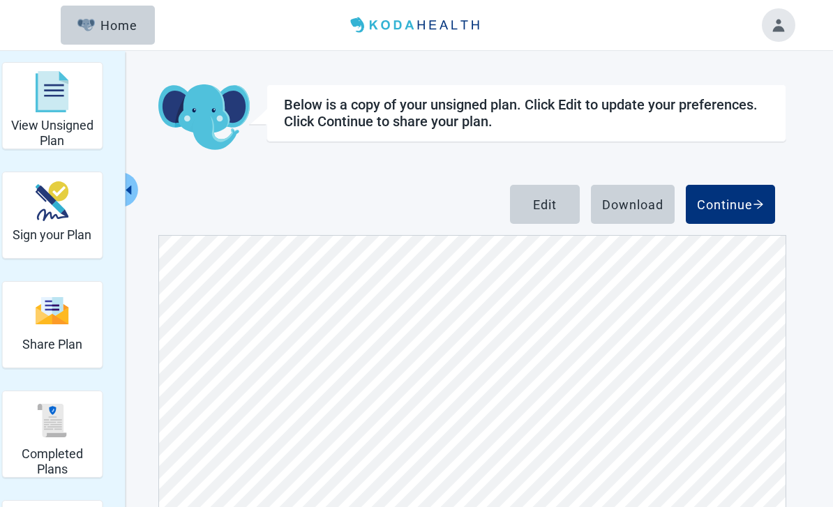
click at [124, 30] on div "Home" at bounding box center [107, 25] width 60 height 14
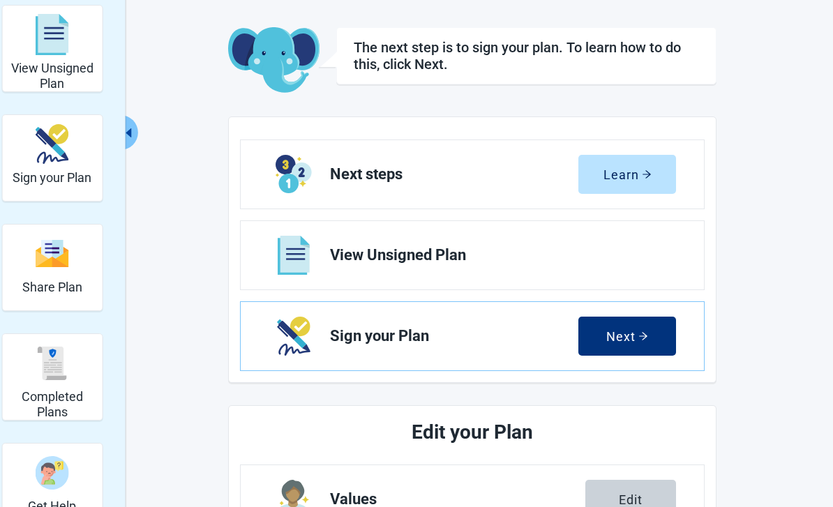
scroll to position [67, 0]
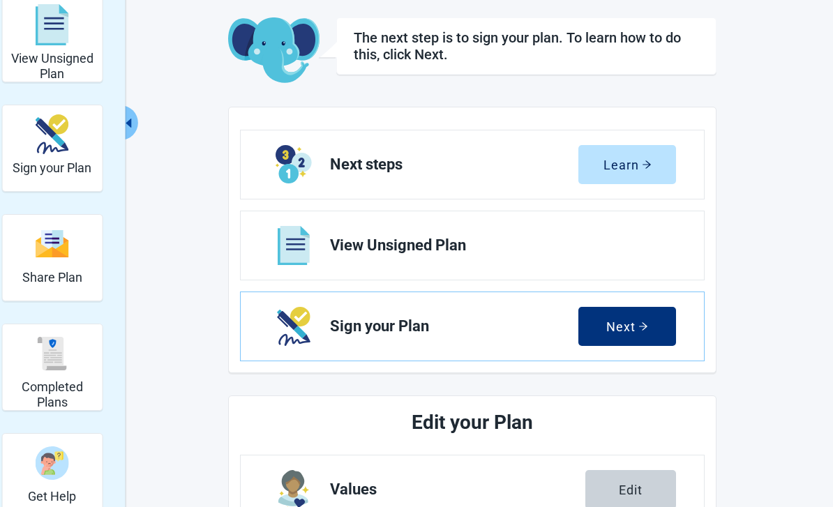
click at [658, 324] on button "Next" at bounding box center [628, 326] width 98 height 39
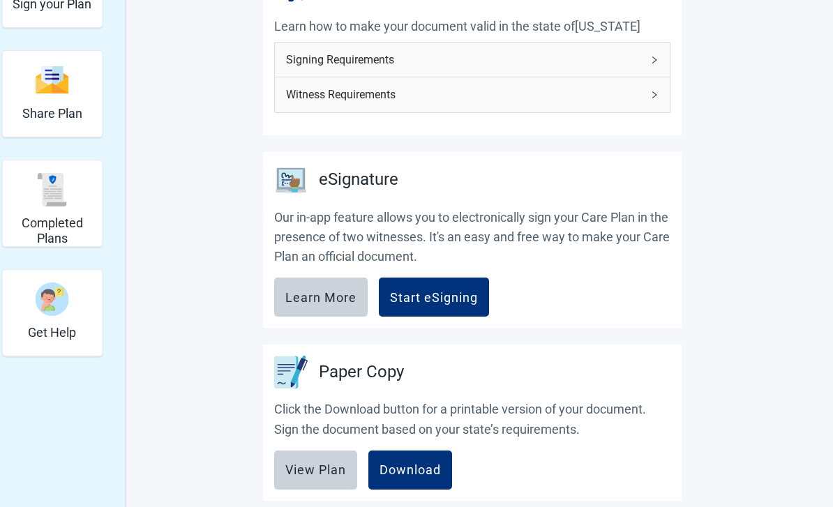
scroll to position [232, 0]
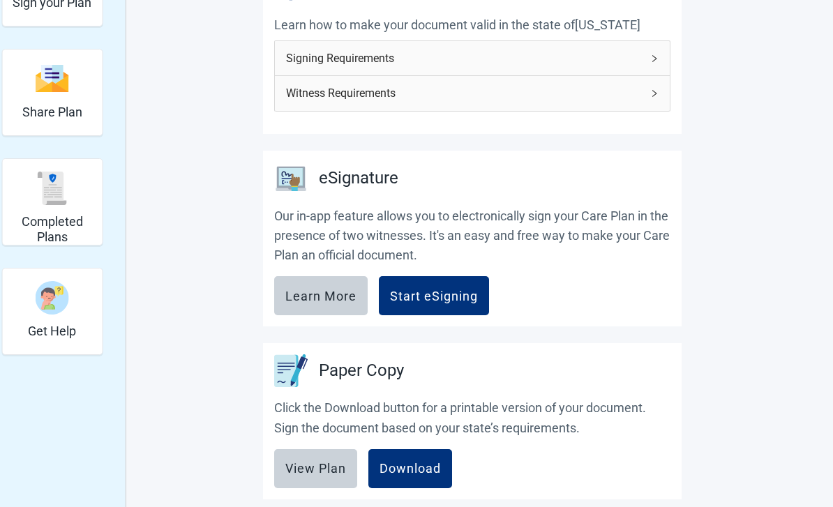
click at [459, 291] on div "Start eSigning" at bounding box center [434, 296] width 88 height 14
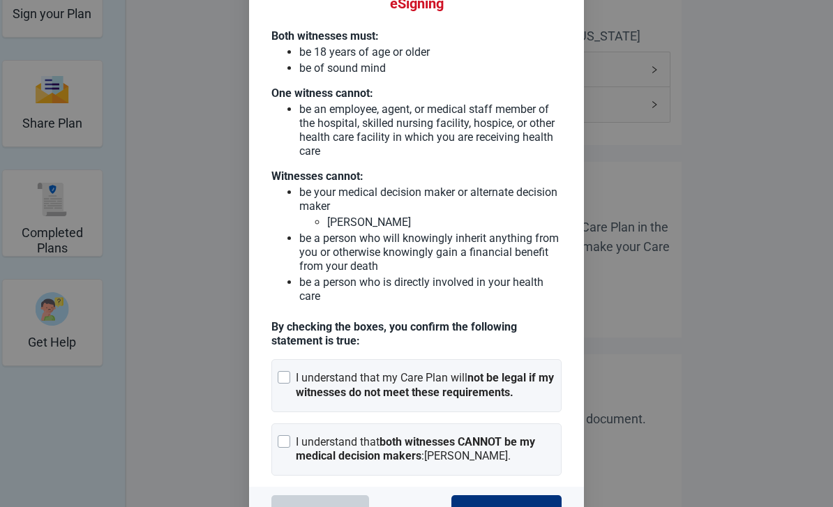
scroll to position [216, 0]
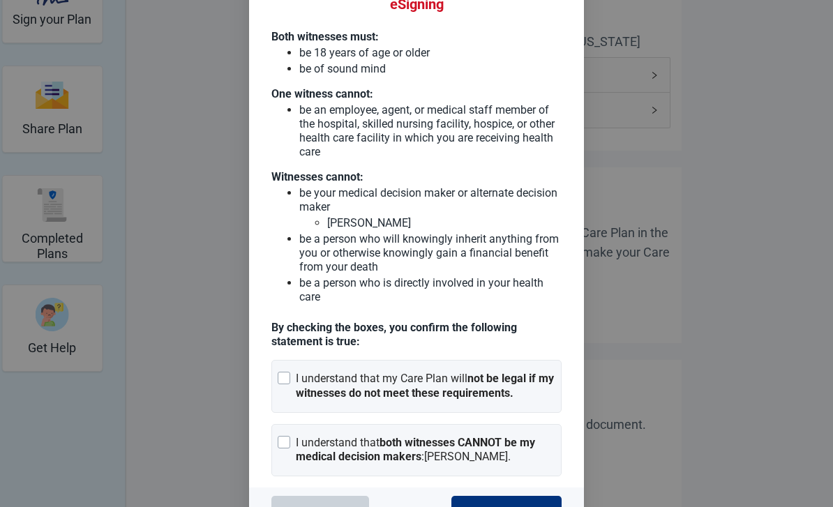
click at [341, 507] on div "Cancel" at bounding box center [320, 516] width 43 height 14
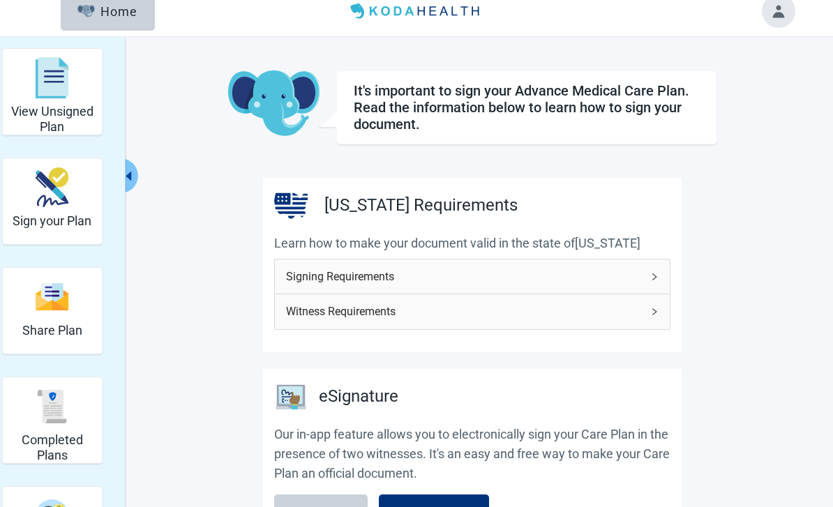
scroll to position [14, 0]
click at [57, 197] on img "Sign your Plan" at bounding box center [52, 187] width 33 height 40
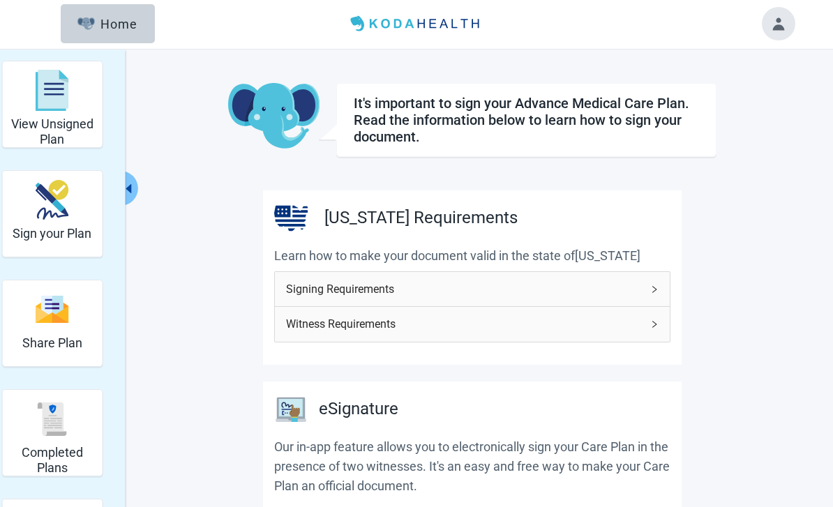
scroll to position [1, 0]
click at [653, 286] on icon "right" at bounding box center [654, 290] width 8 height 8
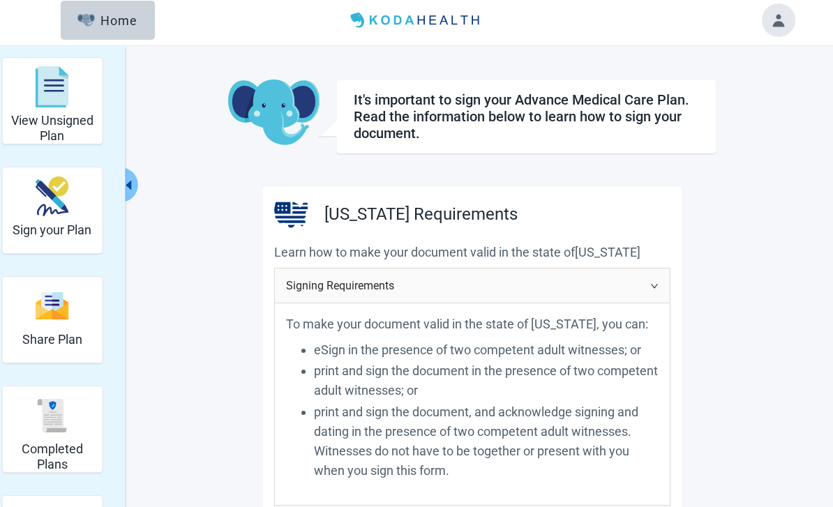
scroll to position [0, 0]
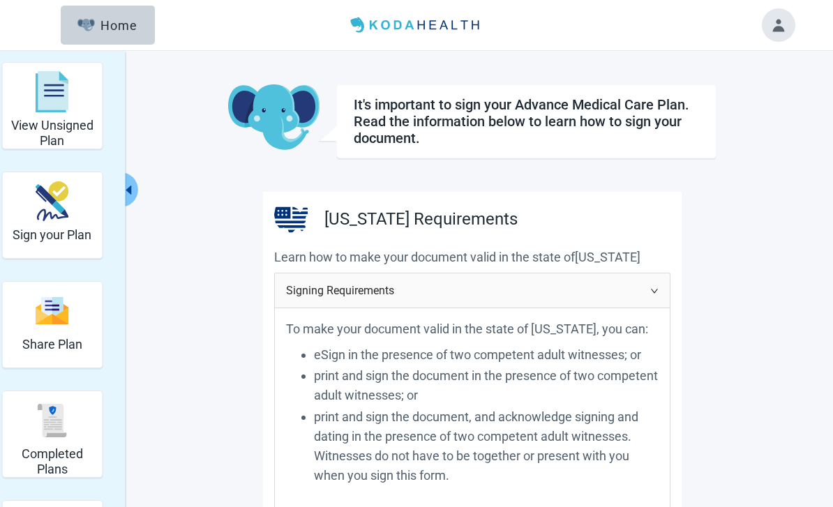
click at [95, 20] on img "button" at bounding box center [85, 25] width 17 height 13
